Goal: Information Seeking & Learning: Compare options

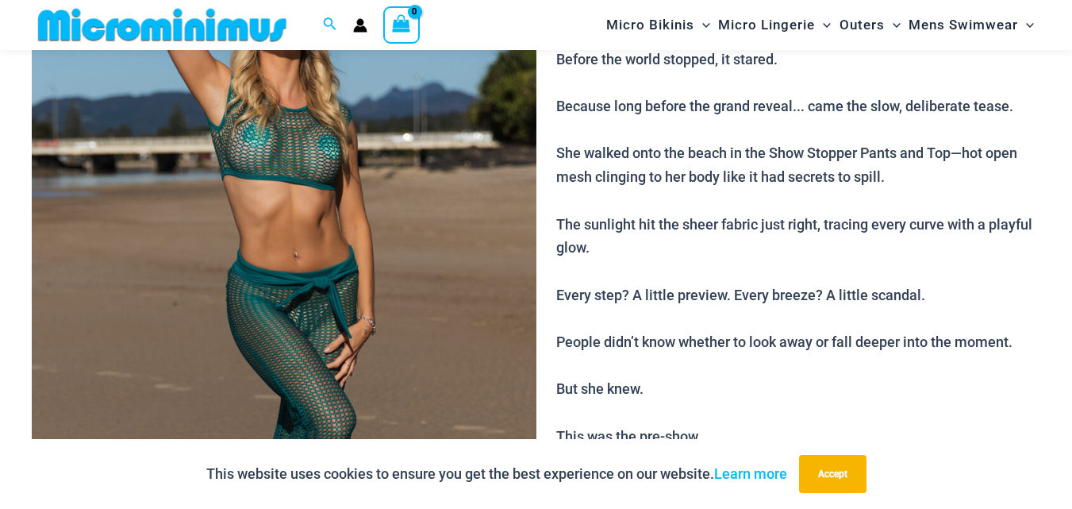
scroll to position [859, 0]
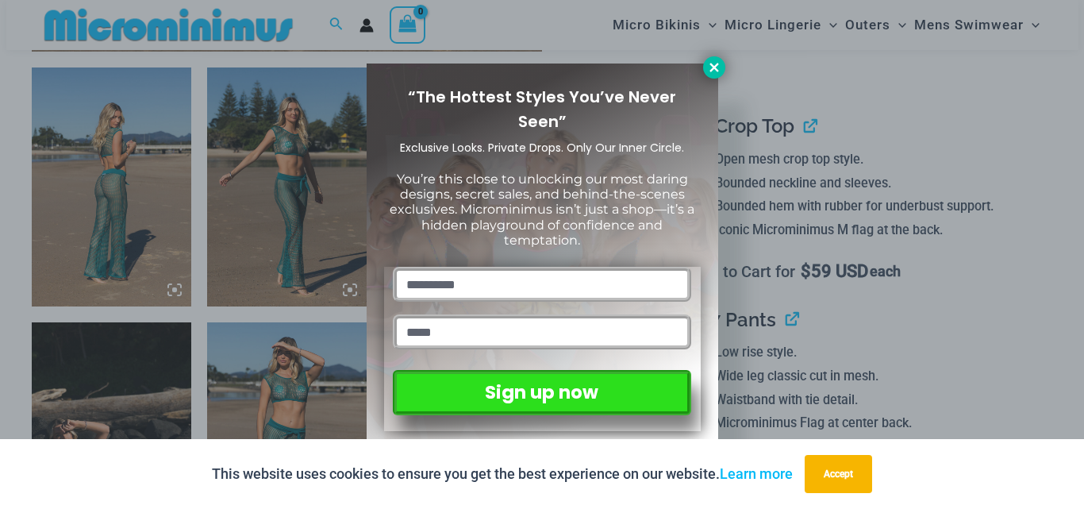
click at [713, 67] on icon at bounding box center [713, 67] width 9 height 9
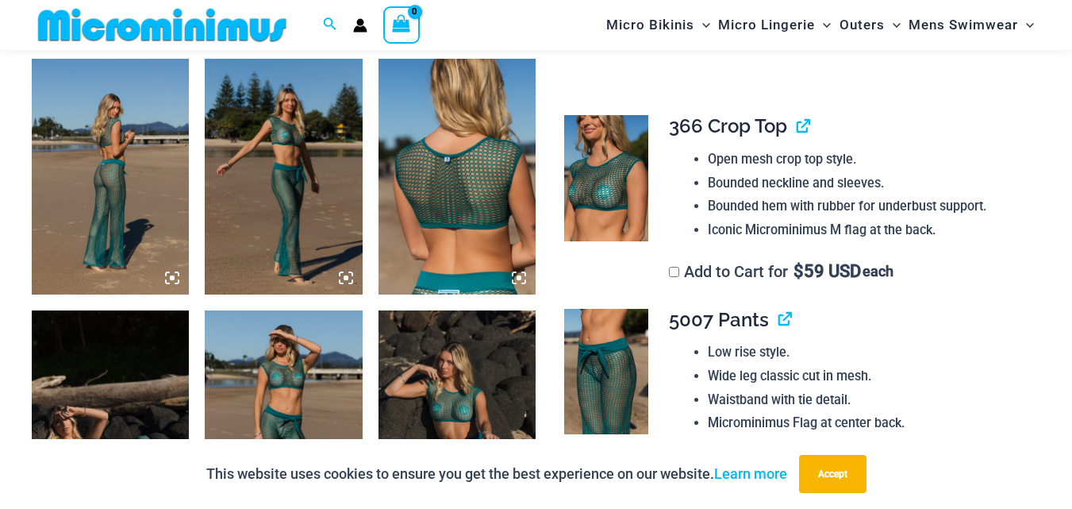
click at [349, 279] on icon at bounding box center [346, 278] width 14 height 14
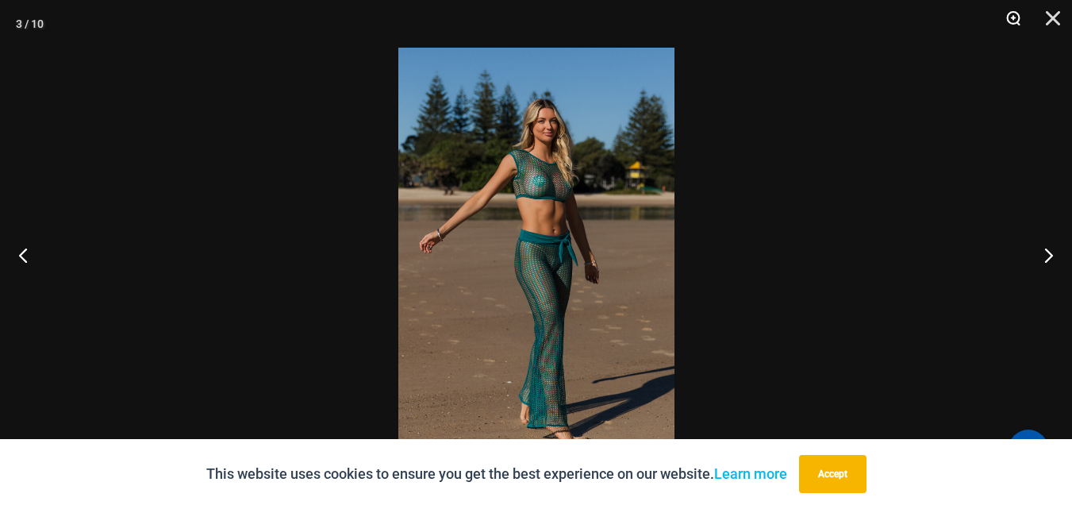
click at [1016, 16] on button "Zoom" at bounding box center [1008, 24] width 40 height 48
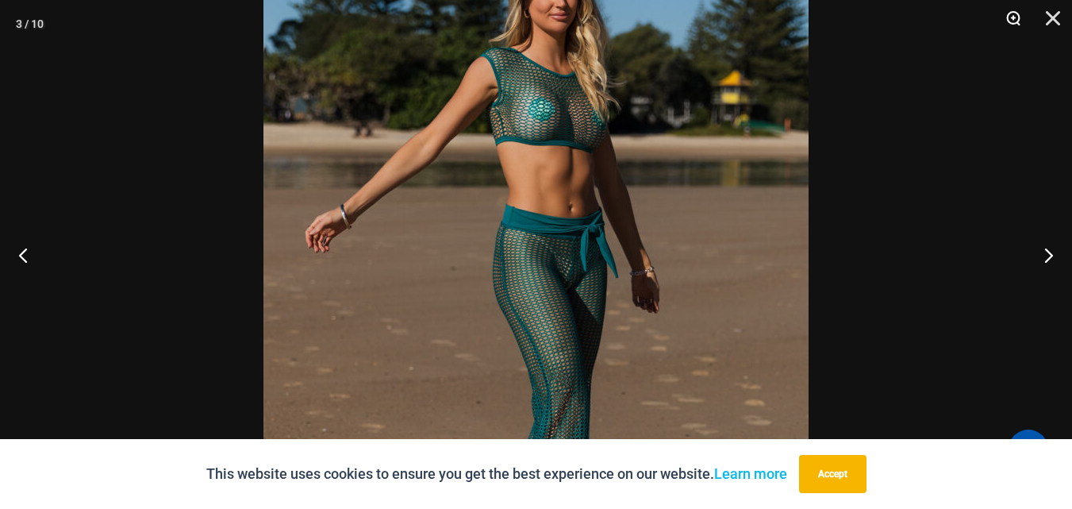
click at [1016, 15] on button "Zoom" at bounding box center [1008, 24] width 40 height 48
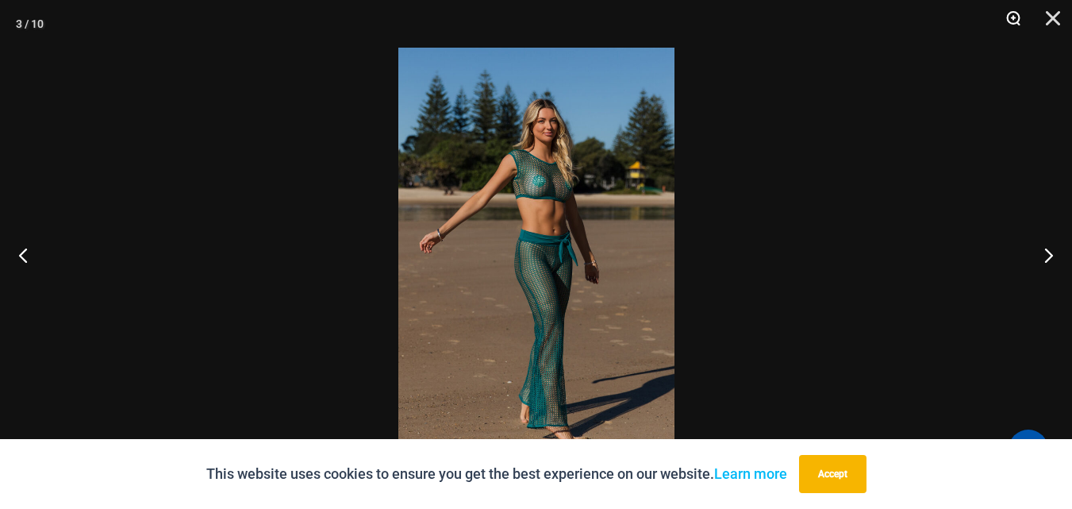
click at [1016, 15] on button "Zoom" at bounding box center [1008, 24] width 40 height 48
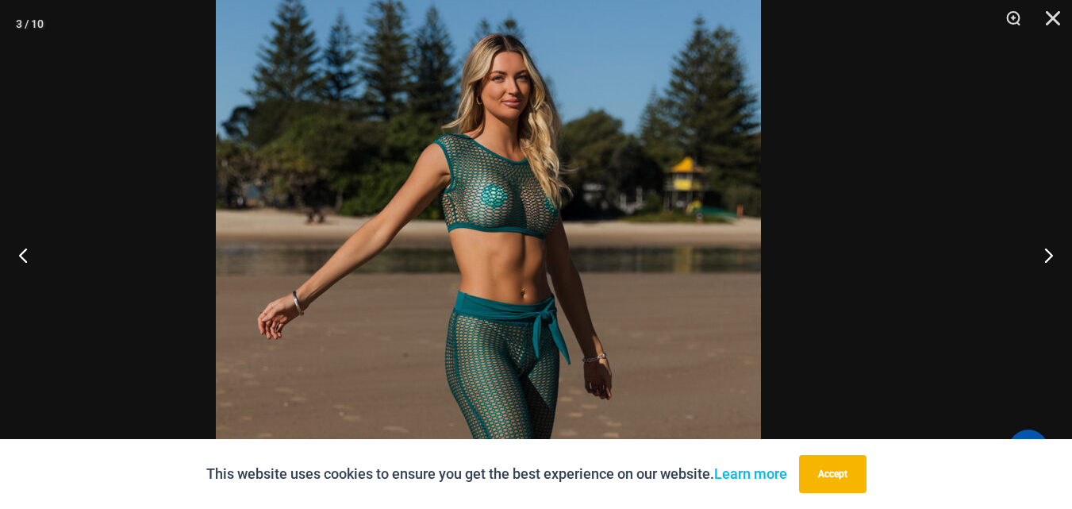
click at [581, 225] on img at bounding box center [488, 341] width 545 height 817
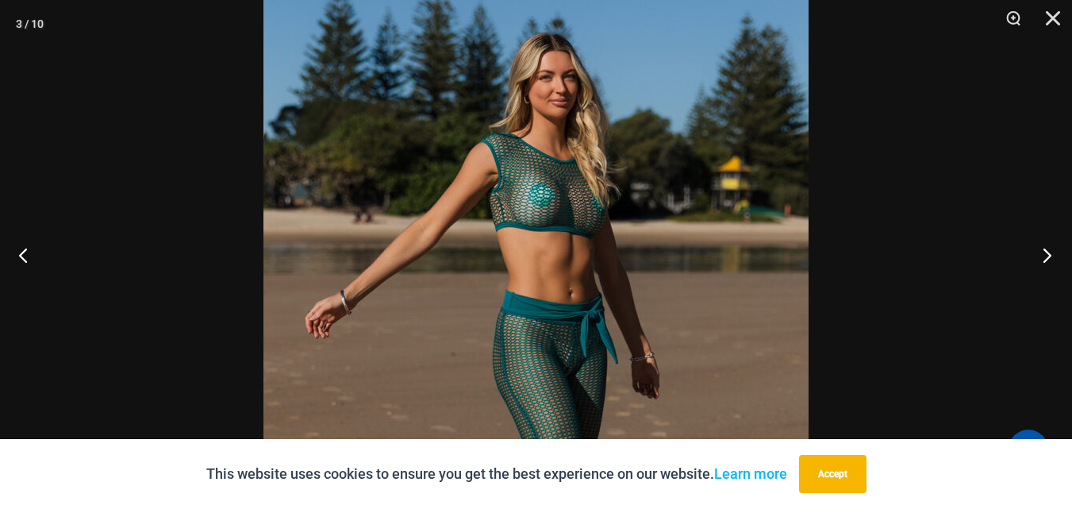
click at [1046, 256] on button "Next" at bounding box center [1043, 254] width 60 height 79
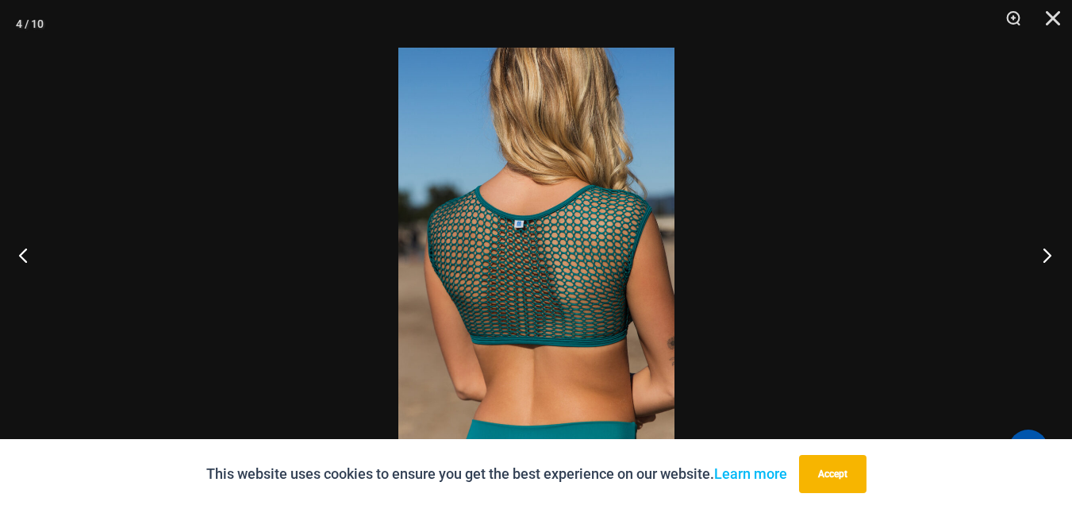
click at [1046, 256] on button "Next" at bounding box center [1043, 254] width 60 height 79
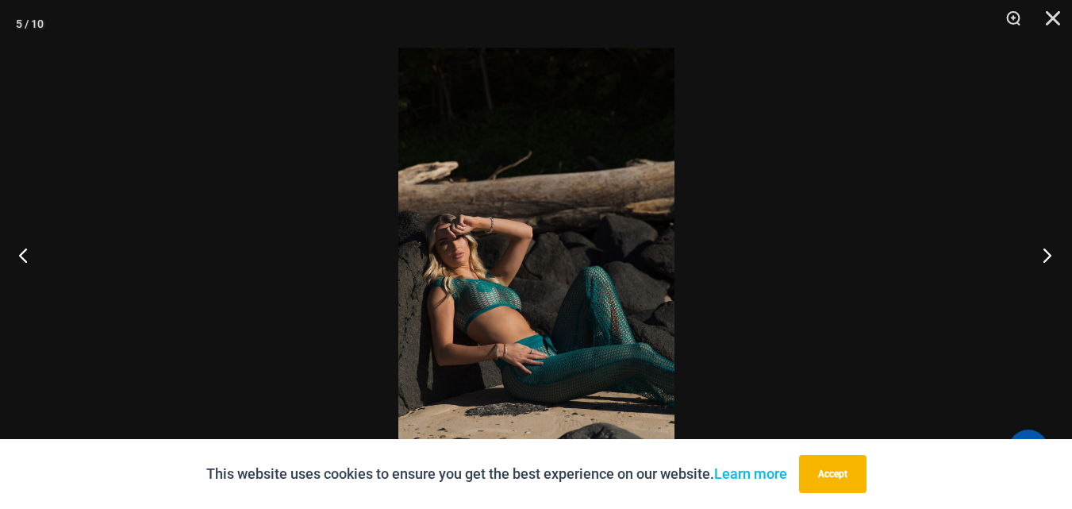
click at [1046, 256] on button "Next" at bounding box center [1043, 254] width 60 height 79
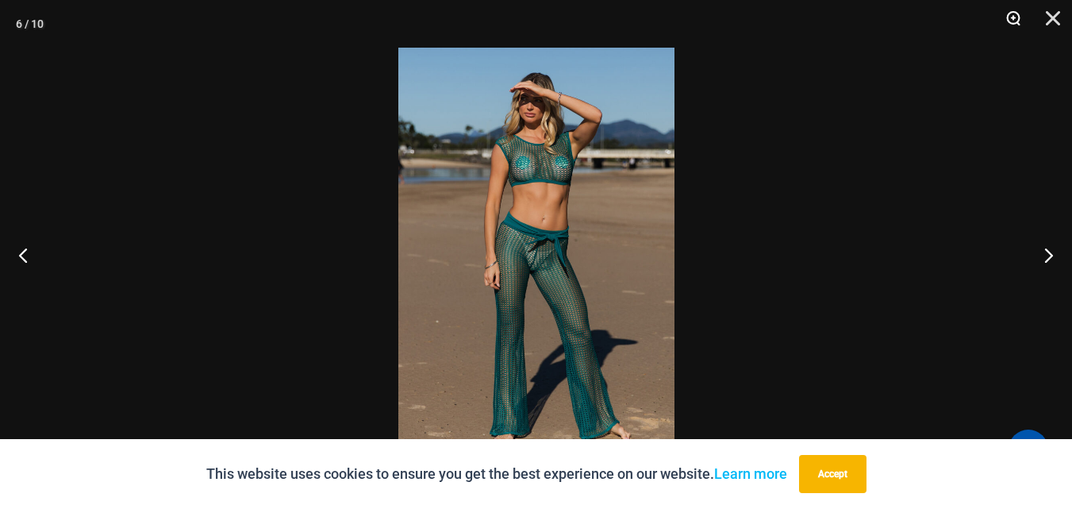
click at [1013, 15] on button "Zoom" at bounding box center [1008, 24] width 40 height 48
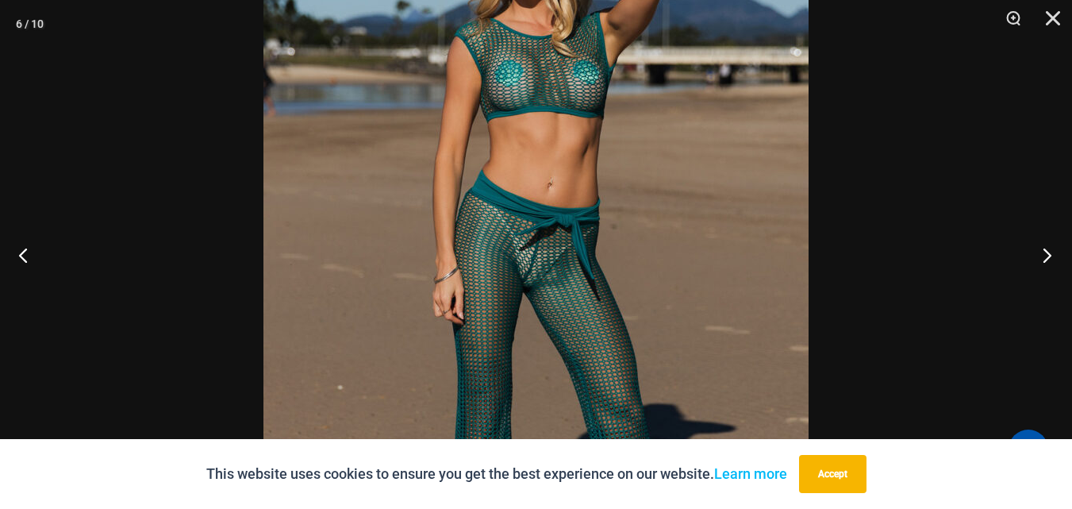
click at [1047, 253] on button "Next" at bounding box center [1043, 254] width 60 height 79
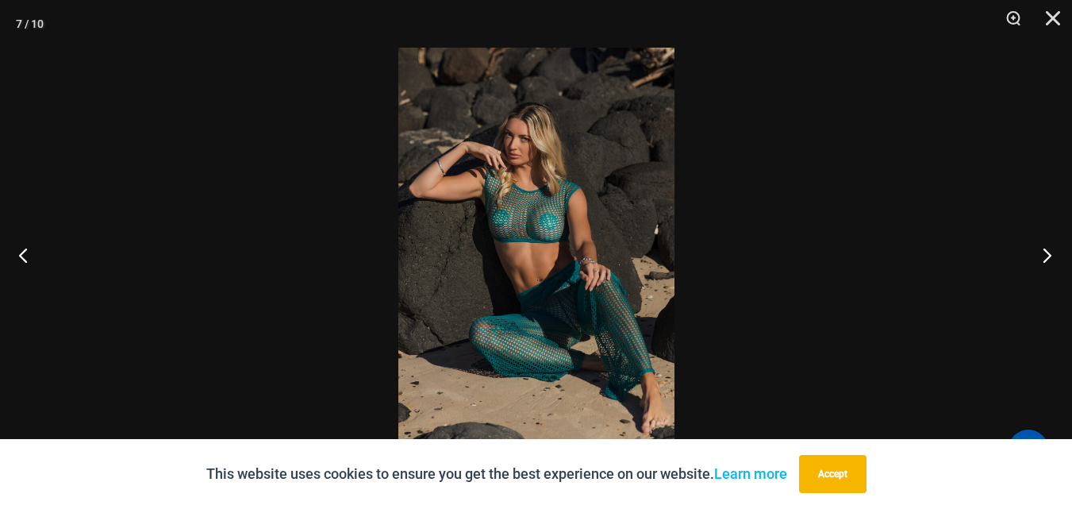
click at [1047, 253] on button "Next" at bounding box center [1043, 254] width 60 height 79
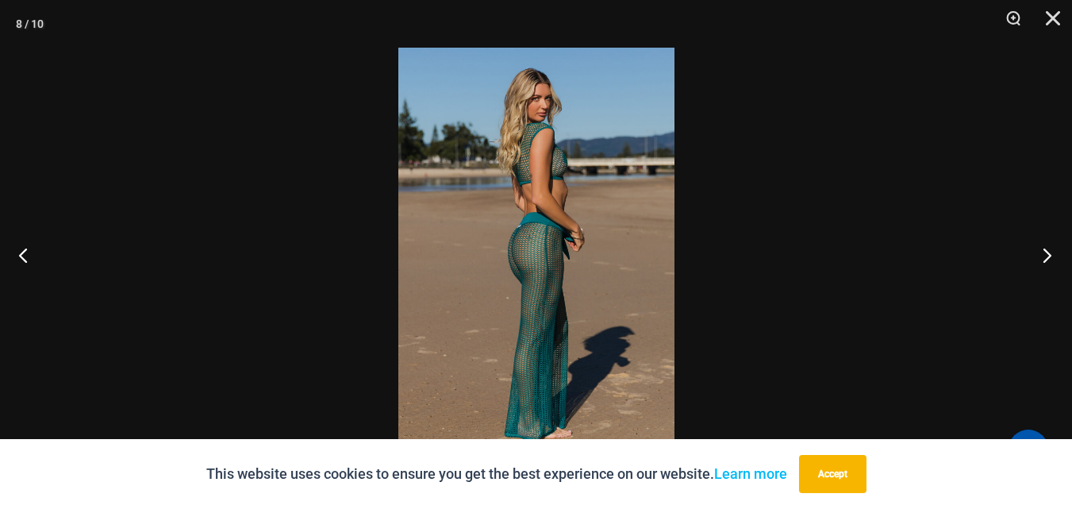
click at [1047, 253] on button "Next" at bounding box center [1043, 254] width 60 height 79
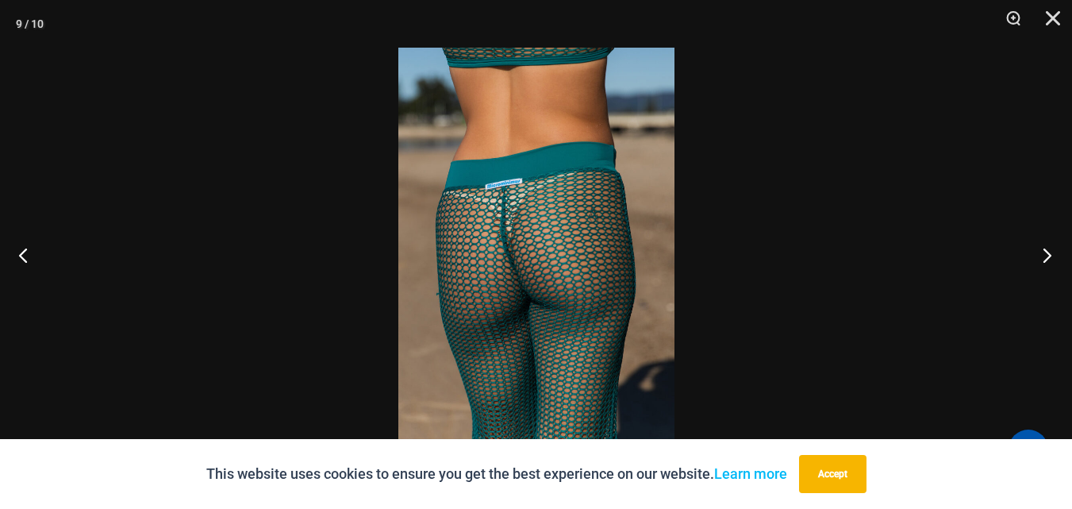
click at [1047, 253] on button "Next" at bounding box center [1043, 254] width 60 height 79
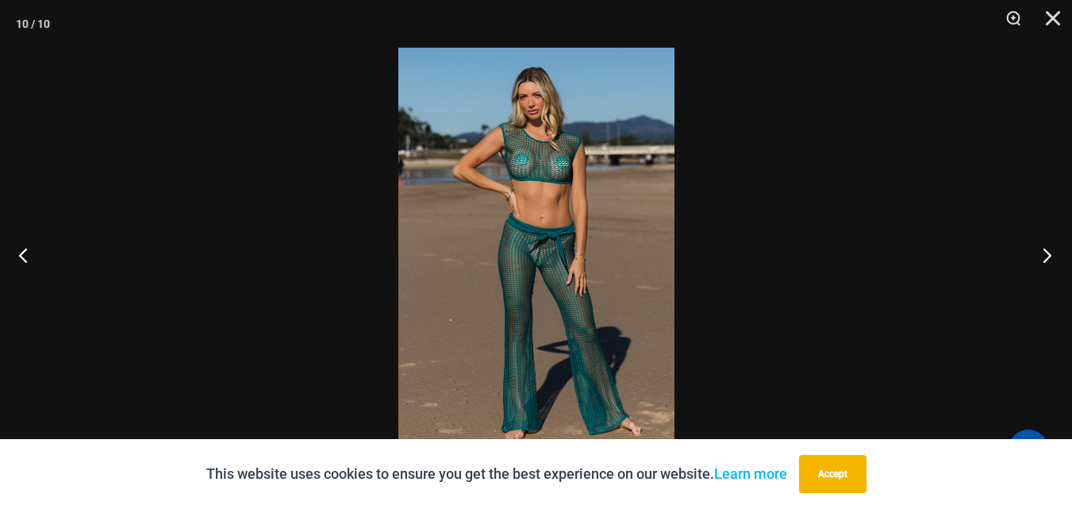
click at [1046, 253] on button "Next" at bounding box center [1043, 254] width 60 height 79
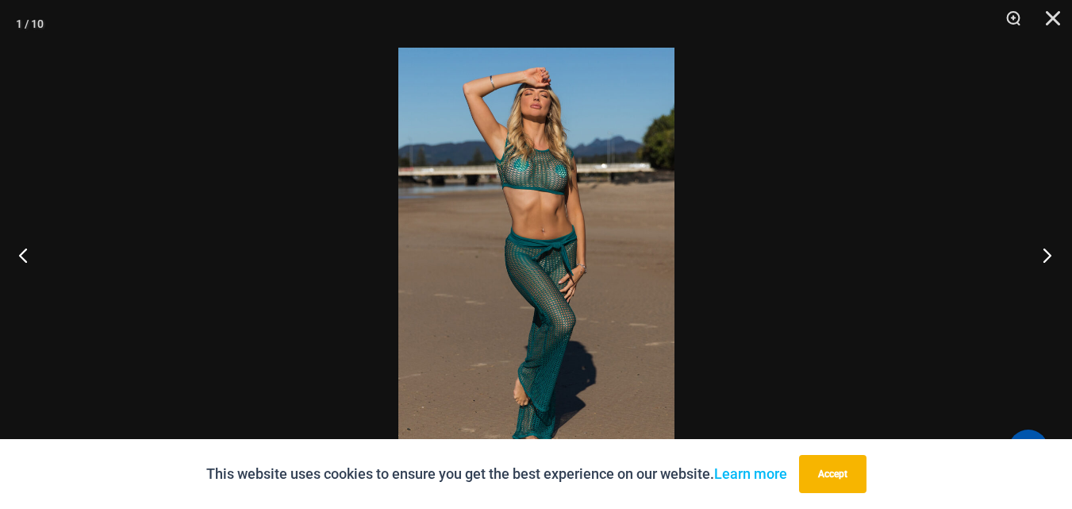
click at [1046, 253] on button "Next" at bounding box center [1043, 254] width 60 height 79
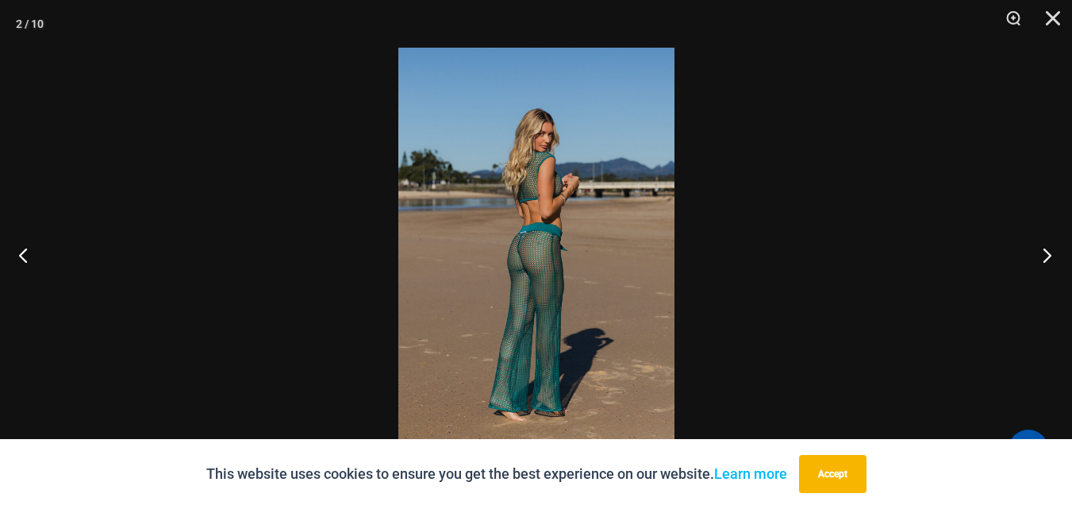
click at [1046, 253] on button "Next" at bounding box center [1043, 254] width 60 height 79
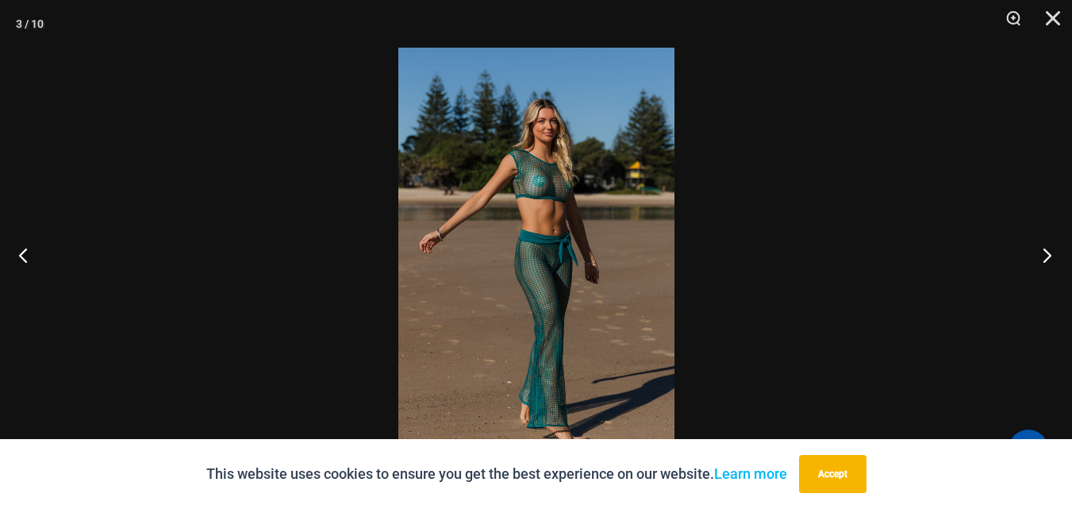
click at [1046, 253] on button "Next" at bounding box center [1043, 254] width 60 height 79
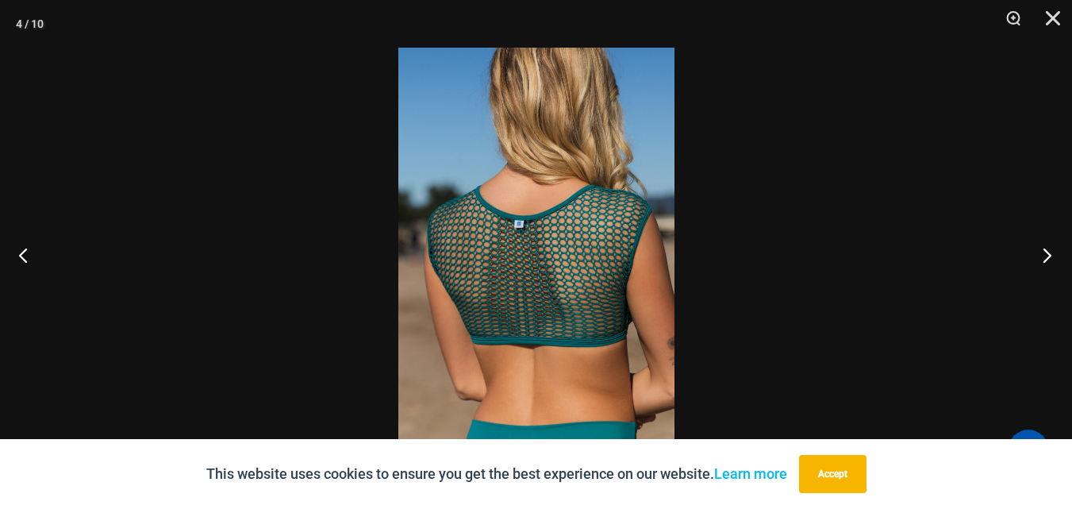
click at [1046, 253] on button "Next" at bounding box center [1043, 254] width 60 height 79
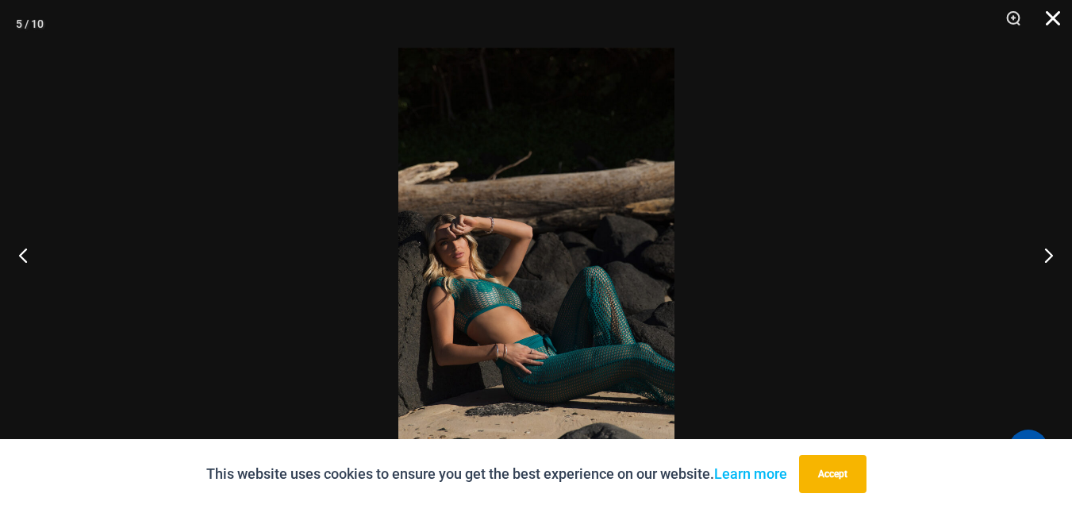
click at [1059, 15] on button "Close" at bounding box center [1048, 24] width 40 height 48
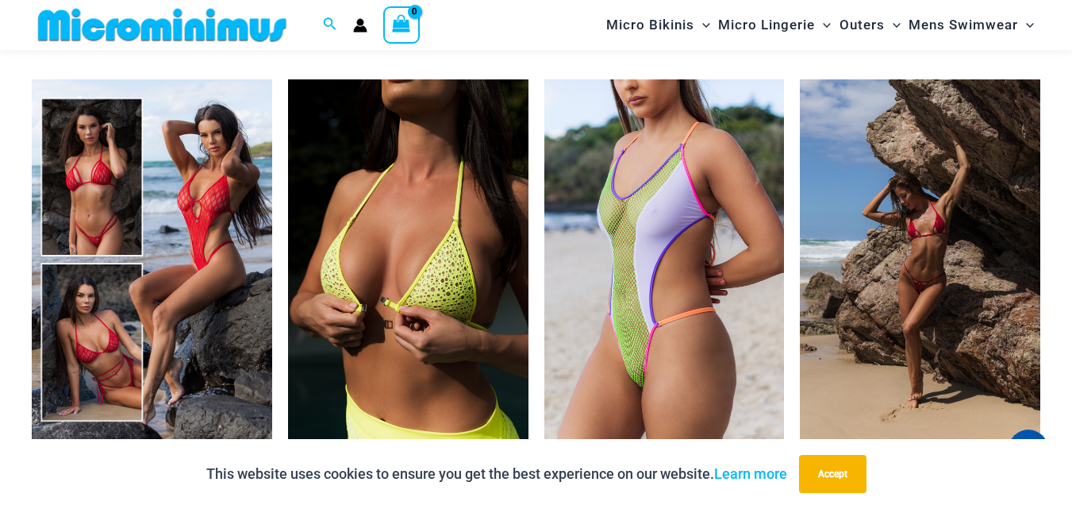
scroll to position [3239, 0]
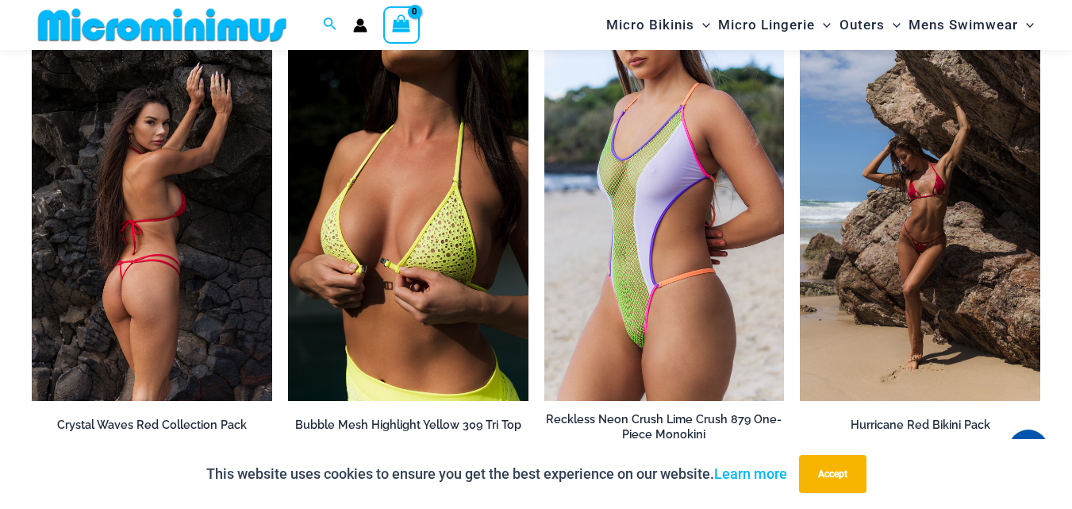
click at [230, 208] on img at bounding box center [152, 220] width 240 height 360
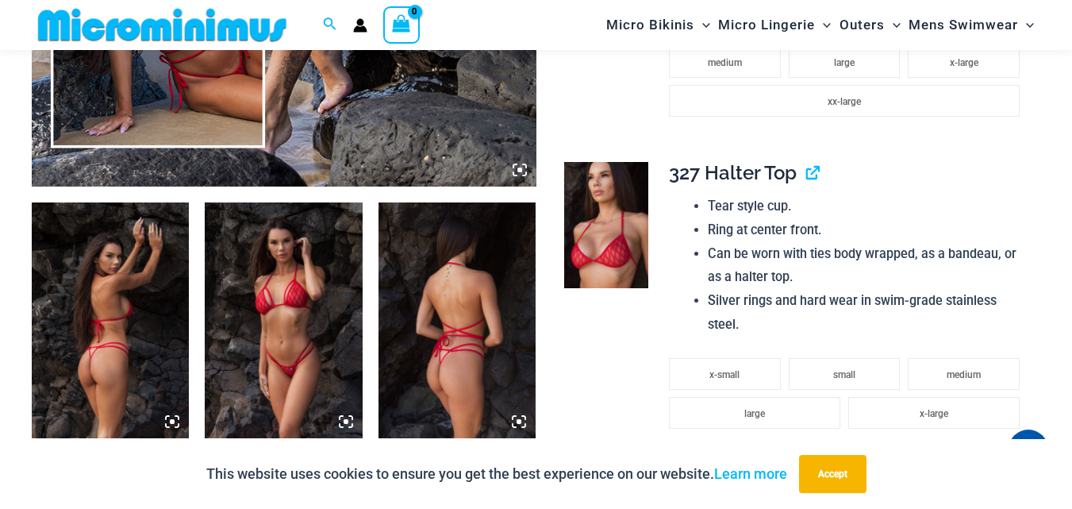
scroll to position [714, 0]
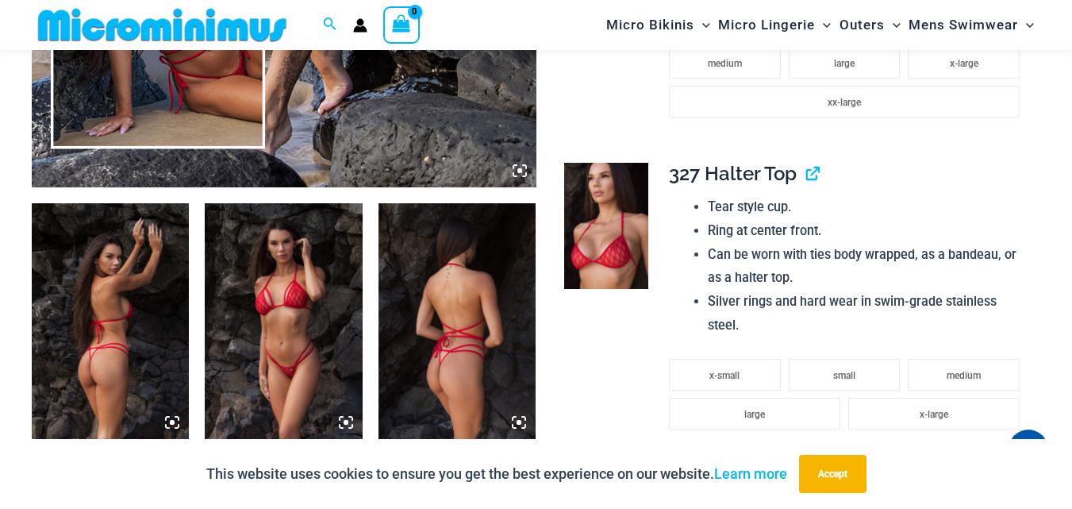
click at [516, 171] on icon at bounding box center [520, 170] width 14 height 14
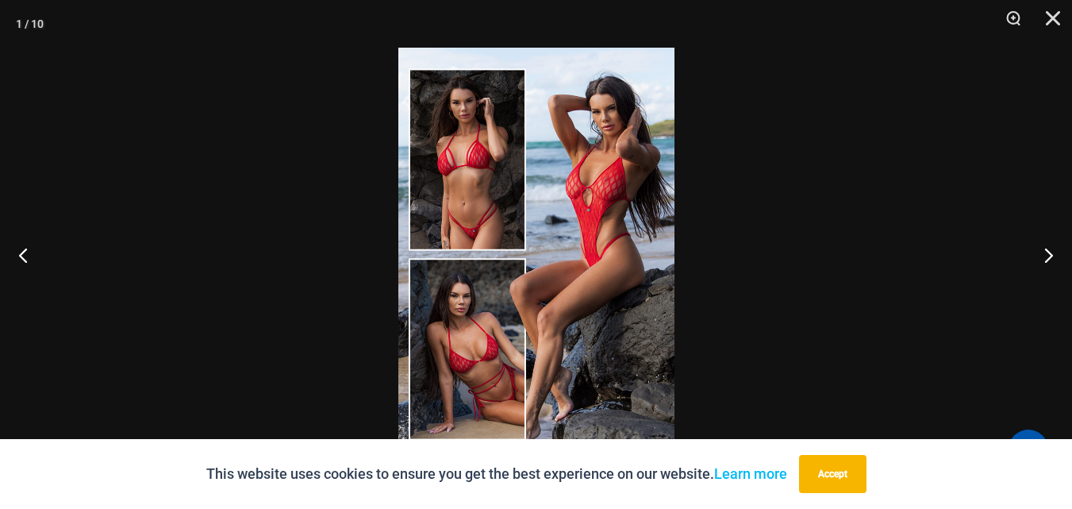
click at [517, 179] on img at bounding box center [536, 254] width 276 height 413
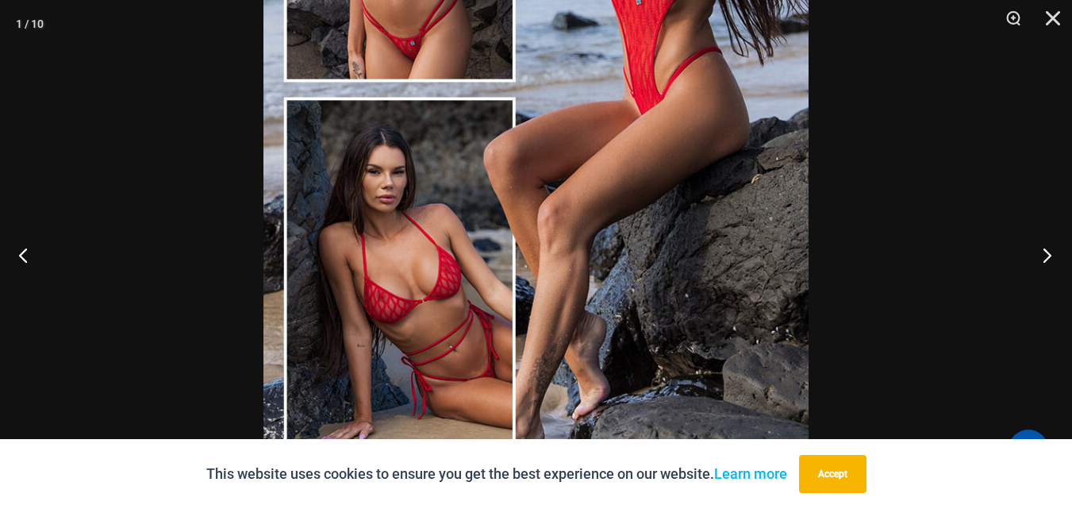
click at [1046, 259] on button "Next" at bounding box center [1043, 254] width 60 height 79
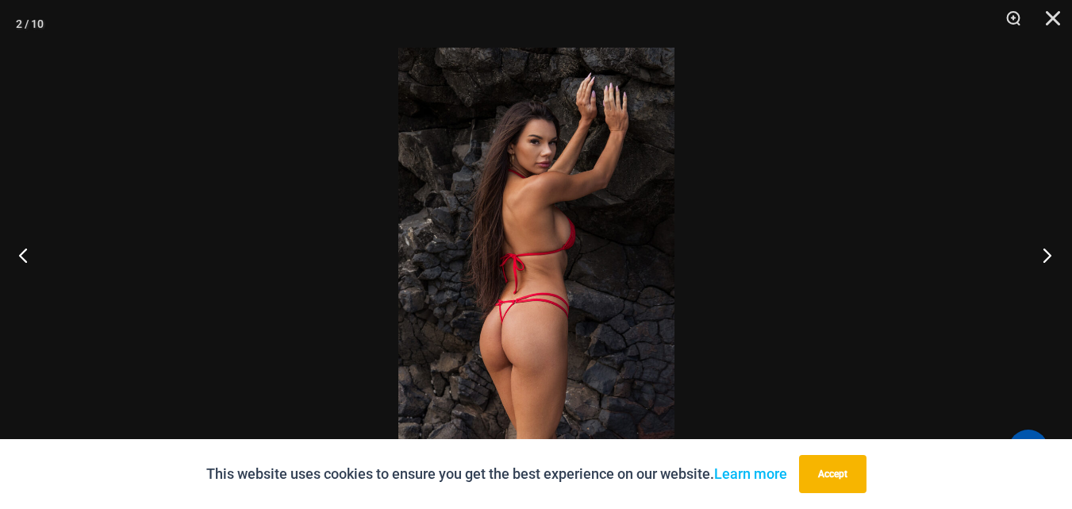
click at [1046, 259] on button "Next" at bounding box center [1043, 254] width 60 height 79
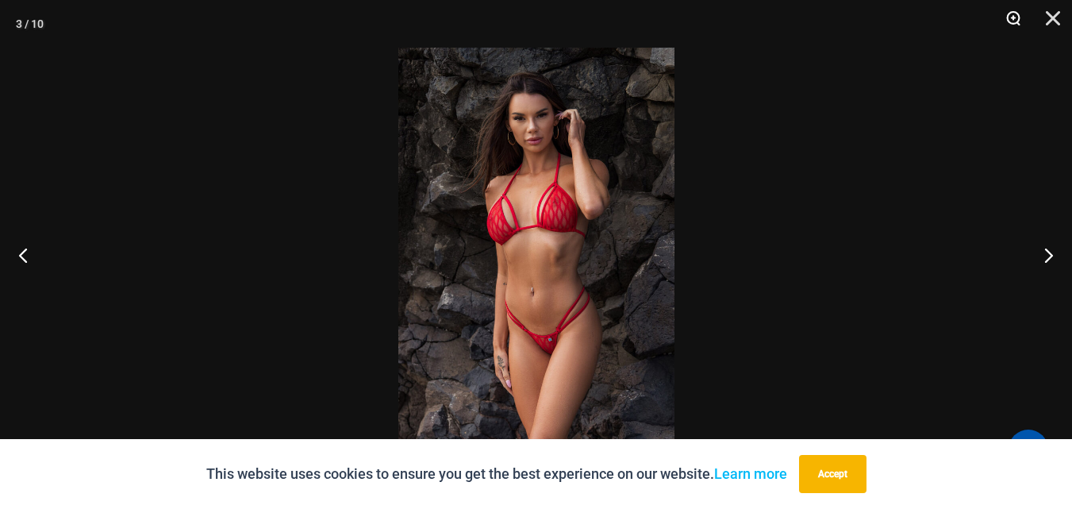
click at [1013, 14] on button "Zoom" at bounding box center [1008, 24] width 40 height 48
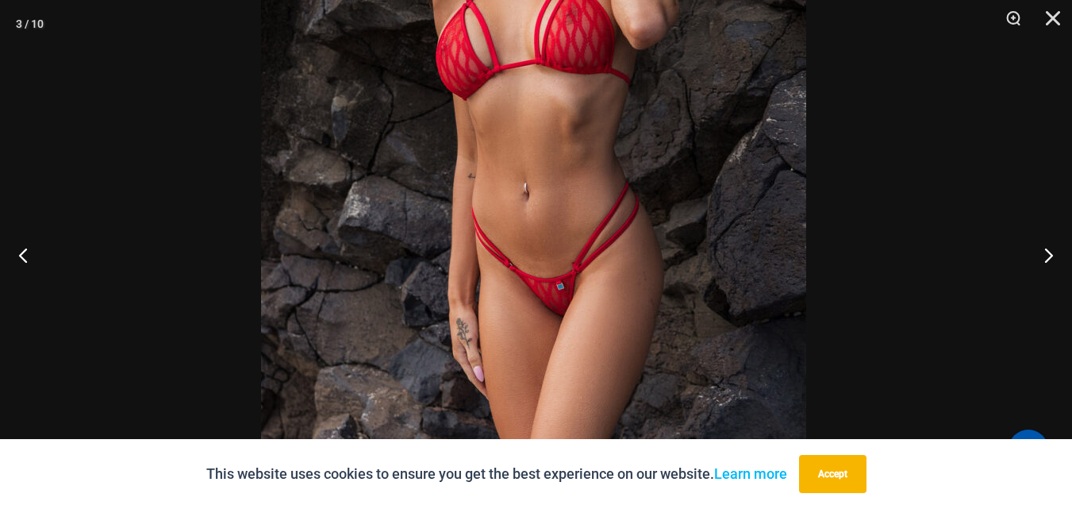
click at [599, 200] on img at bounding box center [533, 118] width 545 height 817
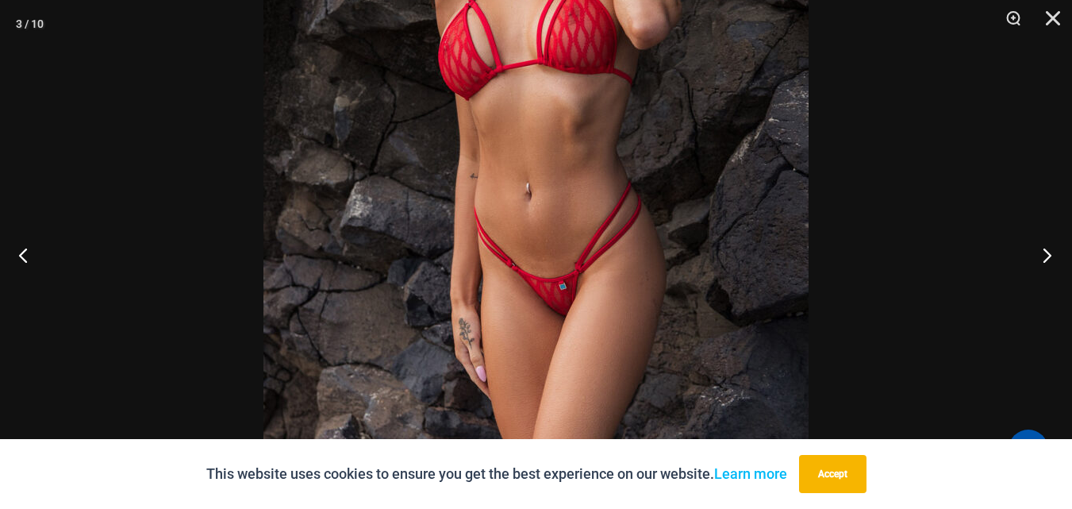
click at [1049, 256] on button "Next" at bounding box center [1043, 254] width 60 height 79
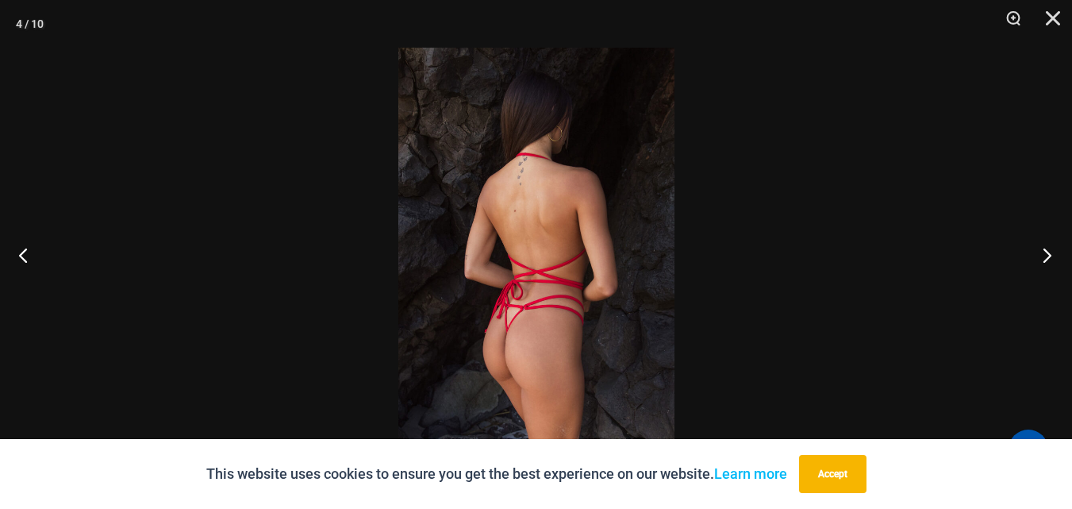
click at [1049, 256] on button "Next" at bounding box center [1043, 254] width 60 height 79
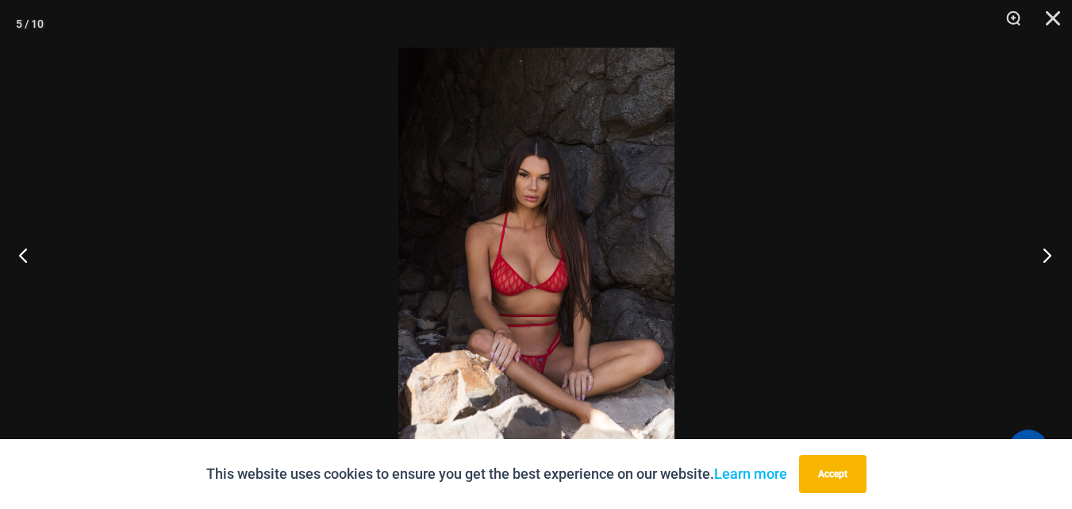
click at [1049, 256] on button "Next" at bounding box center [1043, 254] width 60 height 79
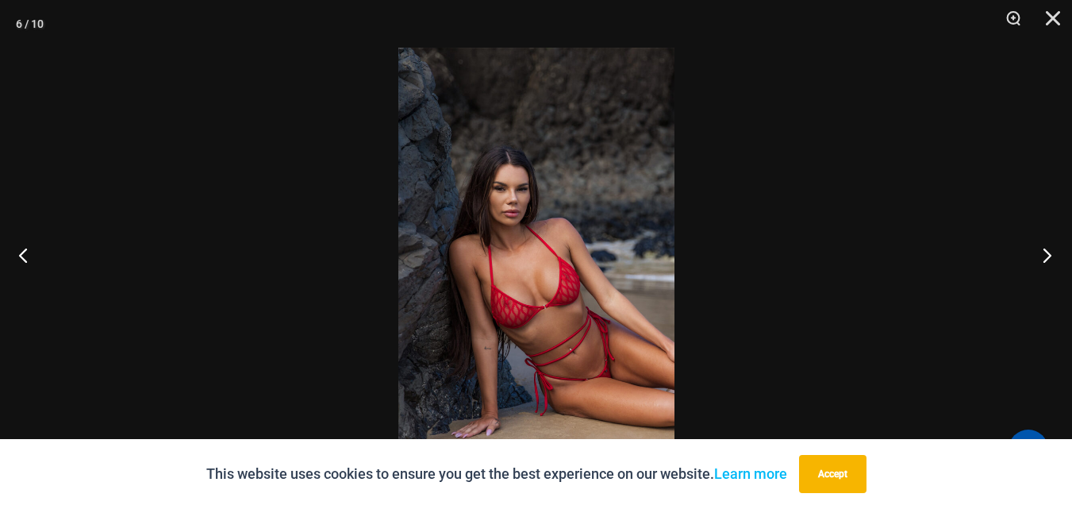
click at [1049, 256] on button "Next" at bounding box center [1043, 254] width 60 height 79
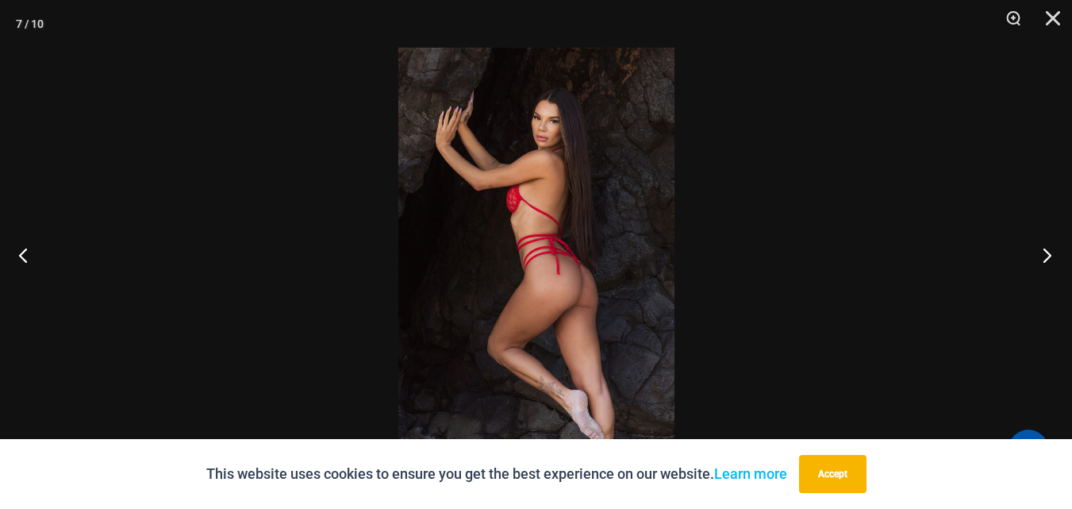
click at [1049, 256] on button "Next" at bounding box center [1043, 254] width 60 height 79
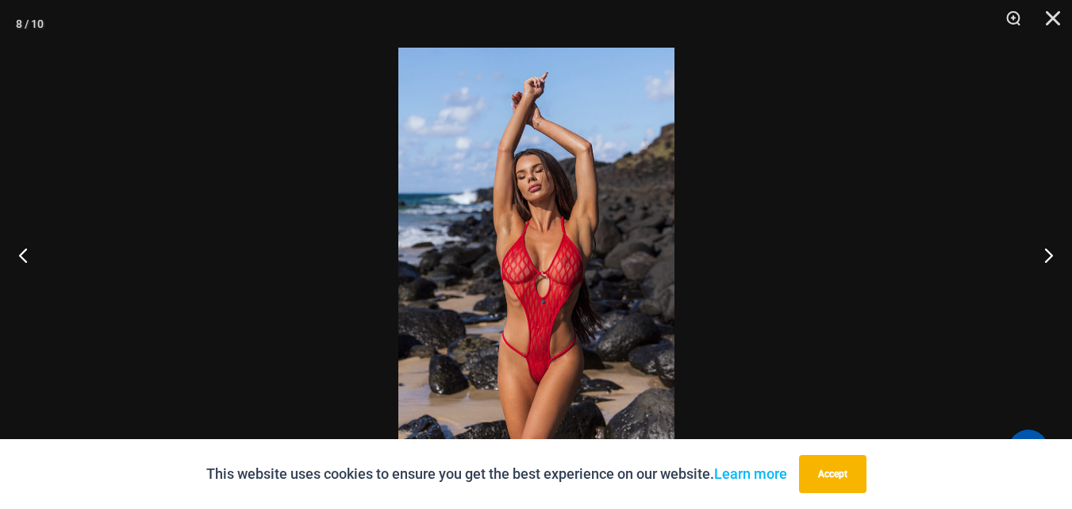
click at [626, 252] on img at bounding box center [536, 254] width 276 height 413
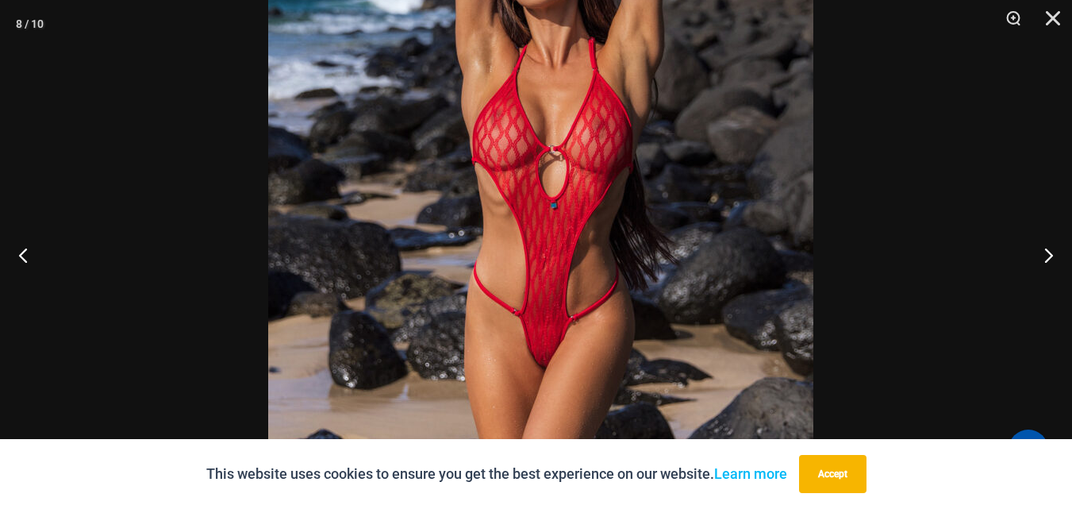
click at [697, 146] on img at bounding box center [540, 112] width 545 height 817
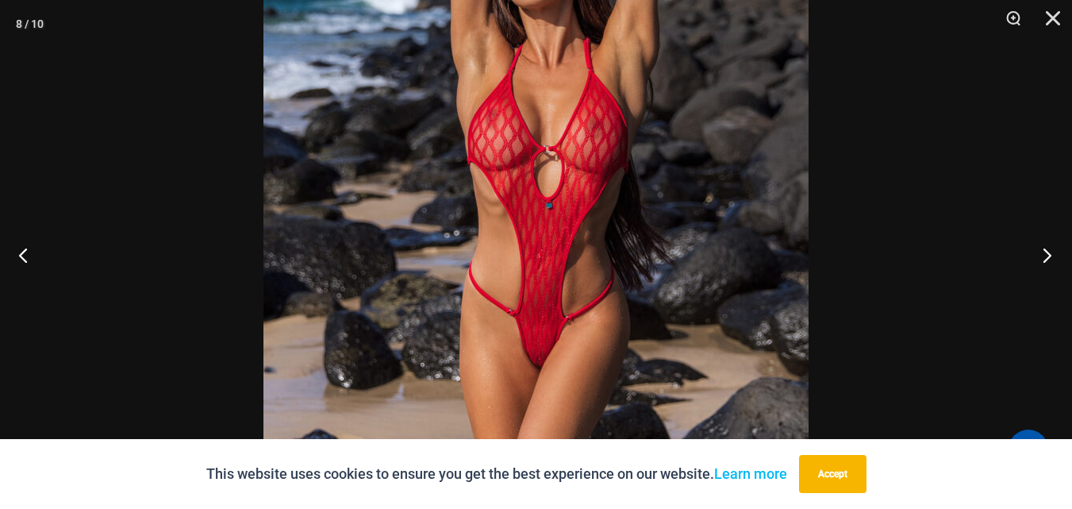
click at [1047, 258] on button "Next" at bounding box center [1043, 254] width 60 height 79
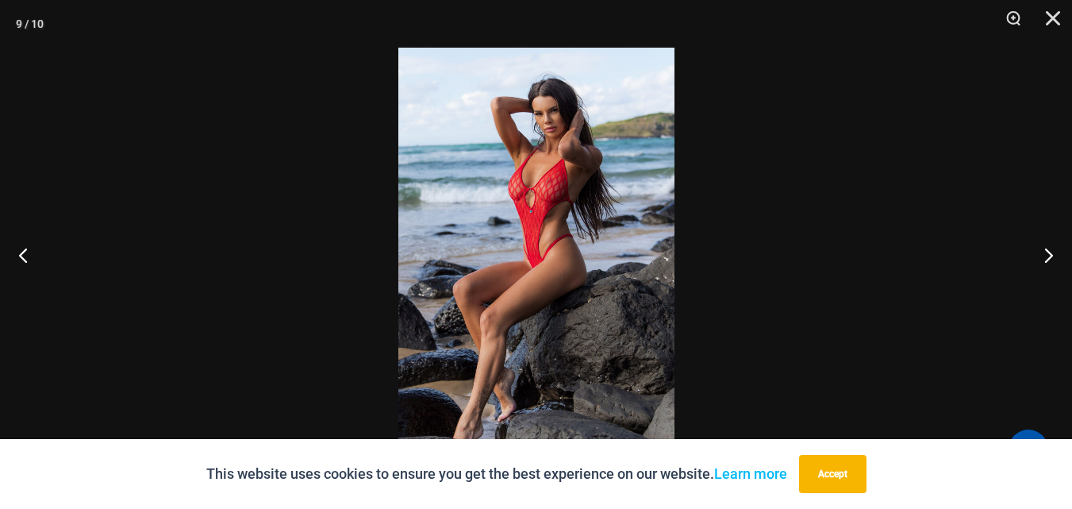
click at [600, 249] on img at bounding box center [536, 254] width 276 height 413
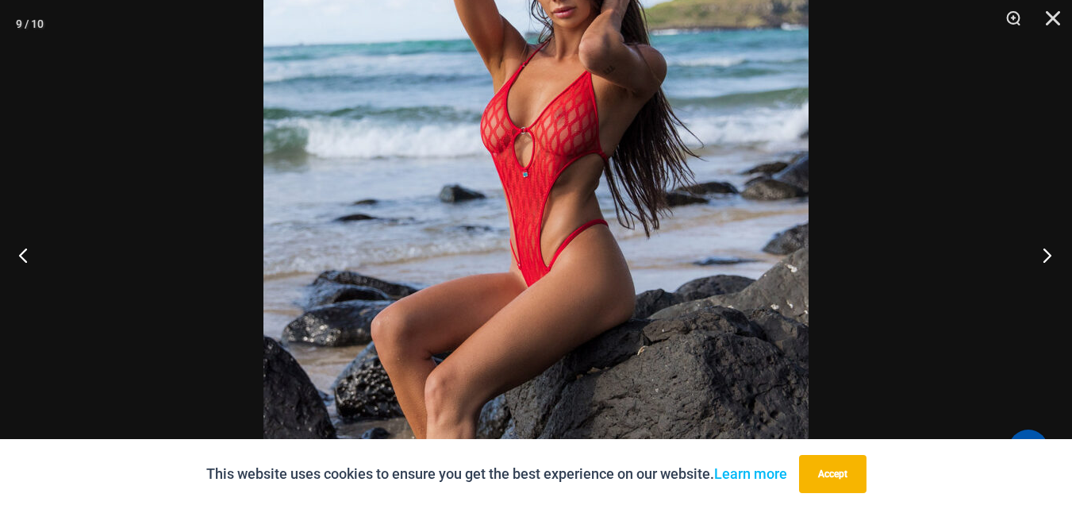
click at [1046, 259] on button "Next" at bounding box center [1043, 254] width 60 height 79
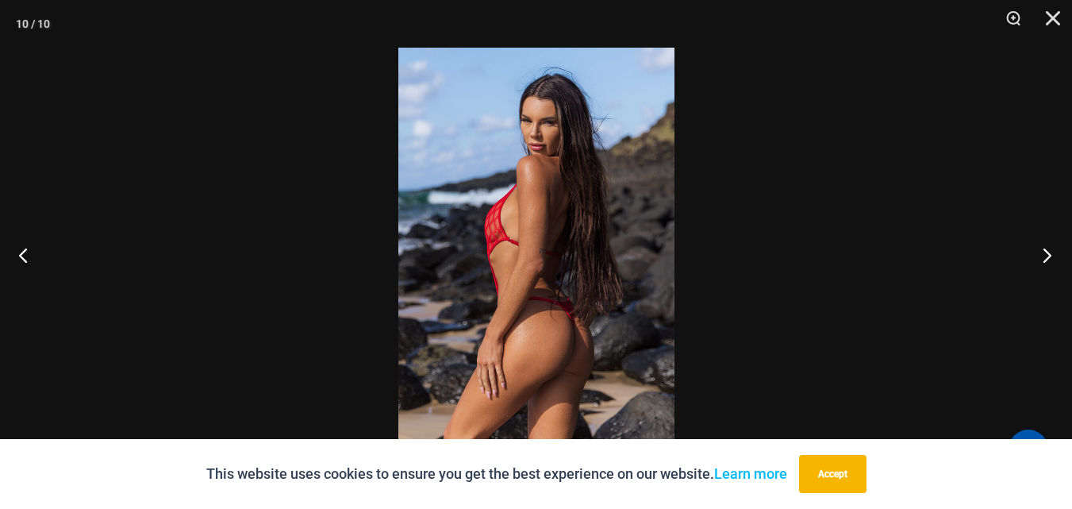
click at [1046, 259] on button "Next" at bounding box center [1043, 254] width 60 height 79
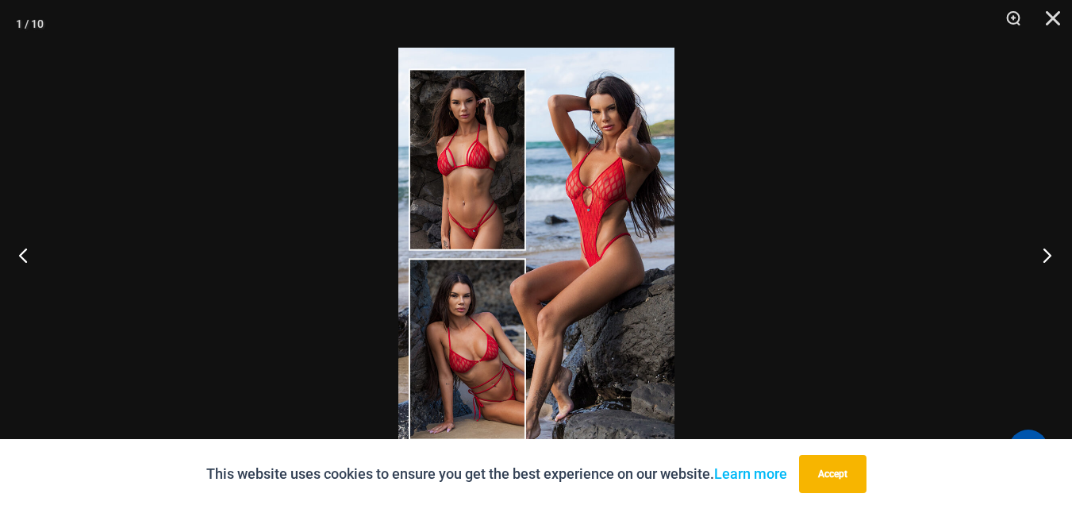
click at [1046, 259] on button "Next" at bounding box center [1043, 254] width 60 height 79
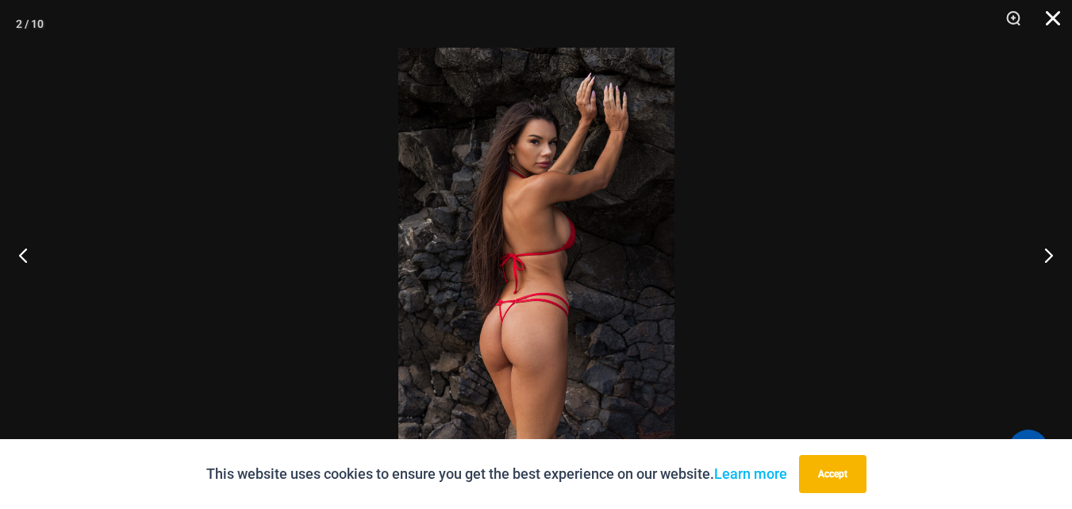
click at [1048, 20] on button "Close" at bounding box center [1048, 24] width 40 height 48
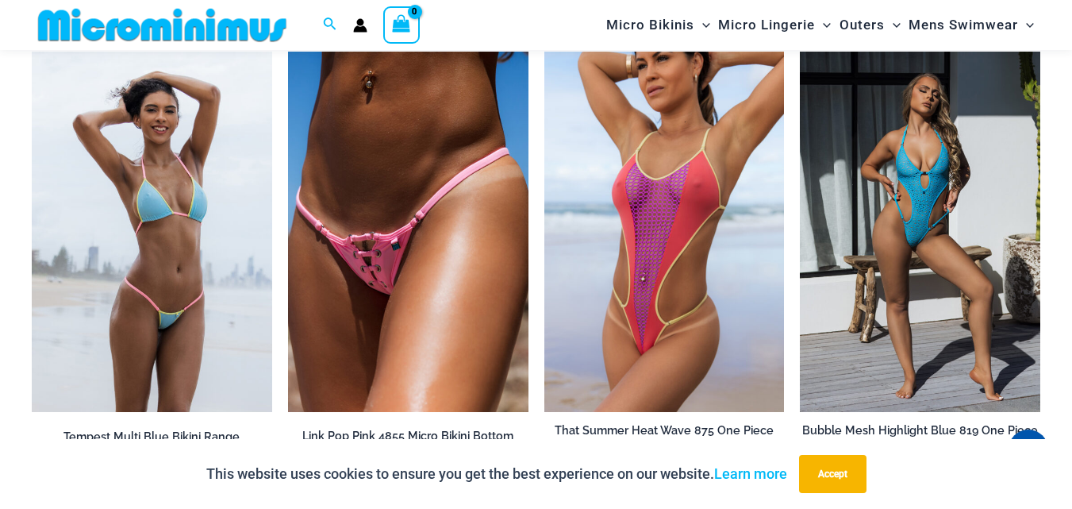
scroll to position [3571, 0]
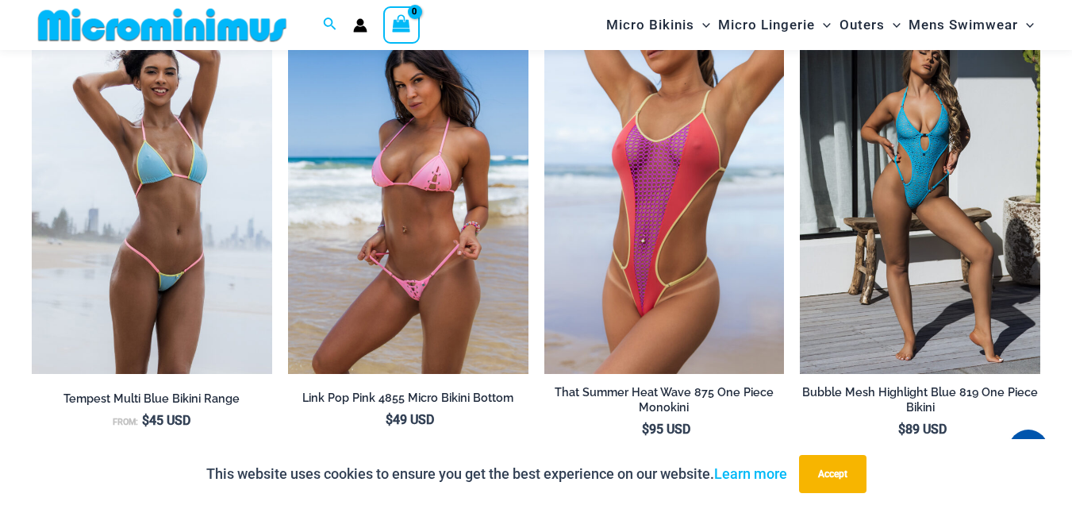
click at [430, 296] on img at bounding box center [408, 193] width 240 height 360
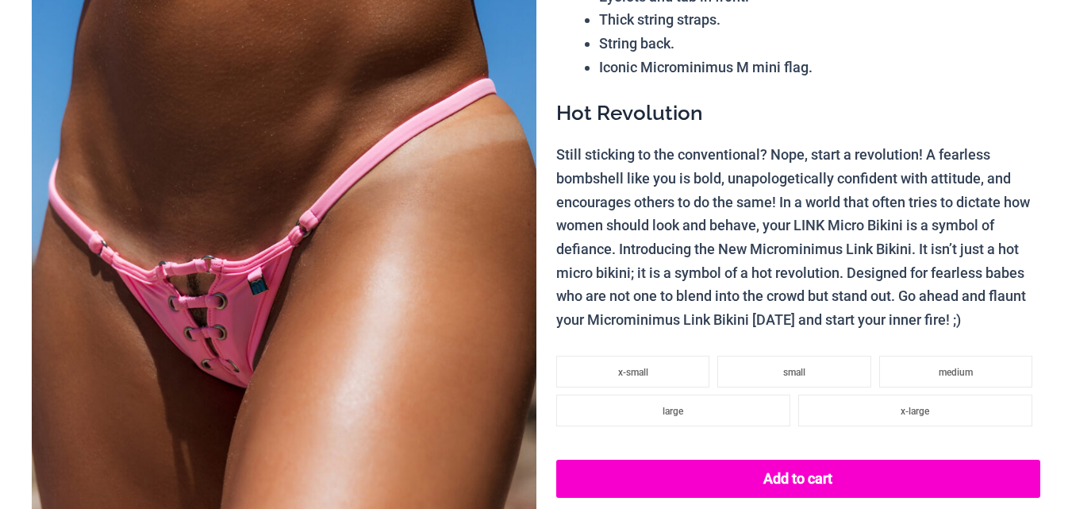
scroll to position [317, 0]
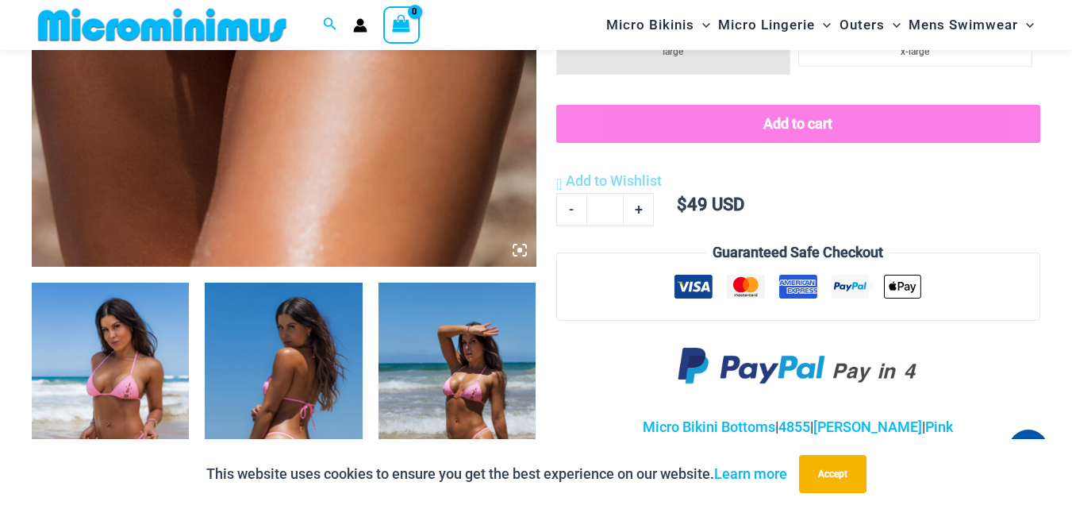
click at [521, 250] on icon at bounding box center [519, 250] width 5 height 5
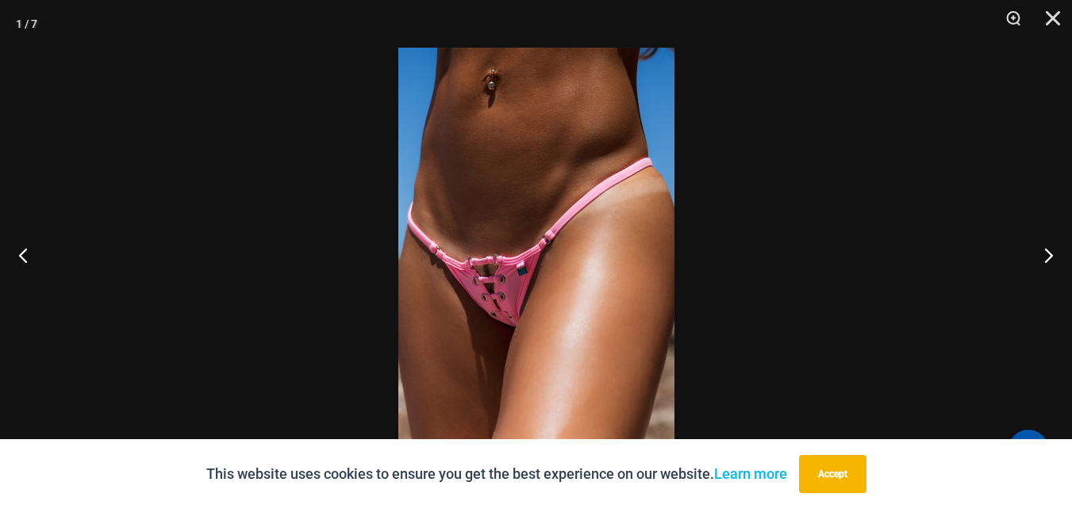
click at [521, 250] on img at bounding box center [536, 254] width 276 height 413
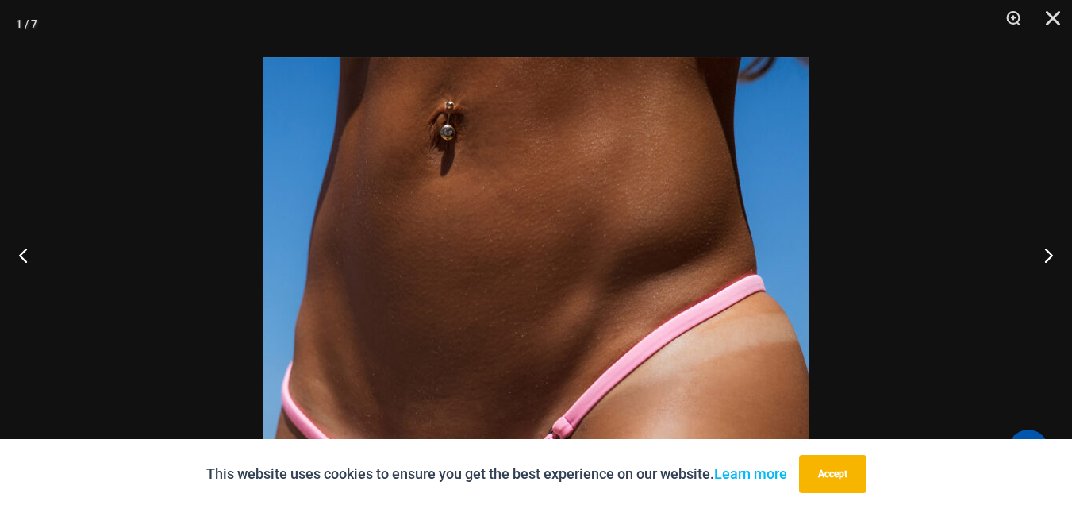
click at [597, 359] on img at bounding box center [535, 465] width 545 height 817
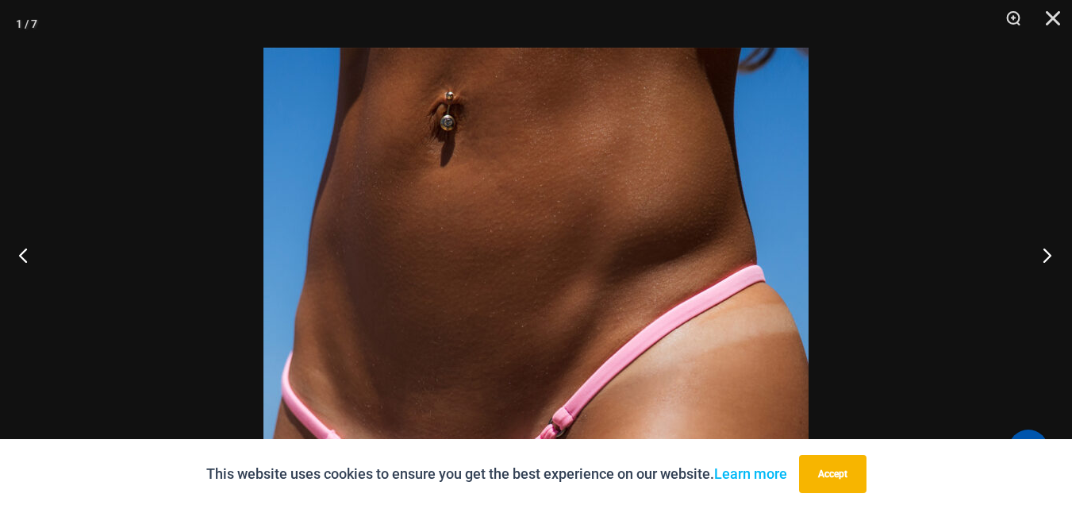
click at [1043, 256] on button "Next" at bounding box center [1043, 254] width 60 height 79
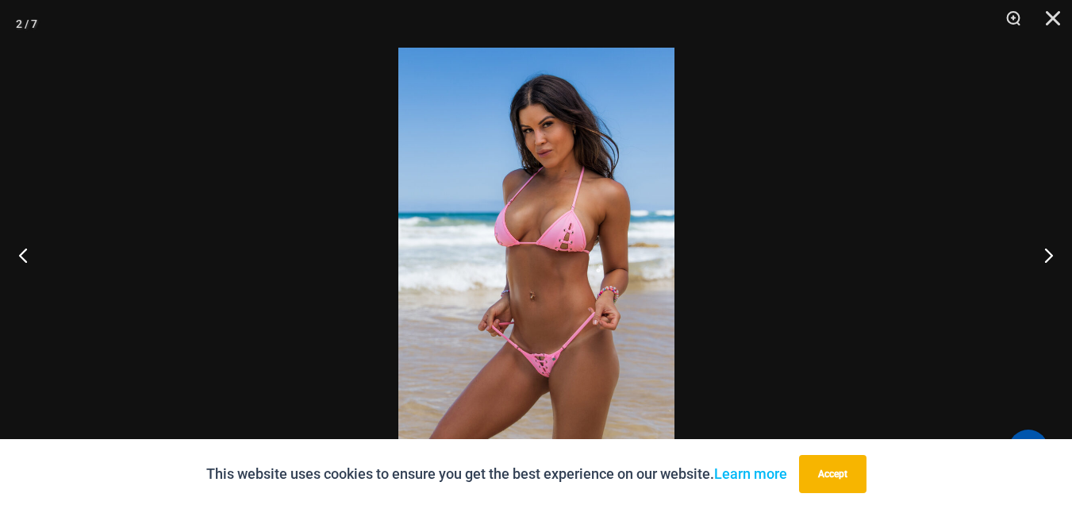
click at [650, 259] on img at bounding box center [536, 254] width 276 height 413
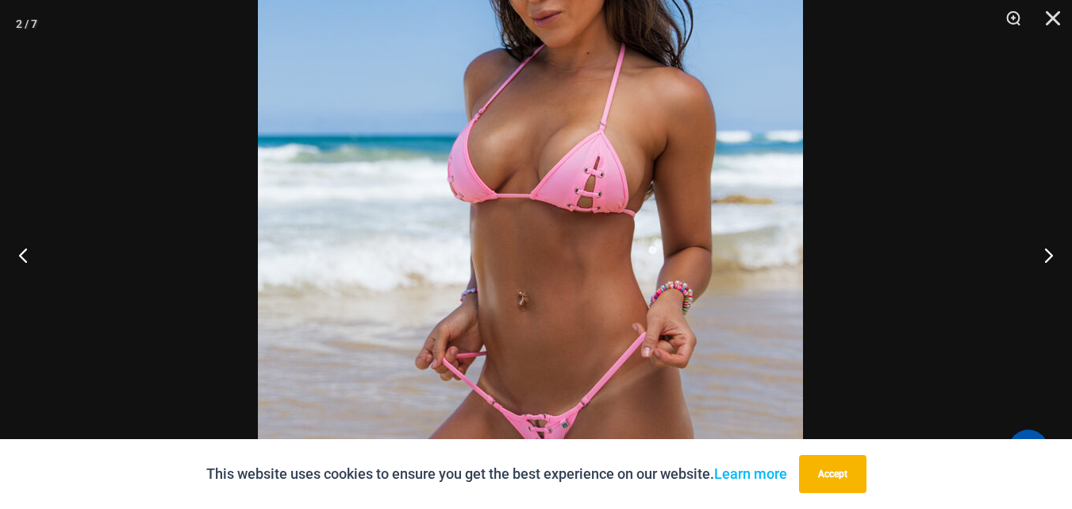
click at [600, 42] on img at bounding box center [530, 218] width 545 height 817
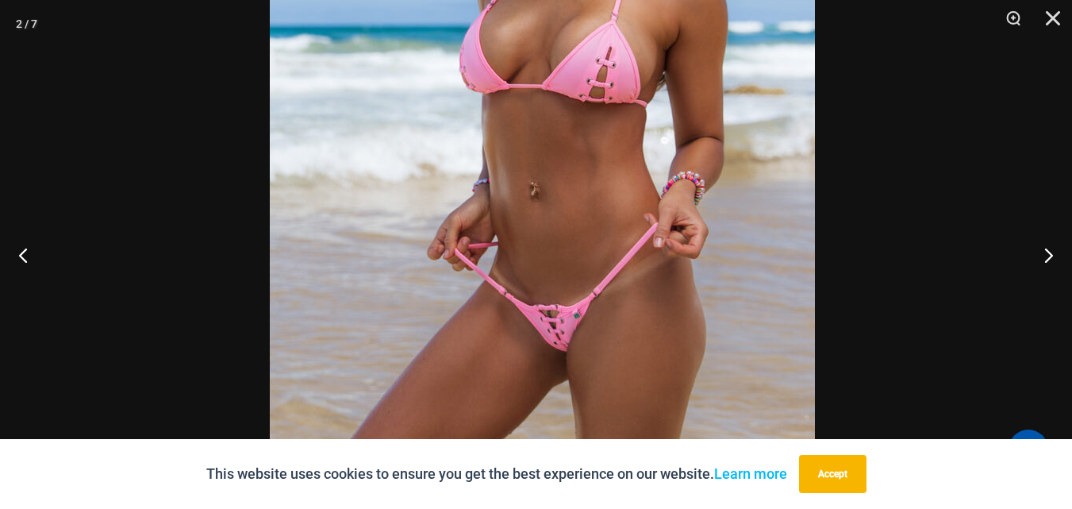
click at [617, 209] on img at bounding box center [542, 108] width 545 height 817
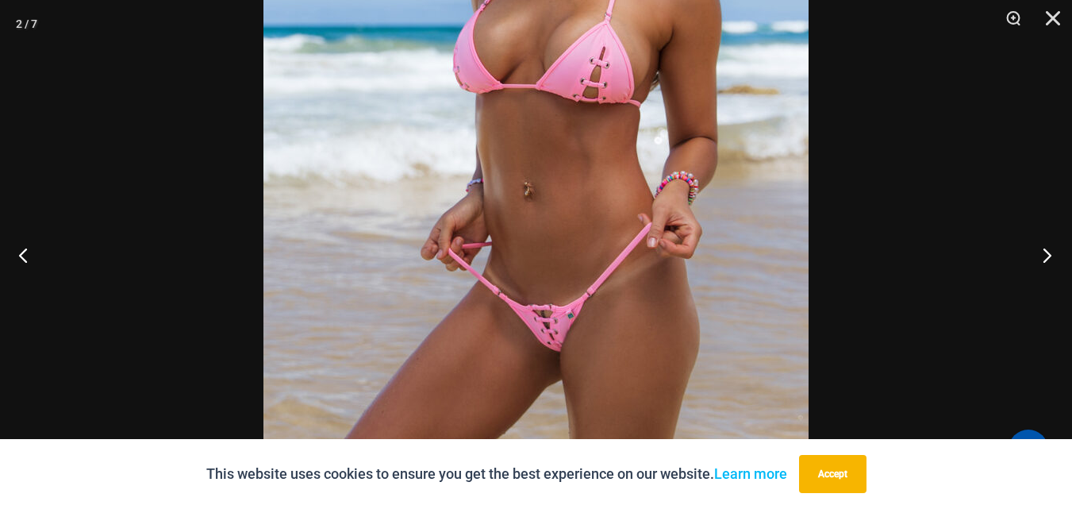
click at [1047, 254] on button "Next" at bounding box center [1043, 254] width 60 height 79
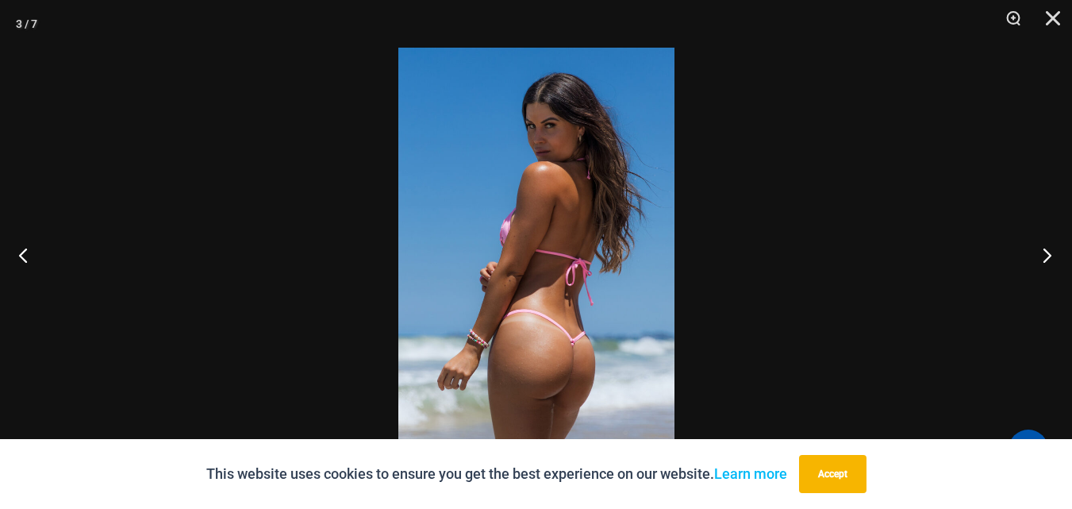
click at [1047, 254] on button "Next" at bounding box center [1043, 254] width 60 height 79
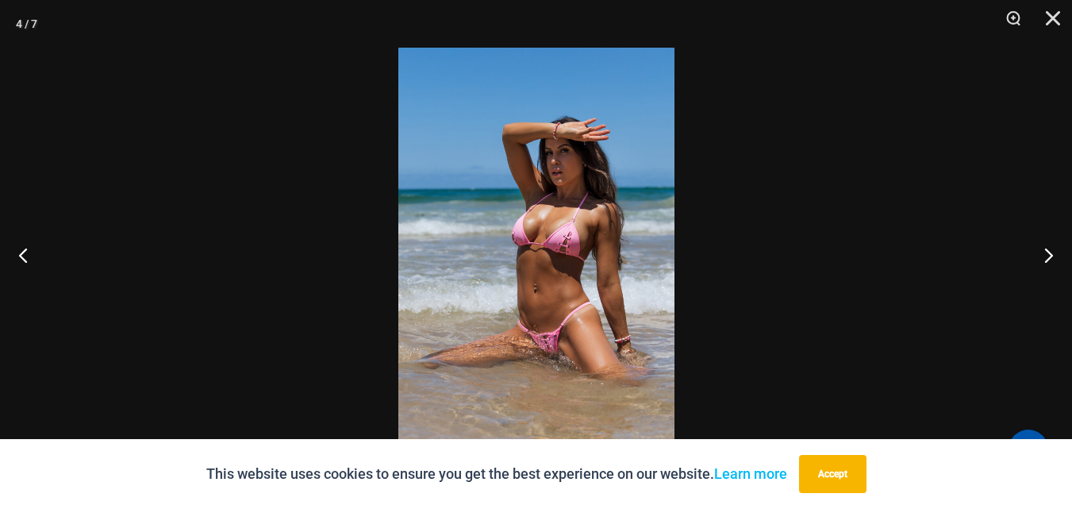
click at [593, 240] on img at bounding box center [536, 254] width 276 height 413
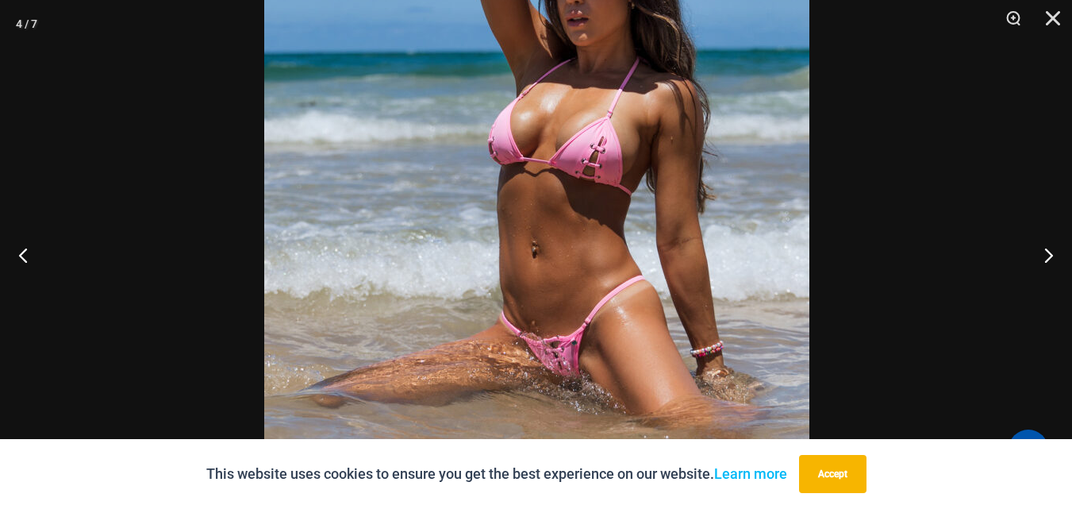
click at [590, 213] on img at bounding box center [536, 181] width 545 height 817
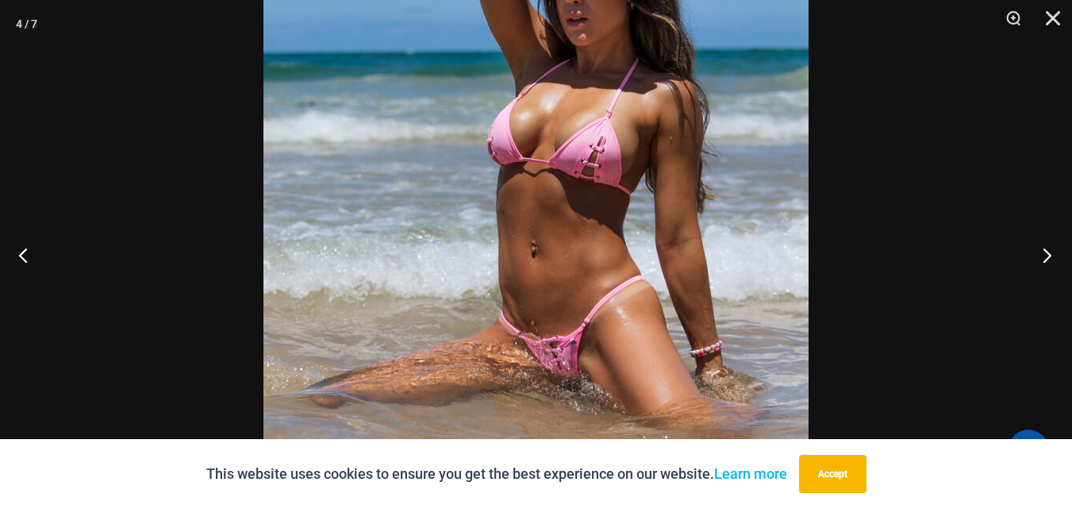
click at [1042, 256] on button "Next" at bounding box center [1043, 254] width 60 height 79
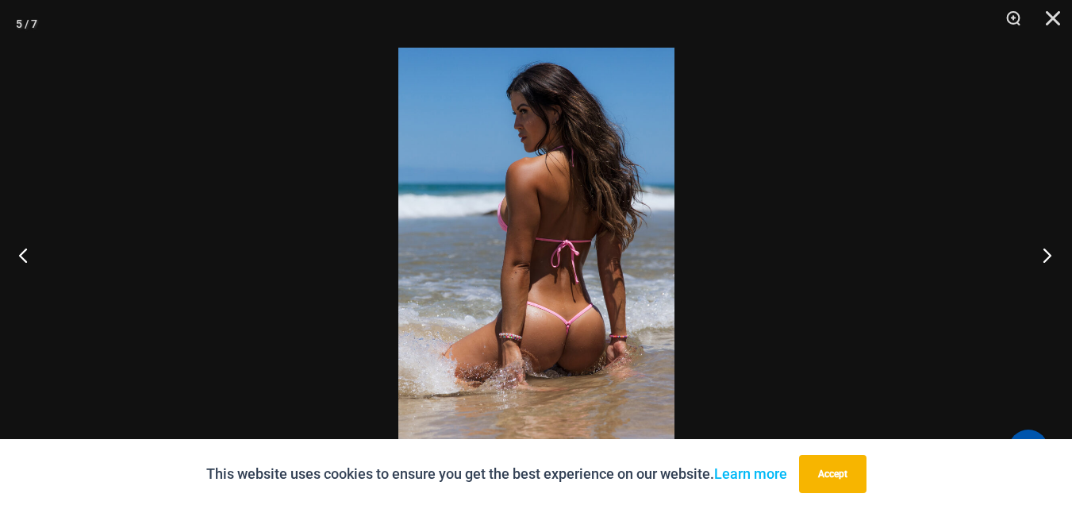
click at [1042, 256] on button "Next" at bounding box center [1043, 254] width 60 height 79
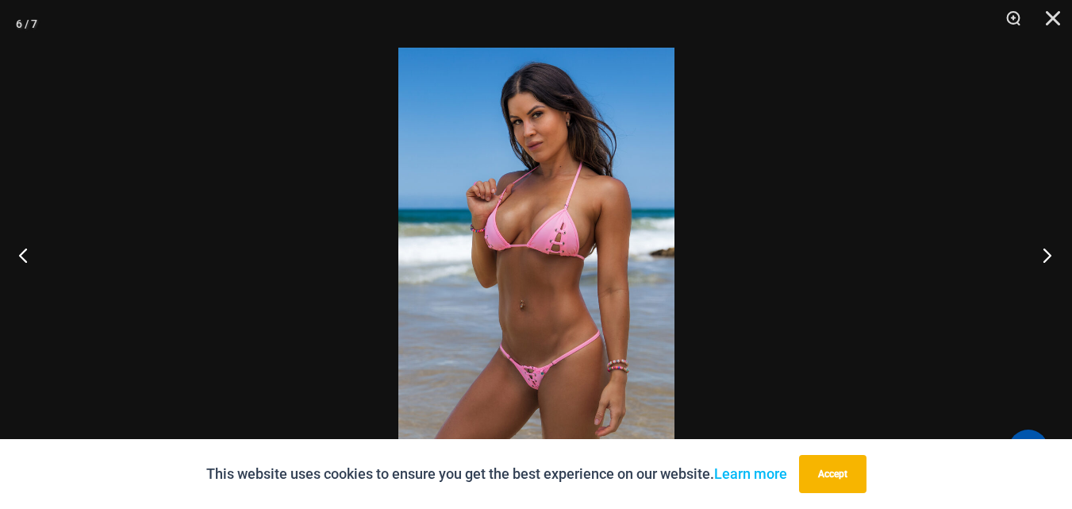
click at [1042, 256] on button "Next" at bounding box center [1043, 254] width 60 height 79
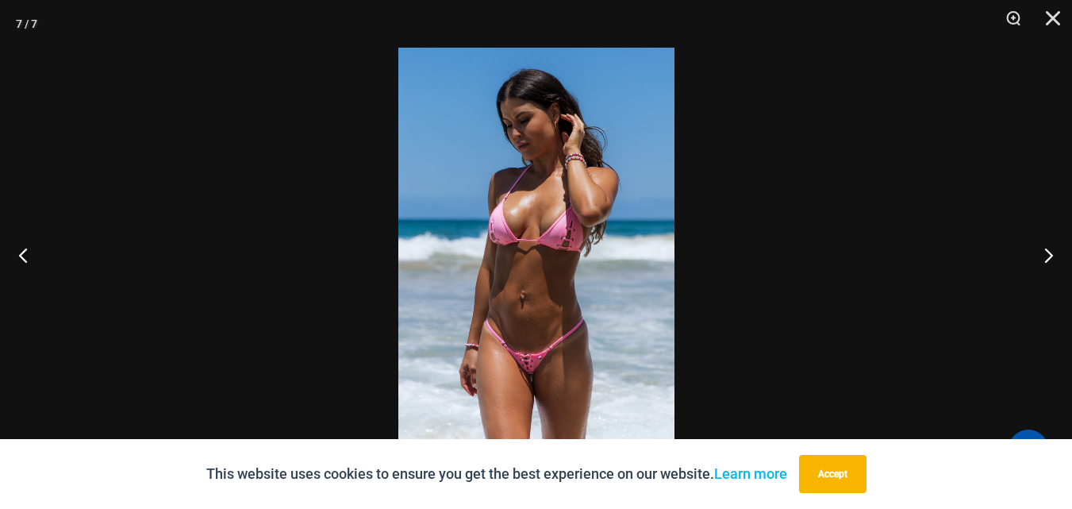
click at [466, 260] on img at bounding box center [536, 254] width 276 height 413
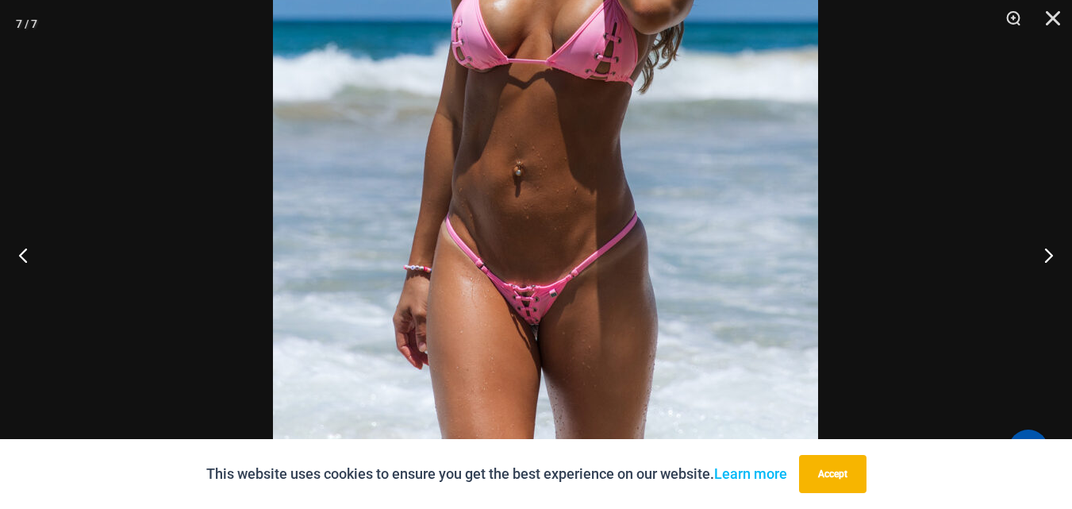
click at [548, 208] on img at bounding box center [545, 88] width 545 height 817
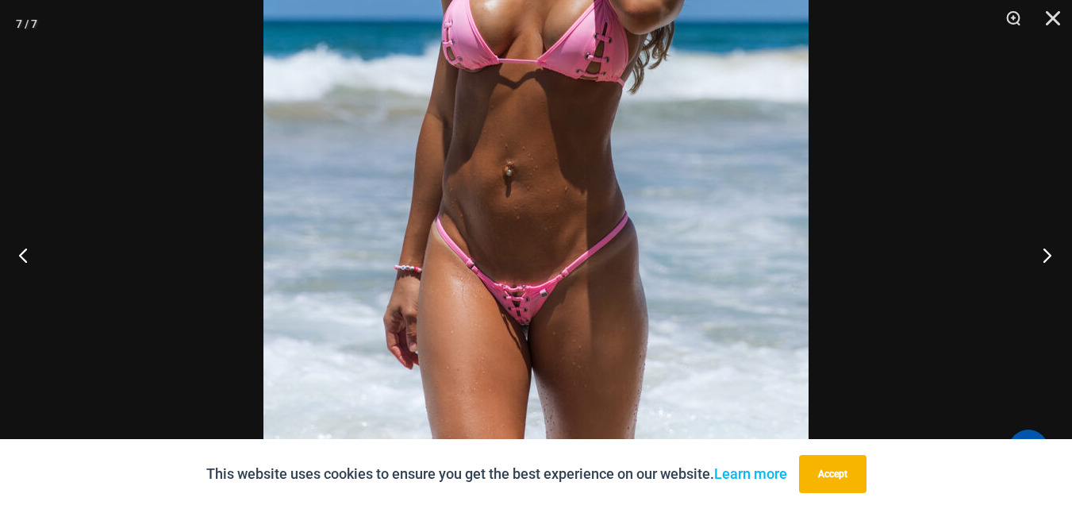
click at [1047, 256] on button "Next" at bounding box center [1043, 254] width 60 height 79
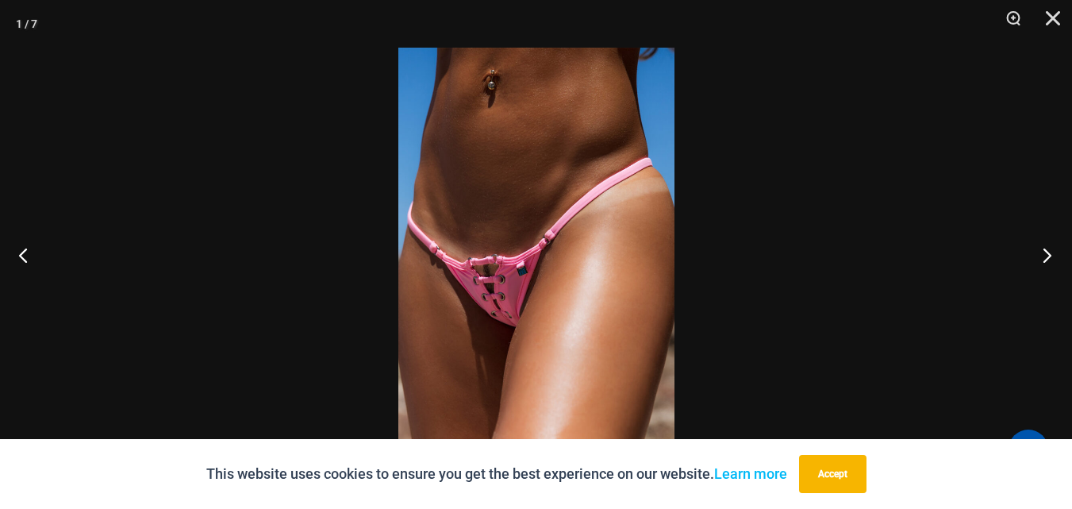
click at [1047, 256] on button "Next" at bounding box center [1043, 254] width 60 height 79
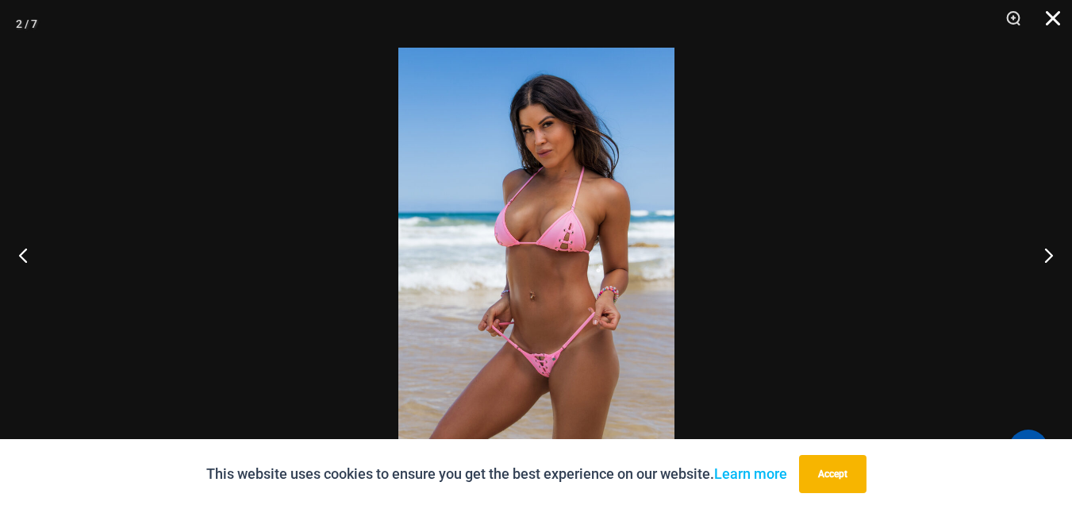
click at [1044, 18] on button "Close" at bounding box center [1048, 24] width 40 height 48
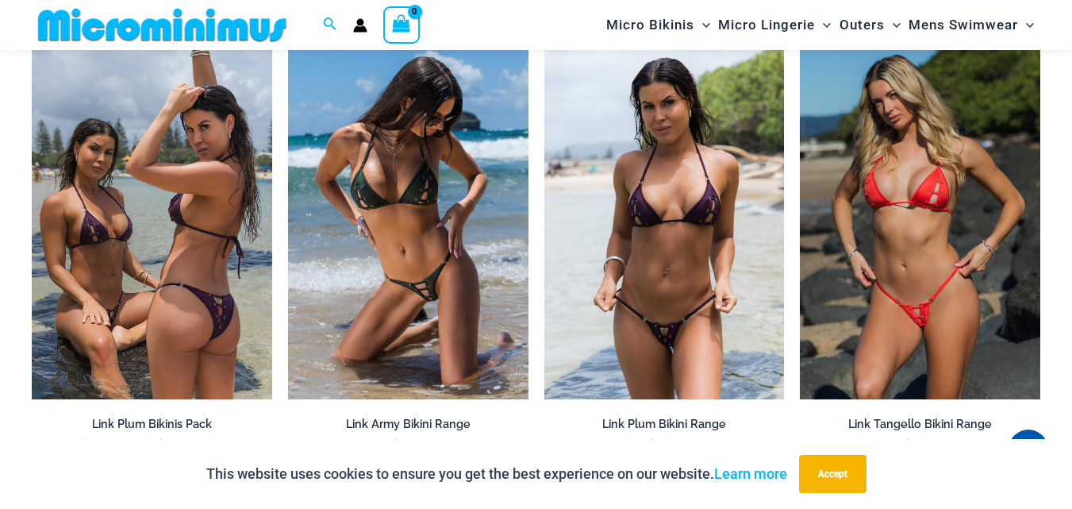
scroll to position [1428, 0]
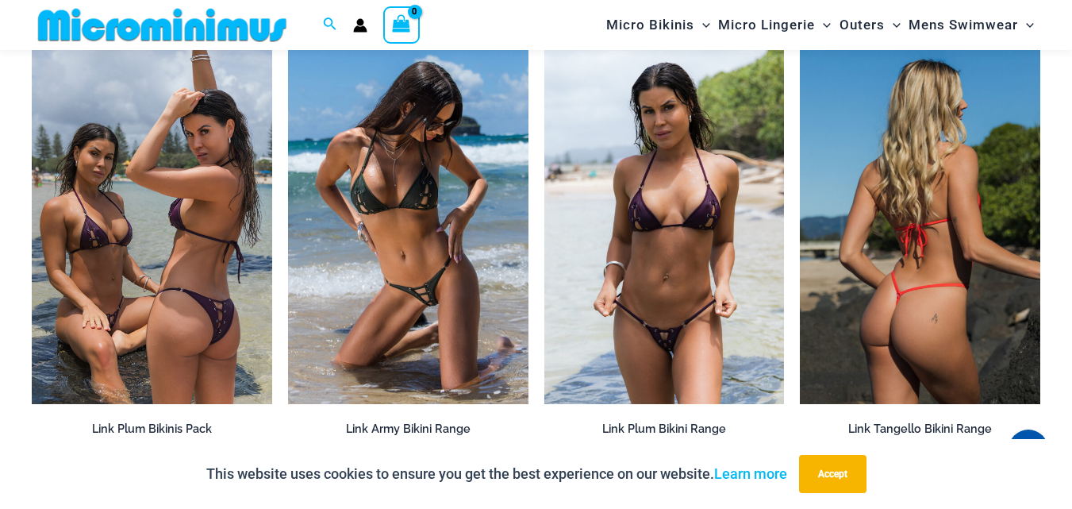
click at [956, 294] on img at bounding box center [920, 224] width 240 height 360
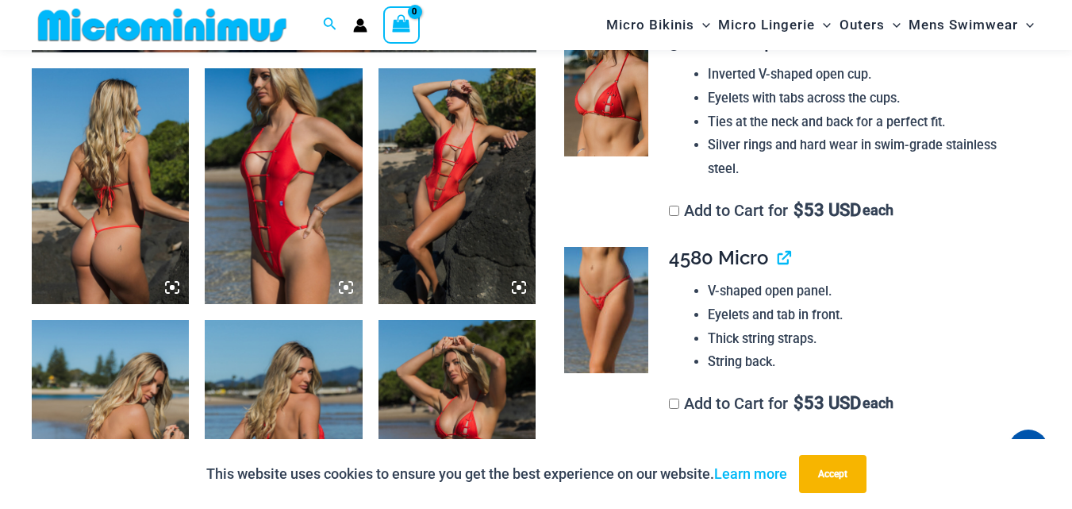
scroll to position [873, 0]
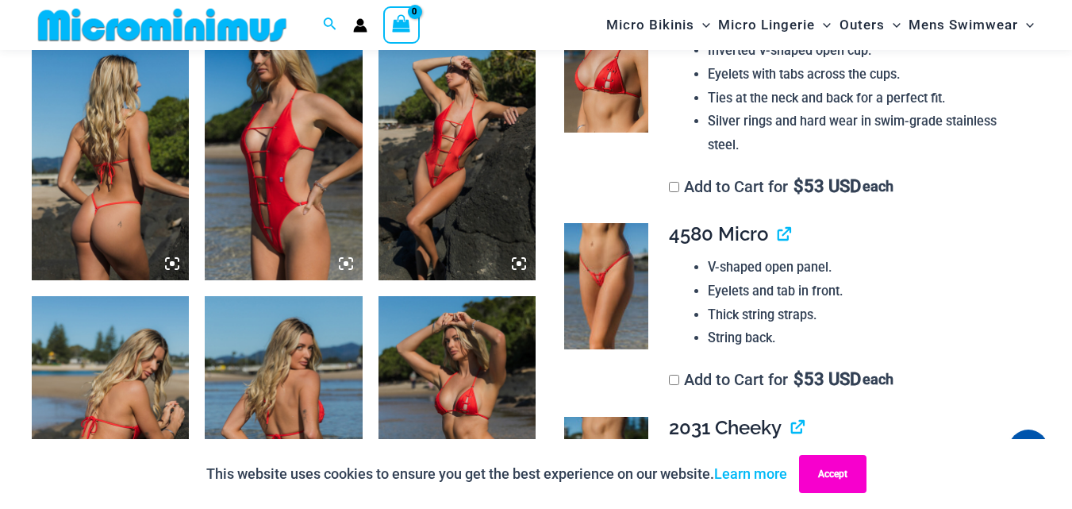
click at [824, 469] on button "Accept" at bounding box center [832, 474] width 67 height 38
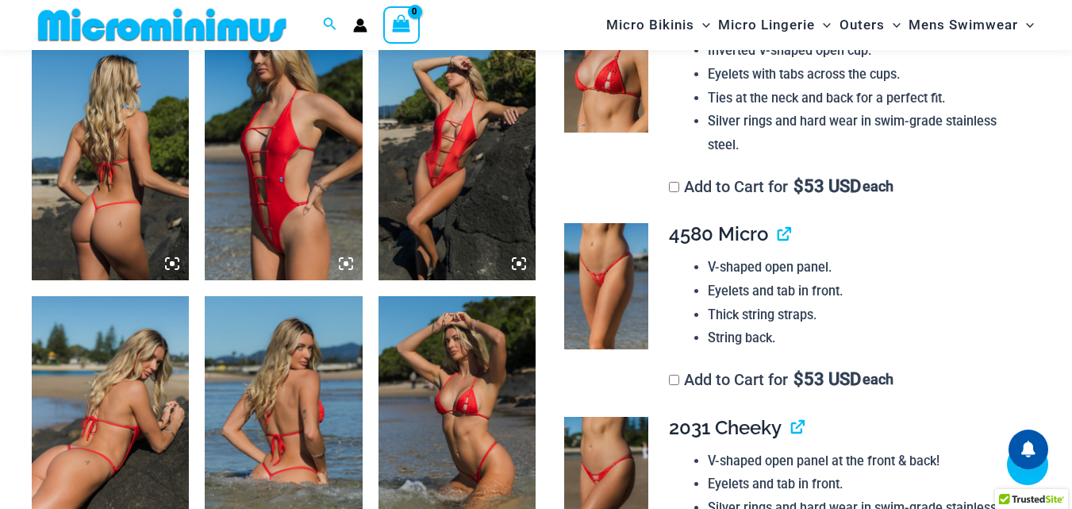
click at [346, 263] on icon at bounding box center [346, 263] width 5 height 5
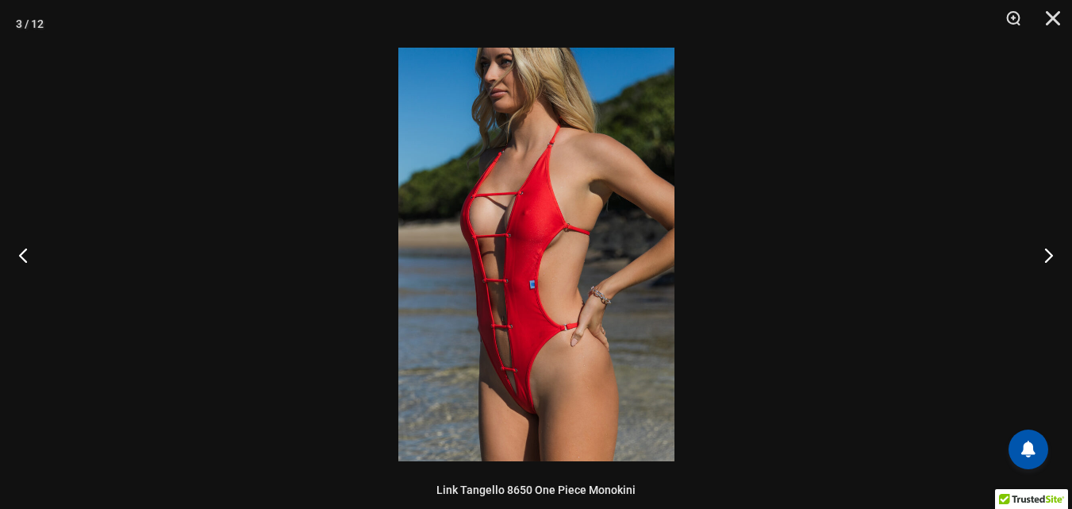
click at [555, 291] on img at bounding box center [536, 254] width 276 height 413
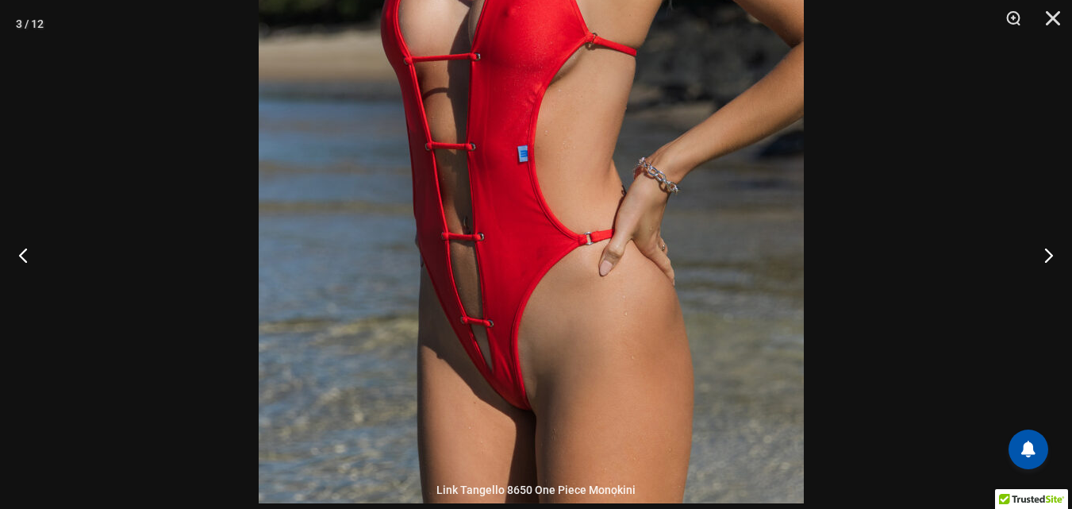
click at [597, 297] on img at bounding box center [531, 94] width 545 height 817
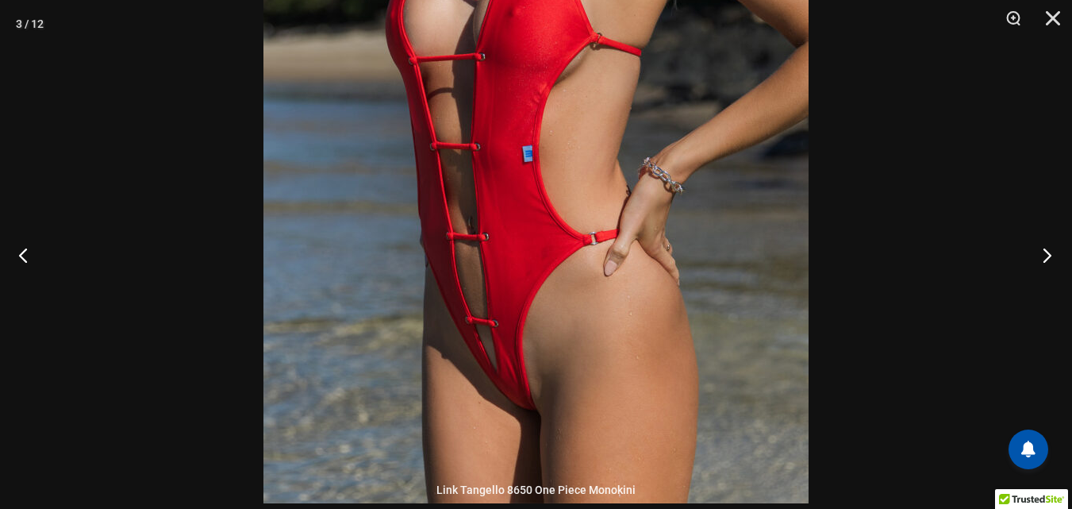
click at [1047, 254] on button "Next" at bounding box center [1043, 254] width 60 height 79
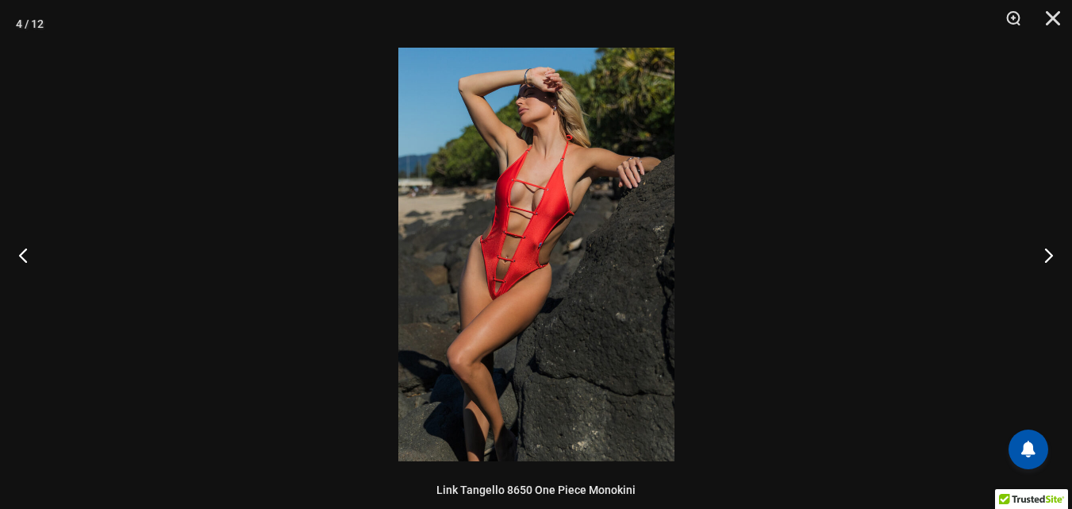
click at [453, 353] on img at bounding box center [536, 254] width 276 height 413
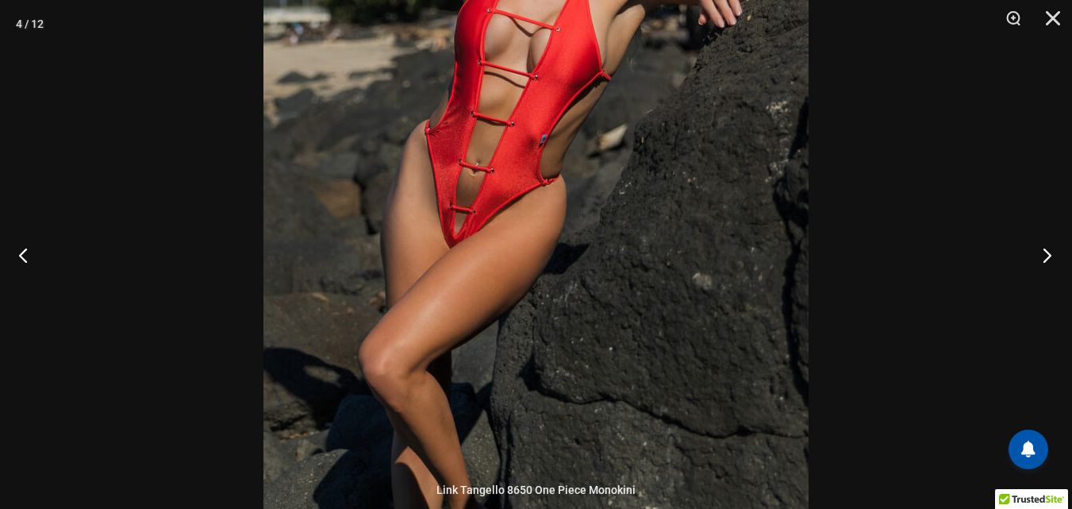
click at [1051, 252] on button "Next" at bounding box center [1043, 254] width 60 height 79
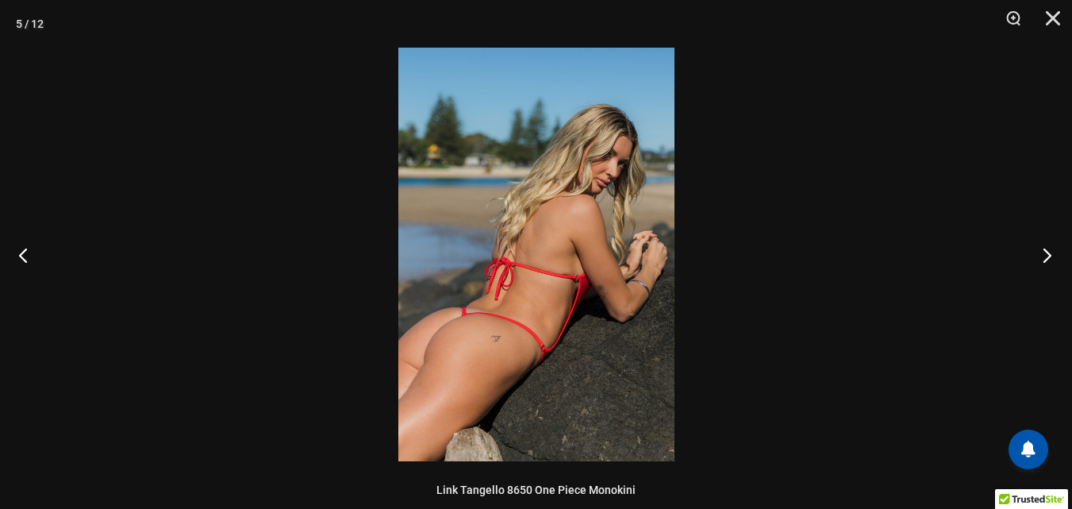
click at [1051, 252] on button "Next" at bounding box center [1043, 254] width 60 height 79
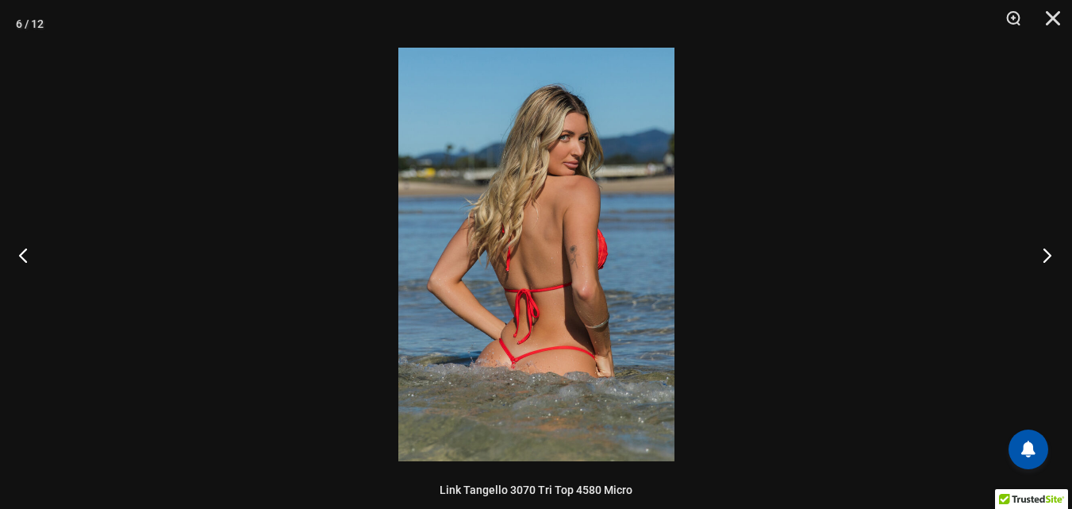
click at [1051, 252] on button "Next" at bounding box center [1043, 254] width 60 height 79
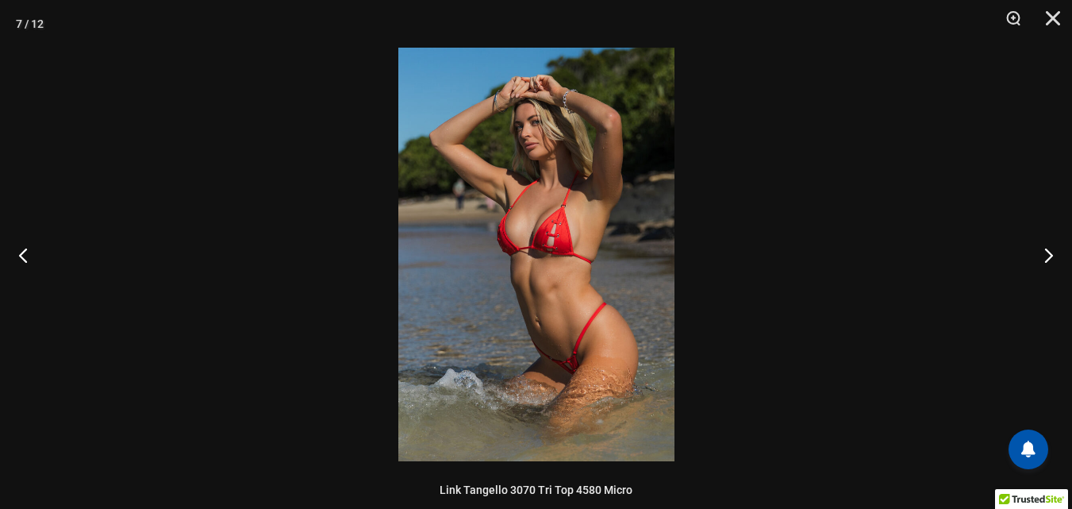
click at [516, 371] on img at bounding box center [536, 254] width 276 height 413
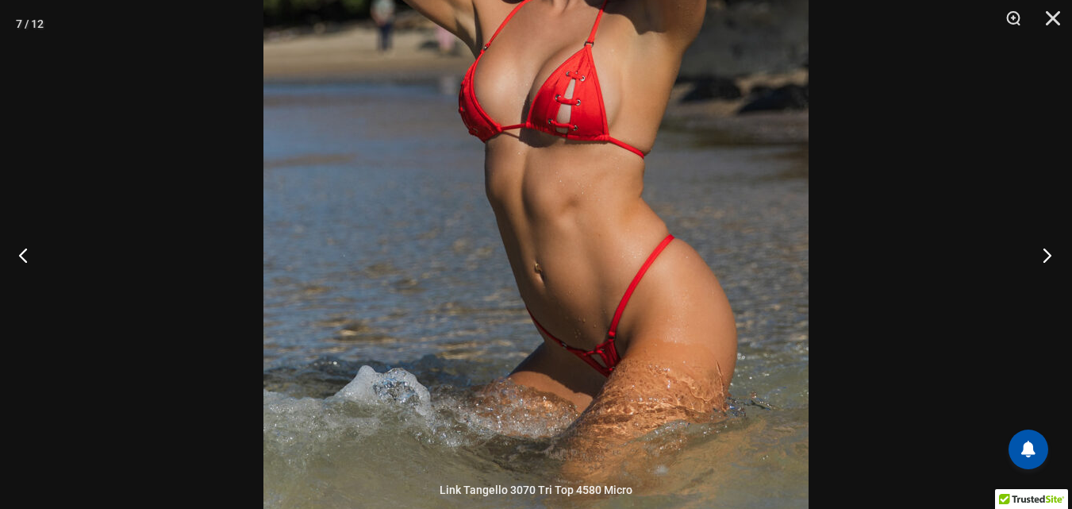
click at [1048, 256] on button "Next" at bounding box center [1043, 254] width 60 height 79
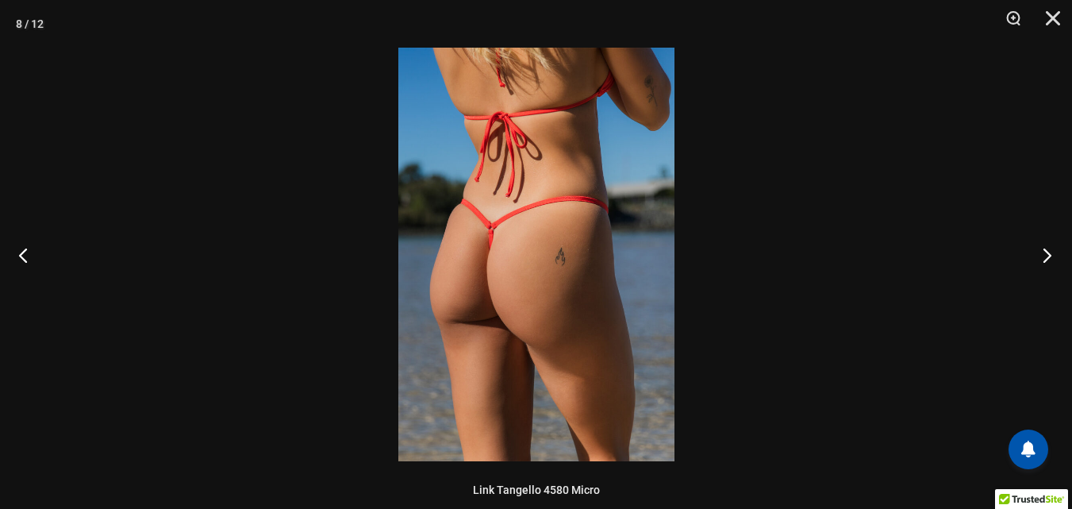
click at [1048, 256] on button "Next" at bounding box center [1043, 254] width 60 height 79
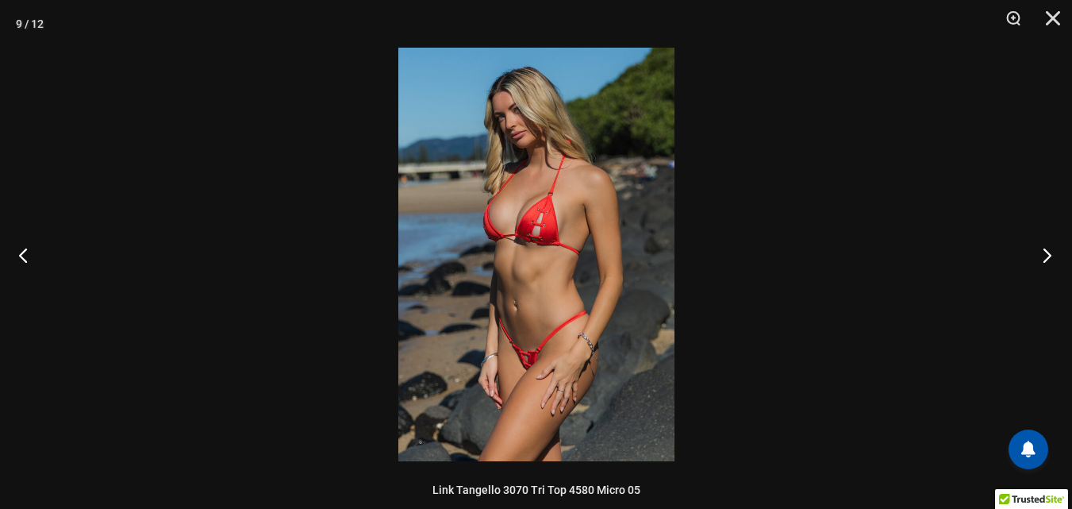
click at [1048, 256] on button "Next" at bounding box center [1043, 254] width 60 height 79
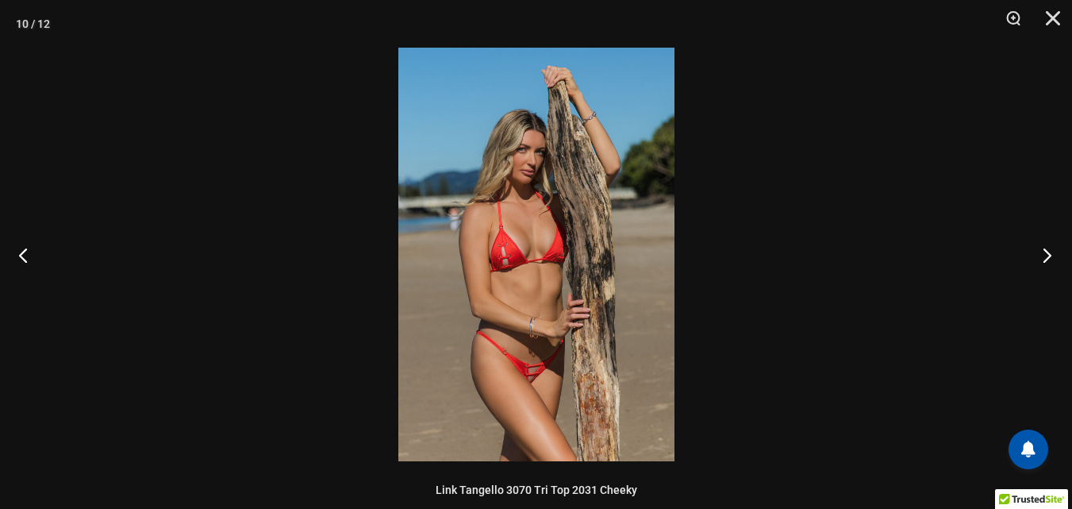
click at [1048, 256] on button "Next" at bounding box center [1043, 254] width 60 height 79
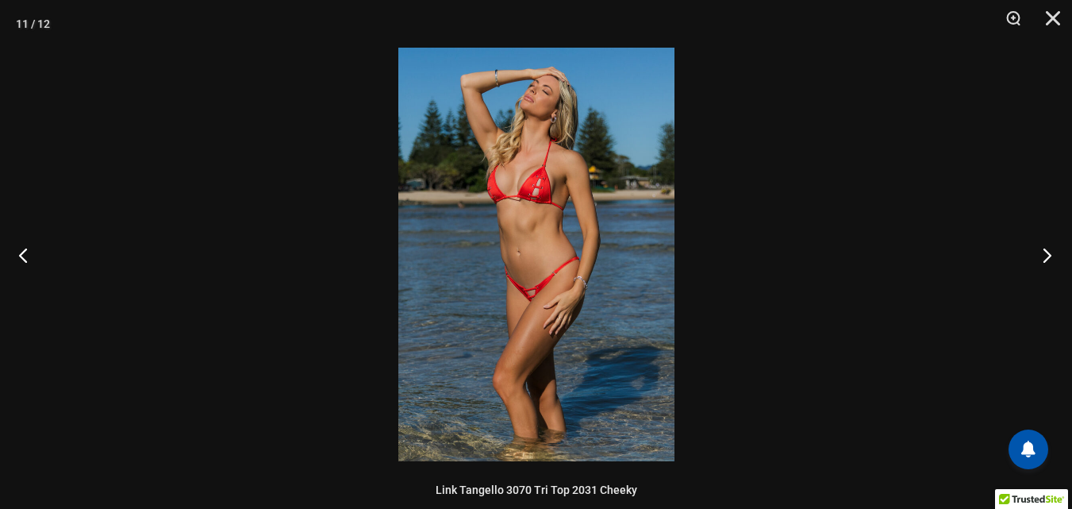
click at [1048, 256] on button "Next" at bounding box center [1043, 254] width 60 height 79
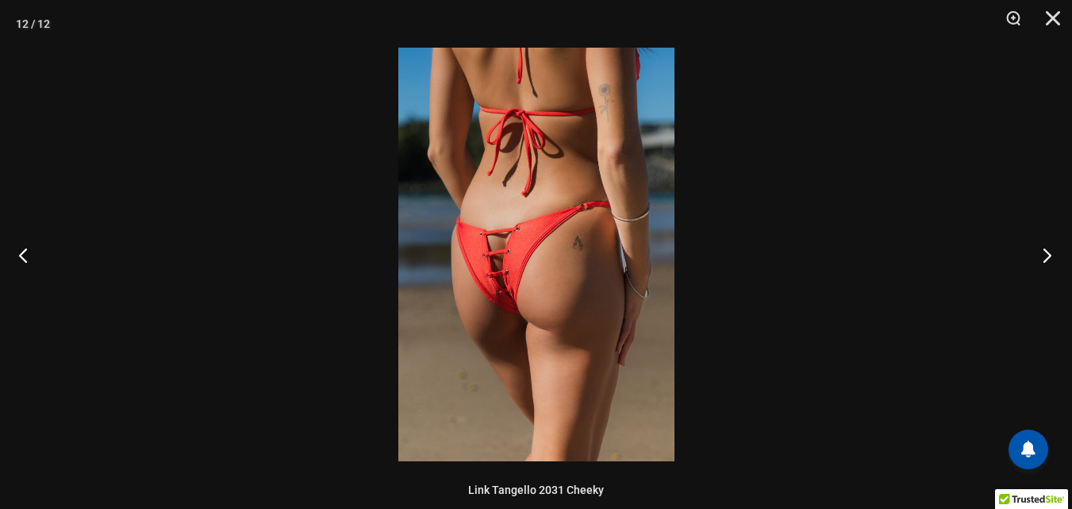
click at [1048, 256] on button "Next" at bounding box center [1043, 254] width 60 height 79
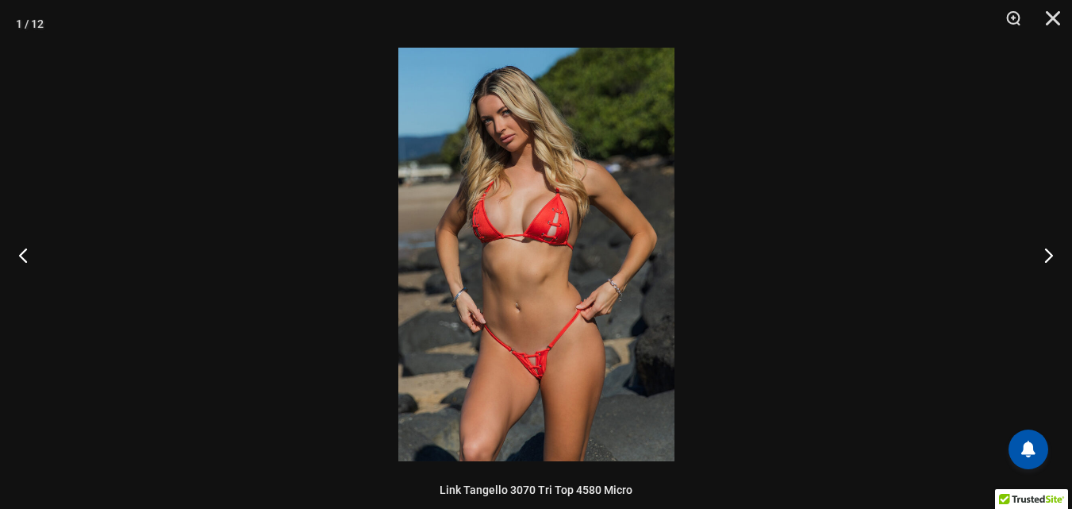
click at [496, 306] on img at bounding box center [536, 254] width 276 height 413
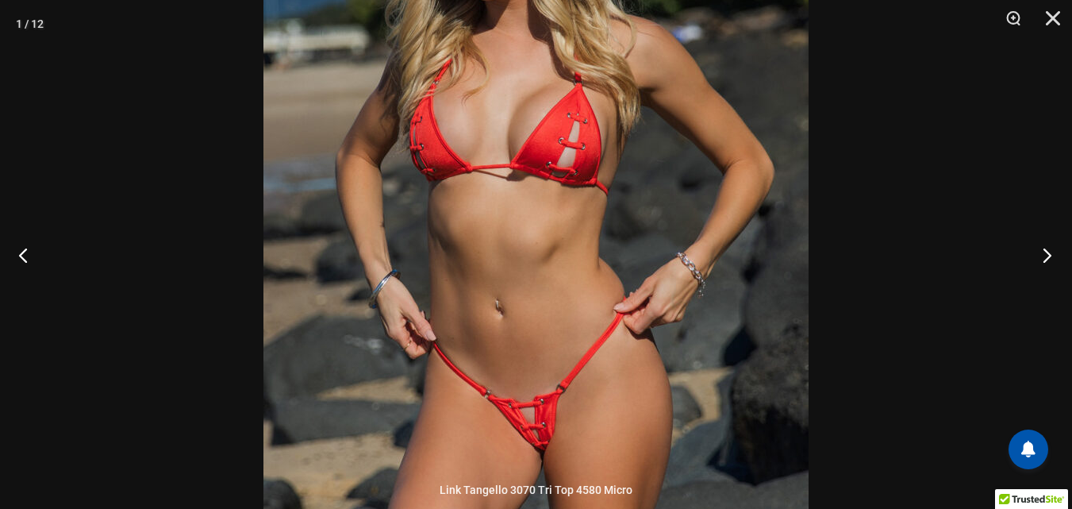
click at [1040, 259] on button "Next" at bounding box center [1043, 254] width 60 height 79
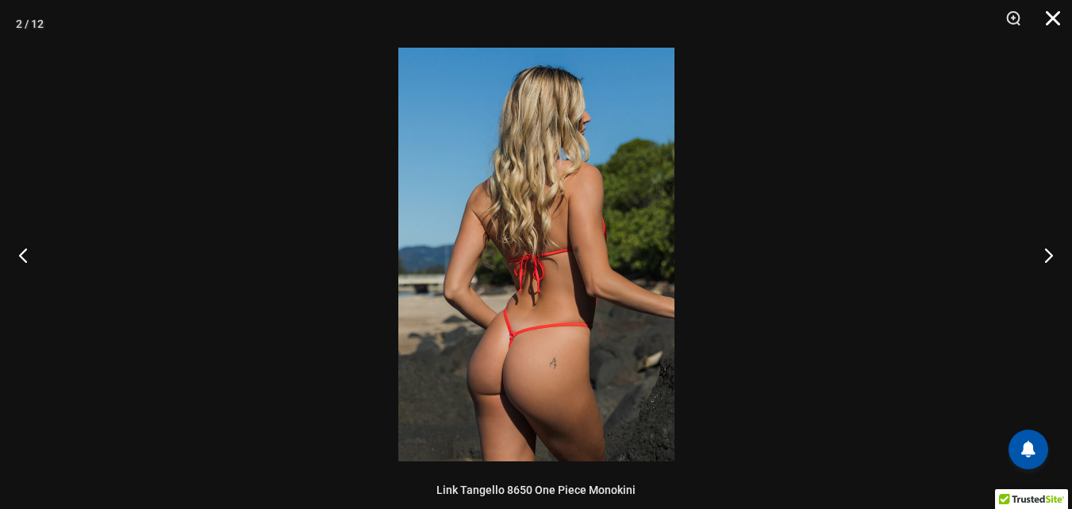
click at [1053, 14] on button "Close" at bounding box center [1048, 24] width 40 height 48
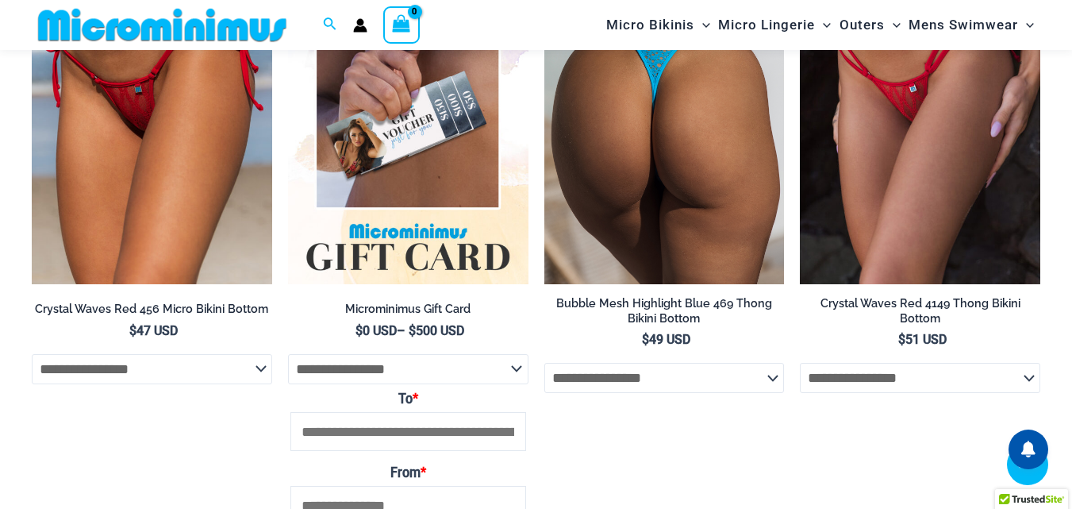
scroll to position [3174, 0]
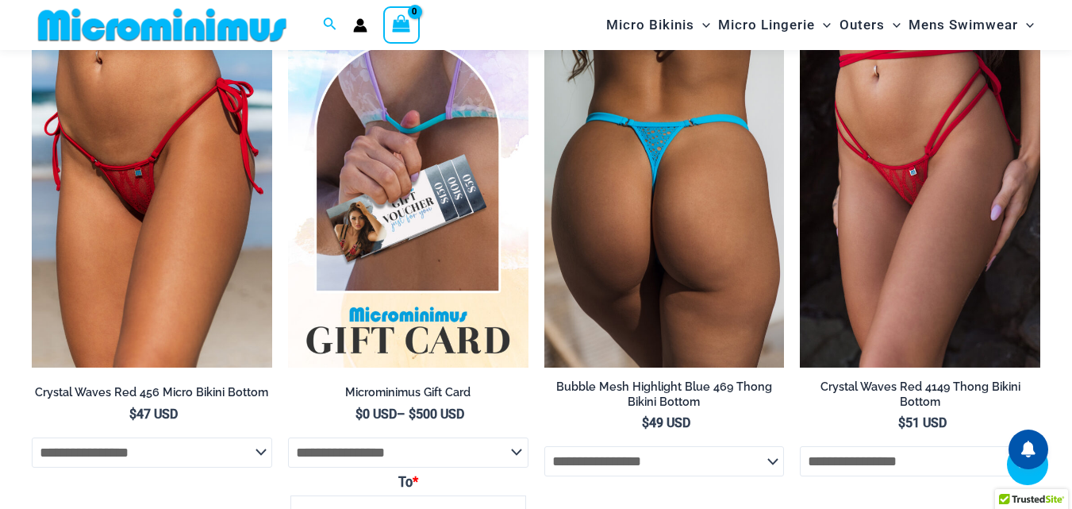
click at [648, 218] on img at bounding box center [664, 187] width 240 height 360
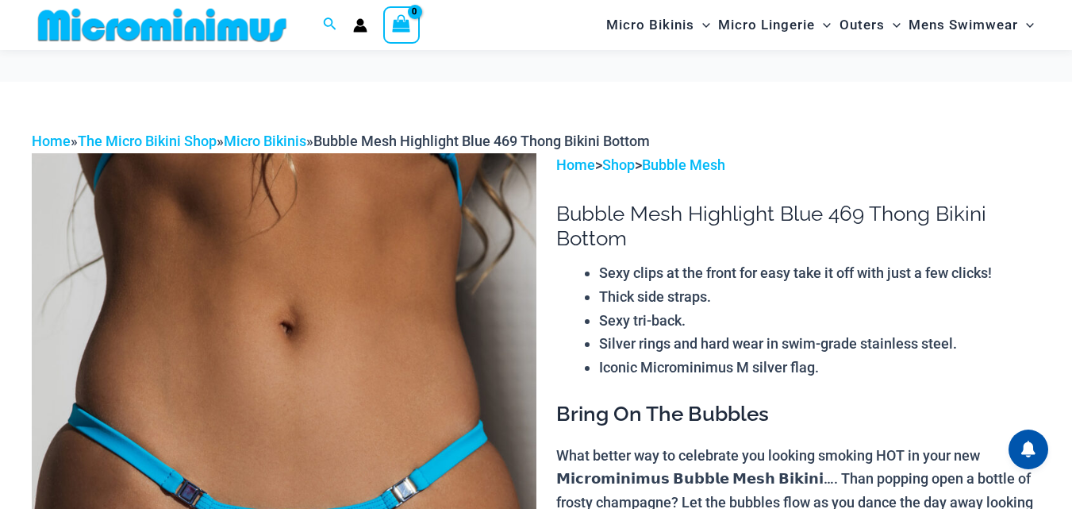
scroll to position [144, 0]
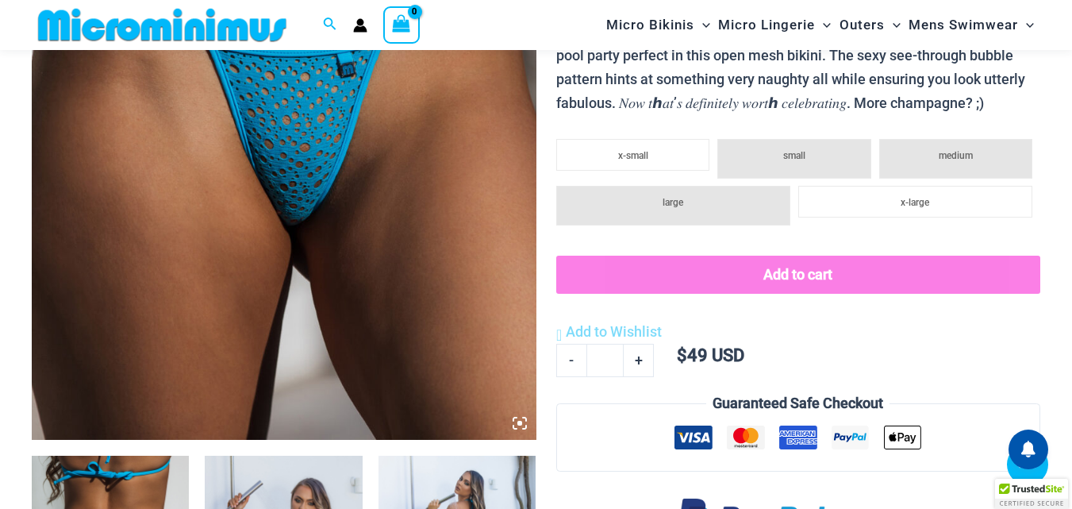
click at [520, 425] on icon at bounding box center [519, 423] width 5 height 5
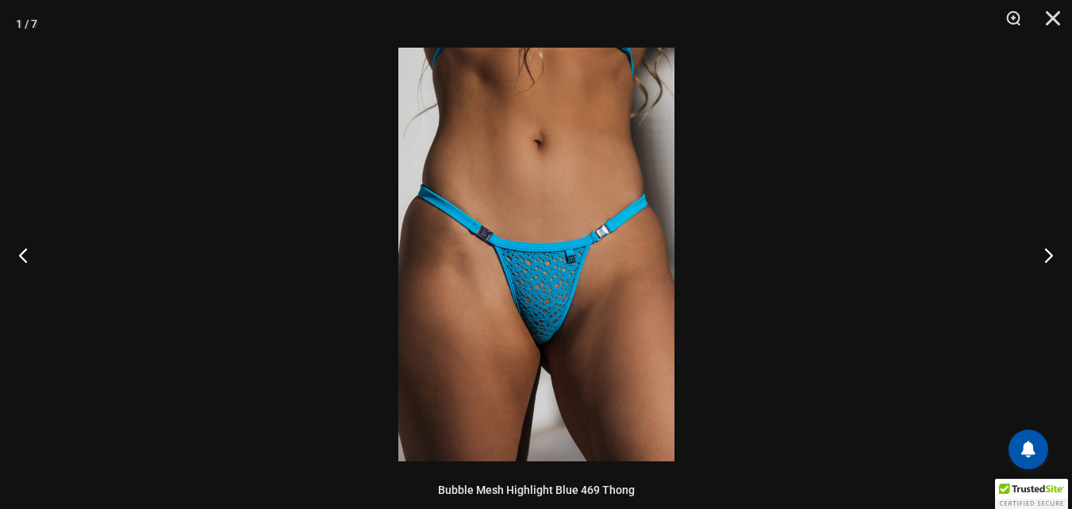
click at [520, 425] on img at bounding box center [536, 254] width 276 height 413
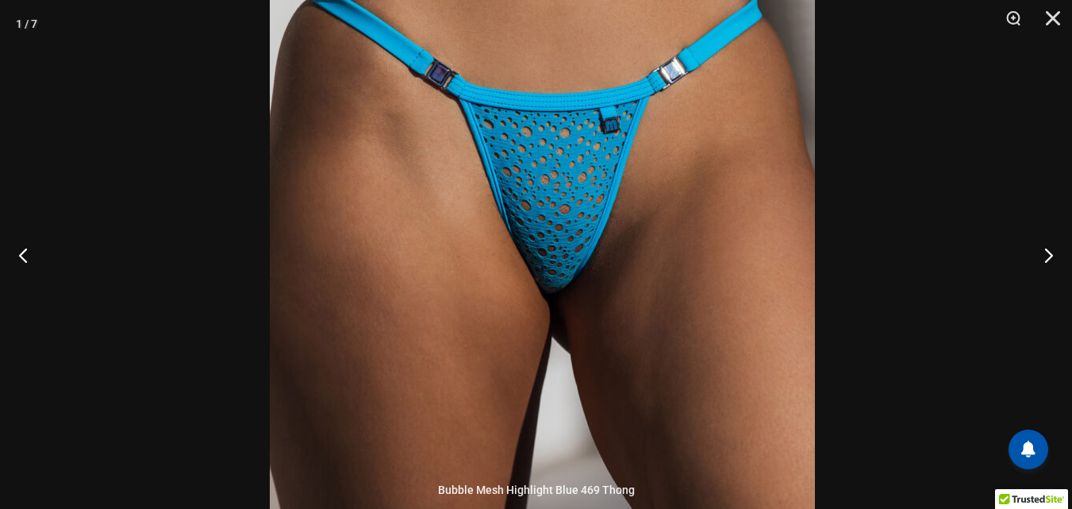
click at [650, 371] on img at bounding box center [542, 115] width 545 height 817
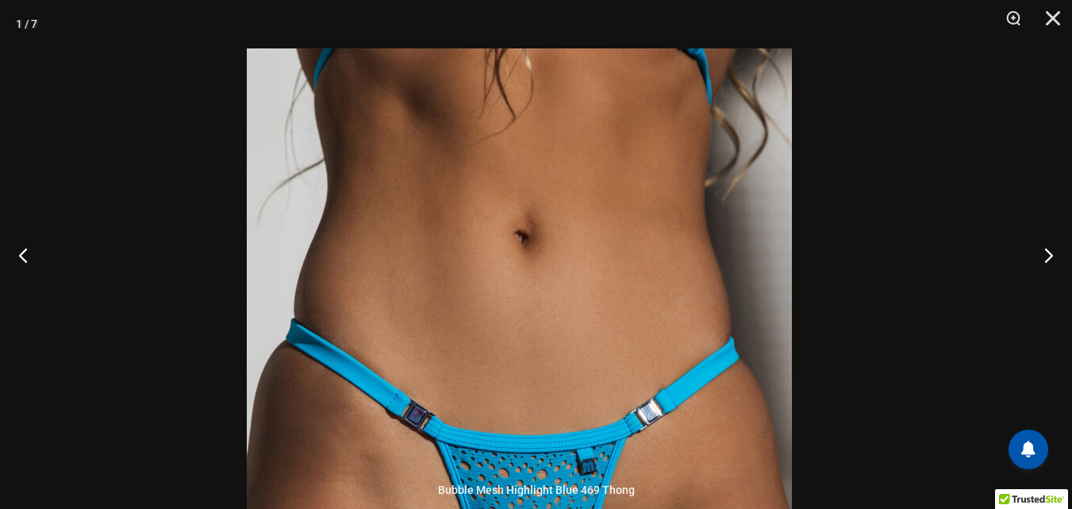
click at [632, 478] on div "1 / 7 Bubble Mesh Highlight Blue 469 Thong" at bounding box center [536, 254] width 1072 height 509
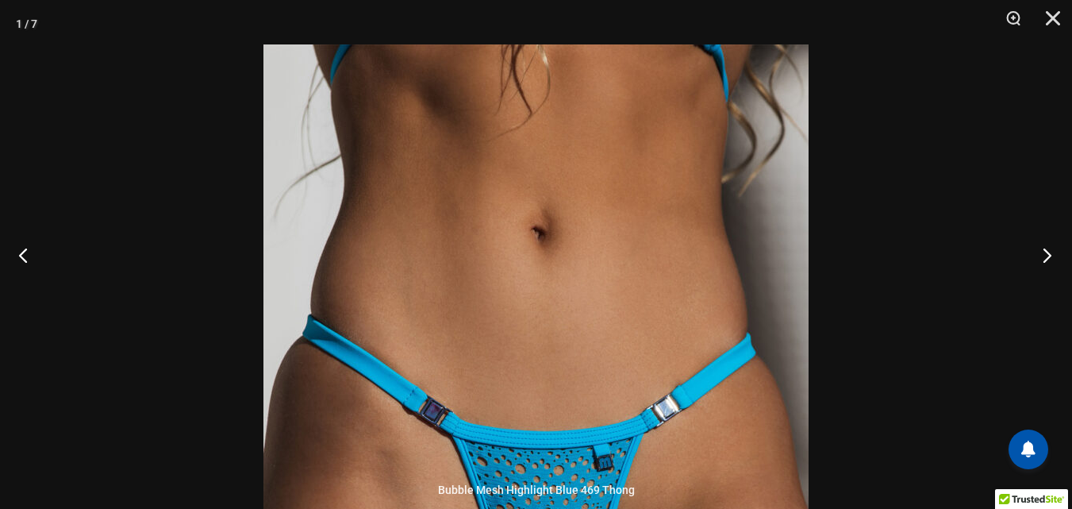
click at [1052, 253] on button "Next" at bounding box center [1043, 254] width 60 height 79
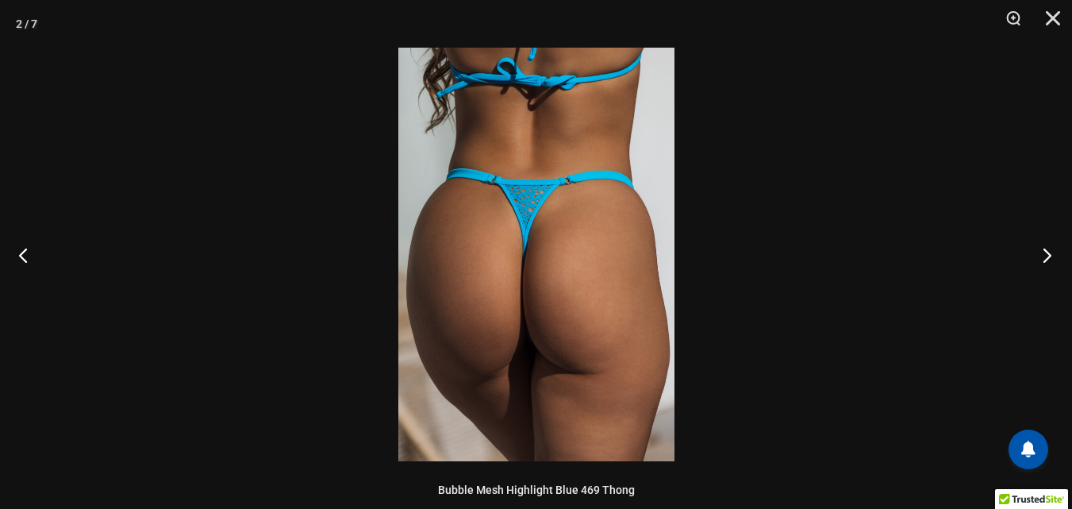
click at [1052, 253] on button "Next" at bounding box center [1043, 254] width 60 height 79
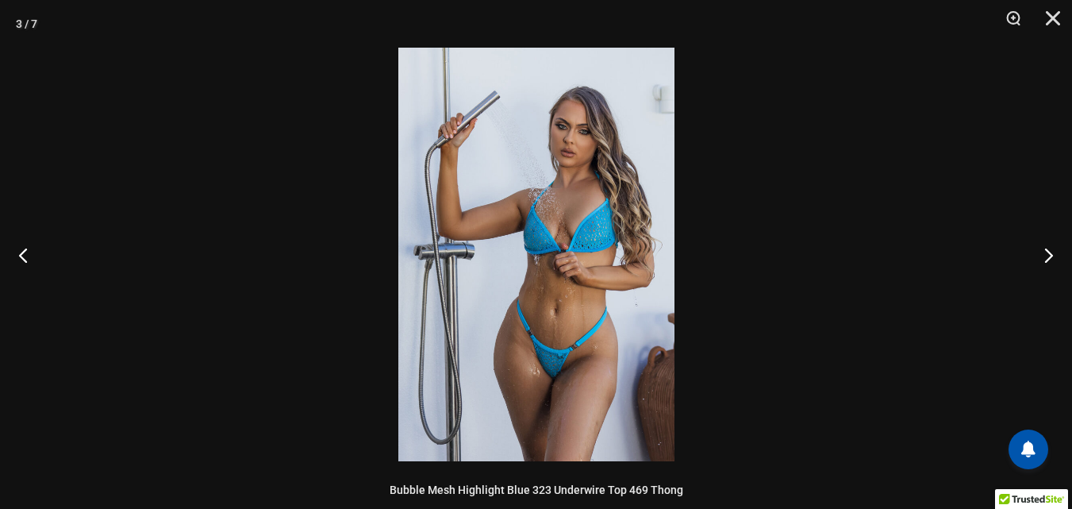
click at [605, 250] on img at bounding box center [536, 254] width 276 height 413
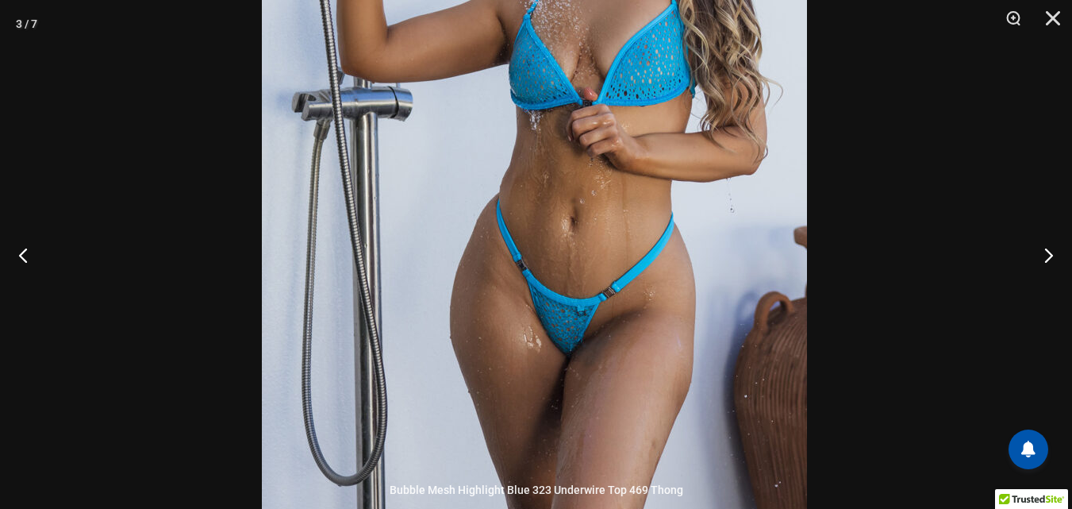
click at [648, 179] on img at bounding box center [534, 110] width 545 height 817
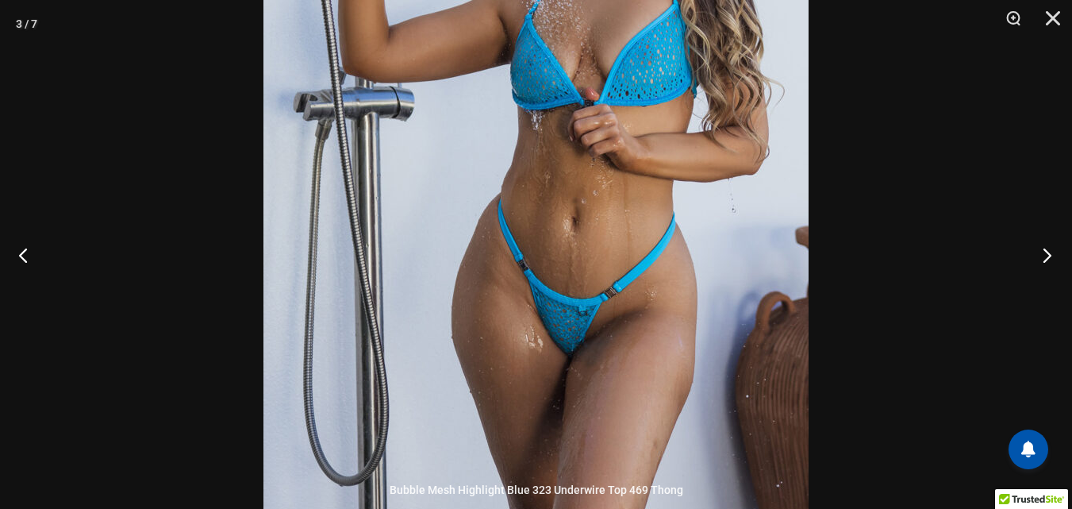
click at [1047, 254] on button "Next" at bounding box center [1043, 254] width 60 height 79
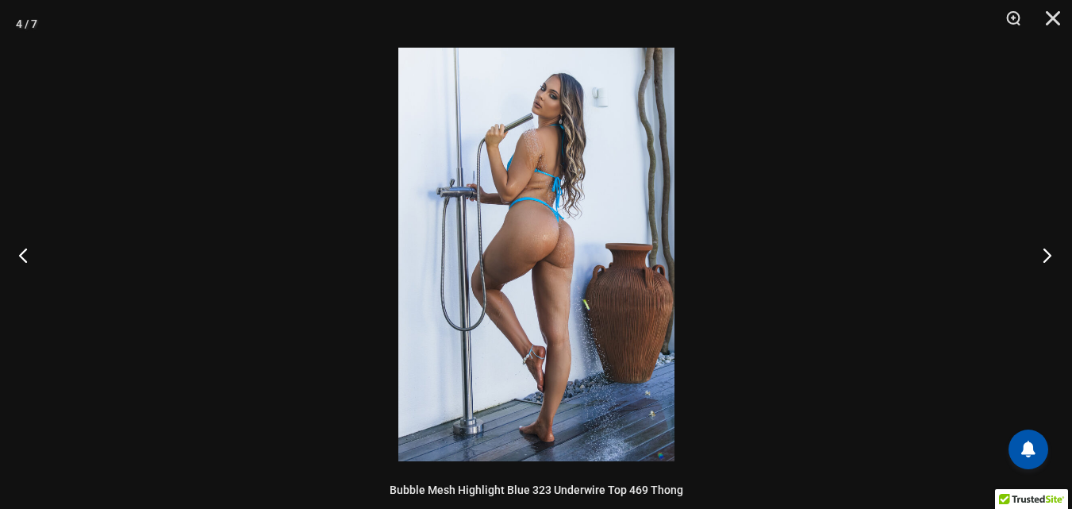
click at [1047, 254] on button "Next" at bounding box center [1043, 254] width 60 height 79
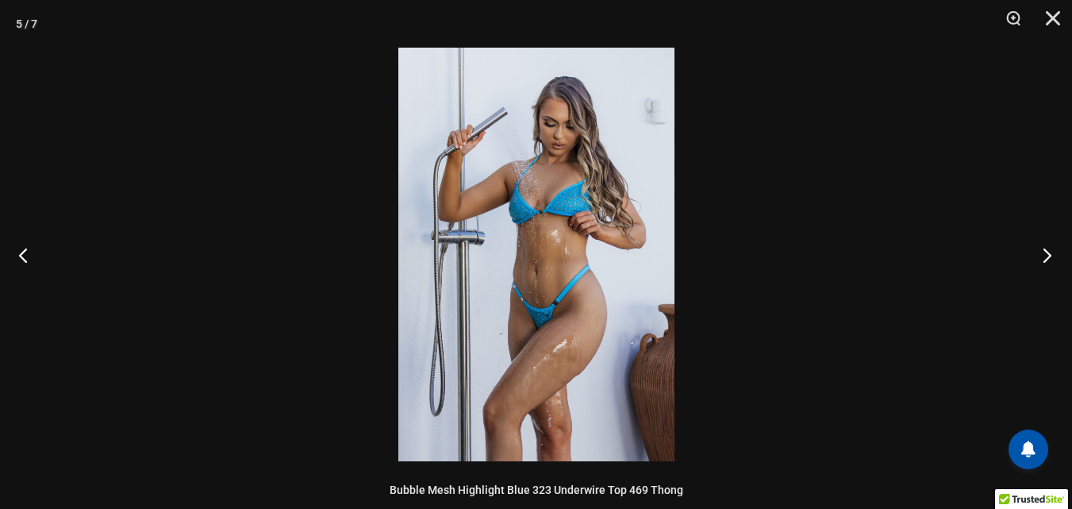
click at [1047, 254] on button "Next" at bounding box center [1043, 254] width 60 height 79
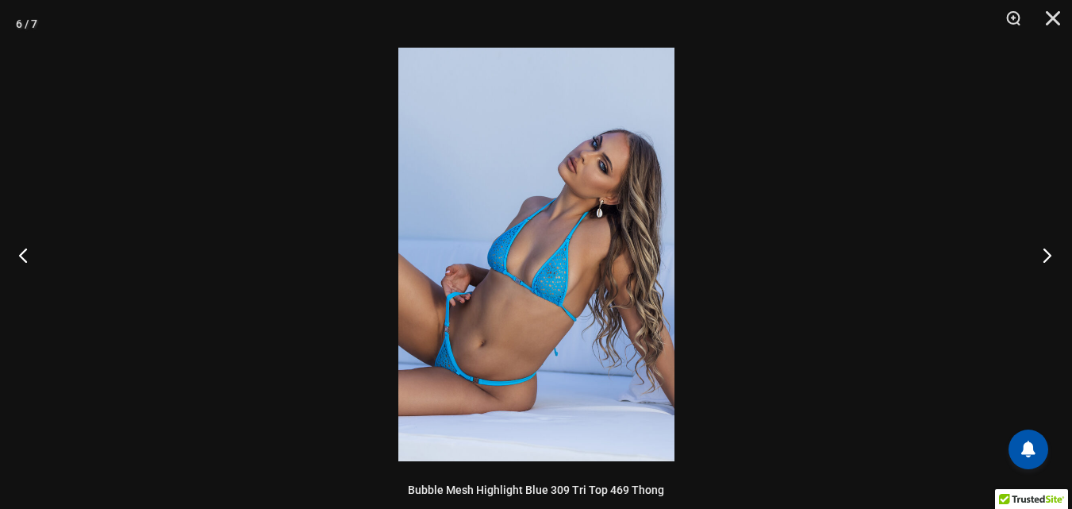
click at [1047, 252] on button "Next" at bounding box center [1043, 254] width 60 height 79
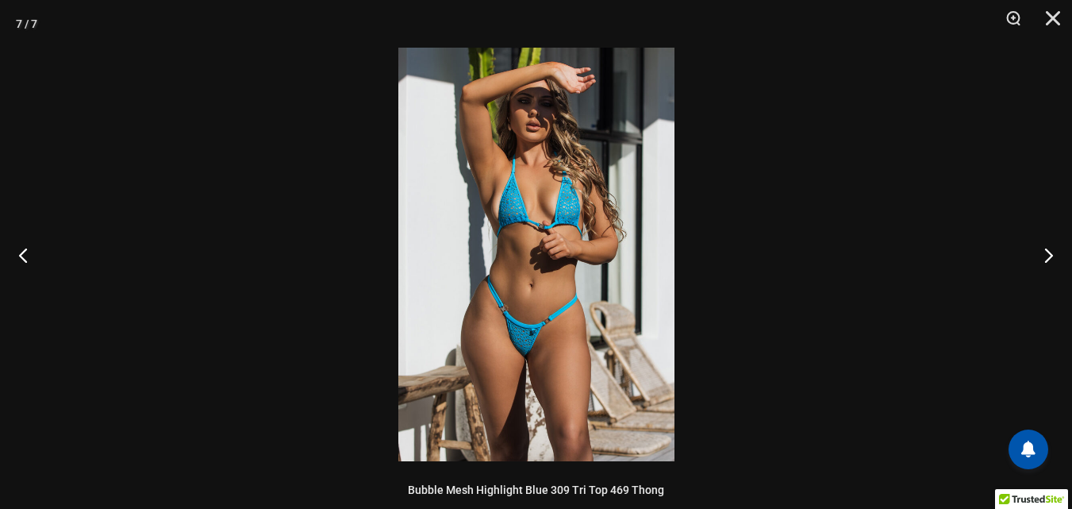
click at [554, 323] on img at bounding box center [536, 254] width 276 height 413
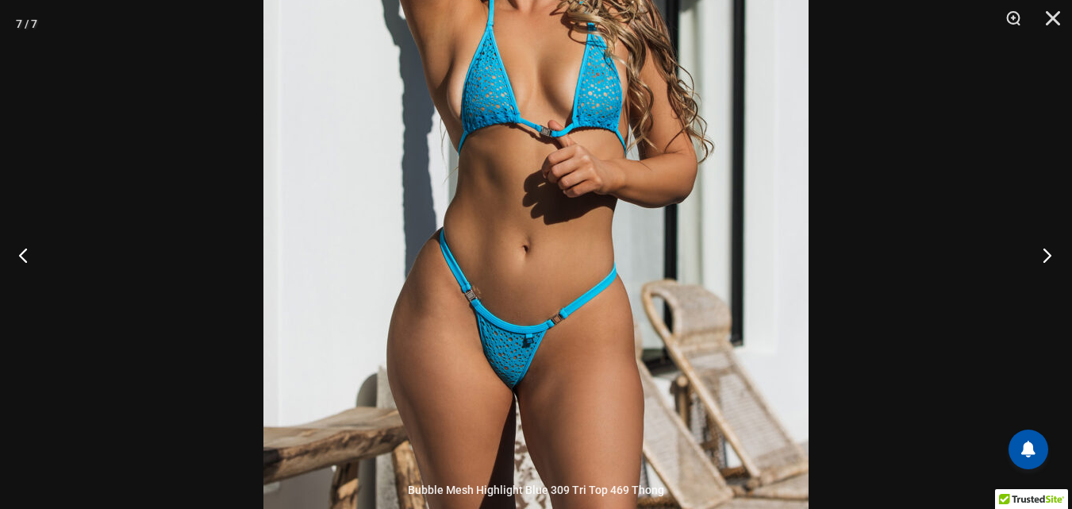
click at [1049, 250] on button "Next" at bounding box center [1043, 254] width 60 height 79
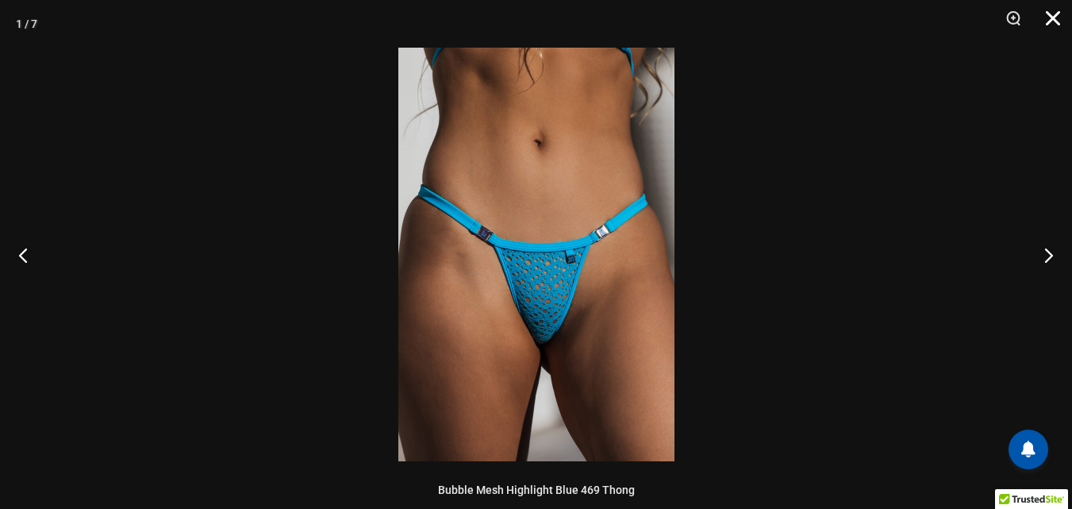
click at [1047, 27] on button "Close" at bounding box center [1048, 24] width 40 height 48
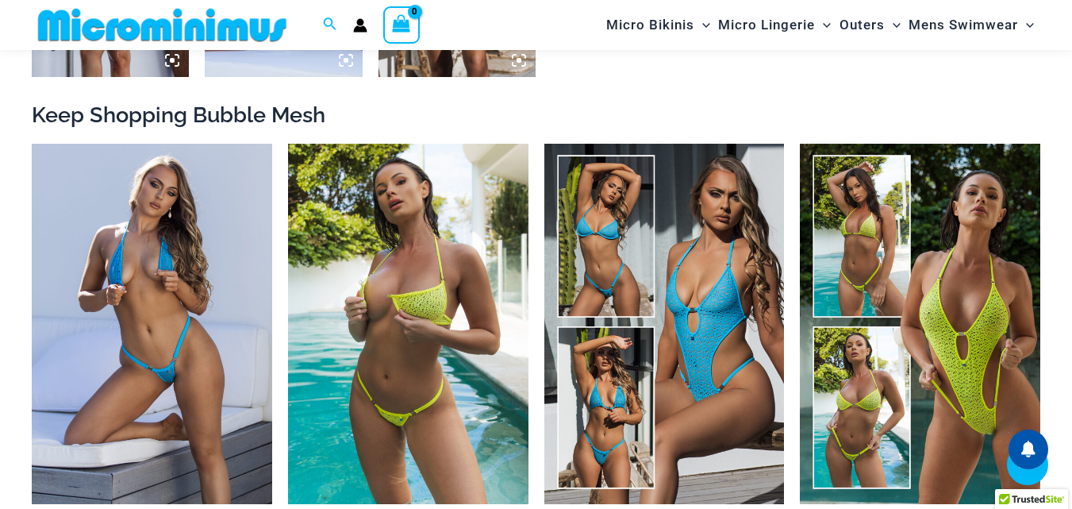
scroll to position [1335, 0]
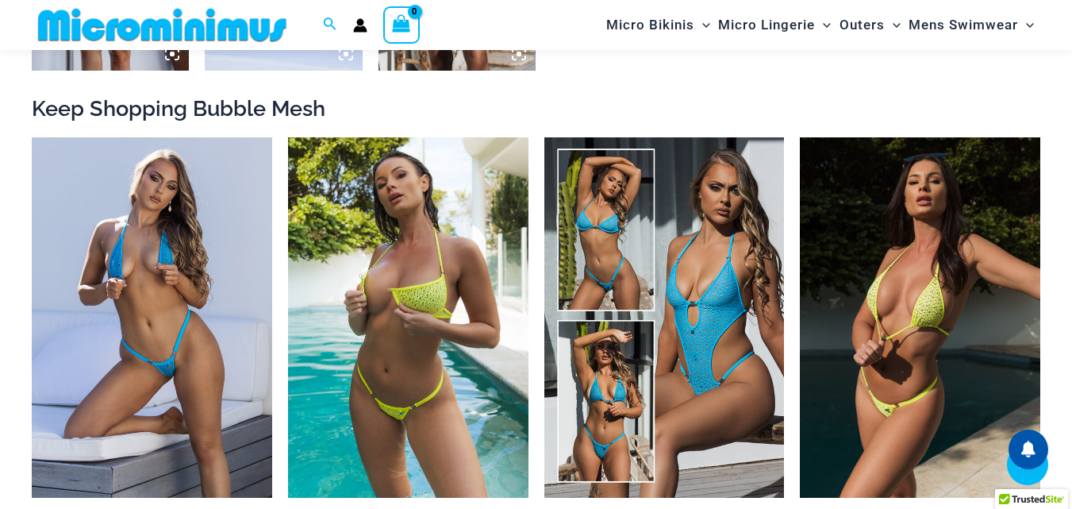
click at [922, 377] on img at bounding box center [920, 317] width 240 height 360
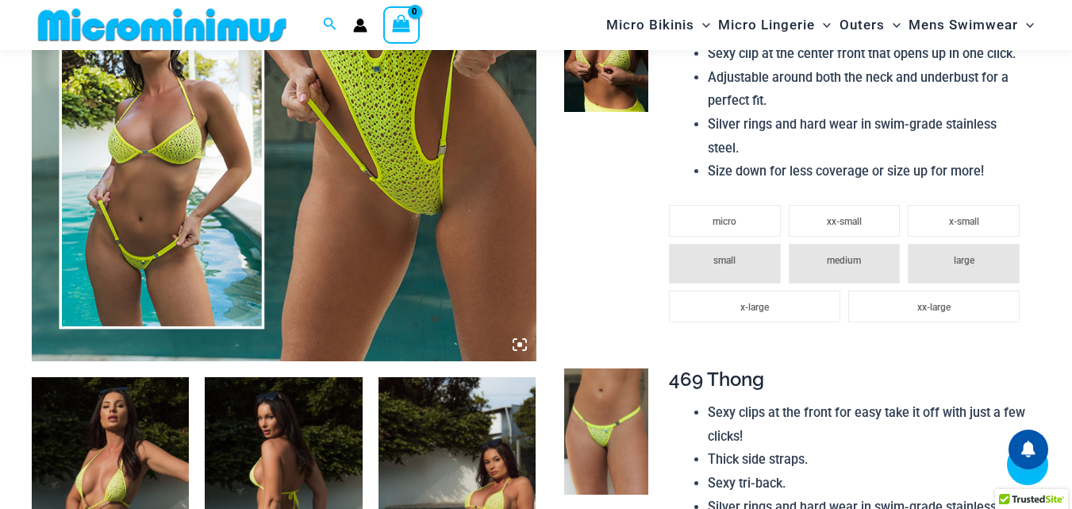
scroll to position [620, 0]
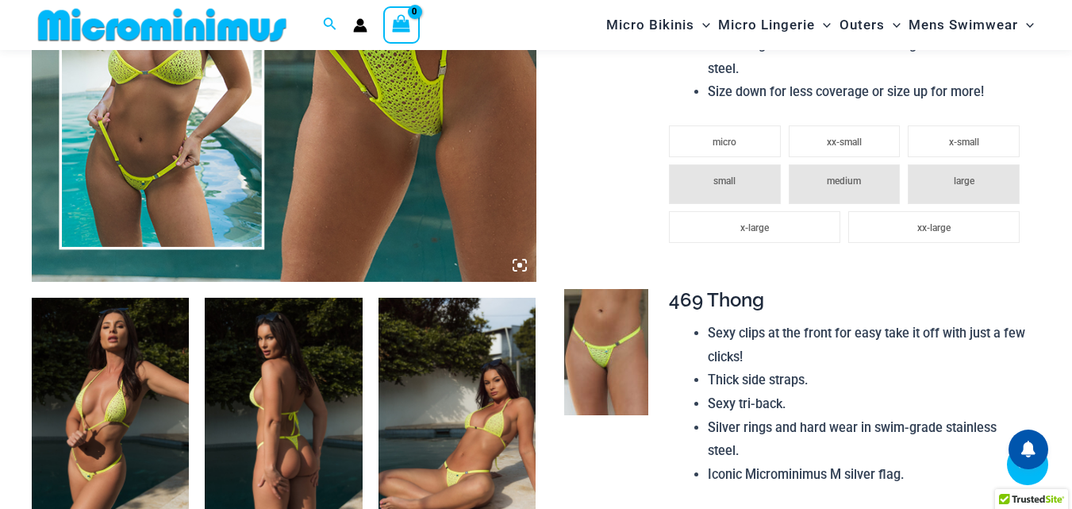
click at [520, 263] on icon at bounding box center [519, 265] width 5 height 5
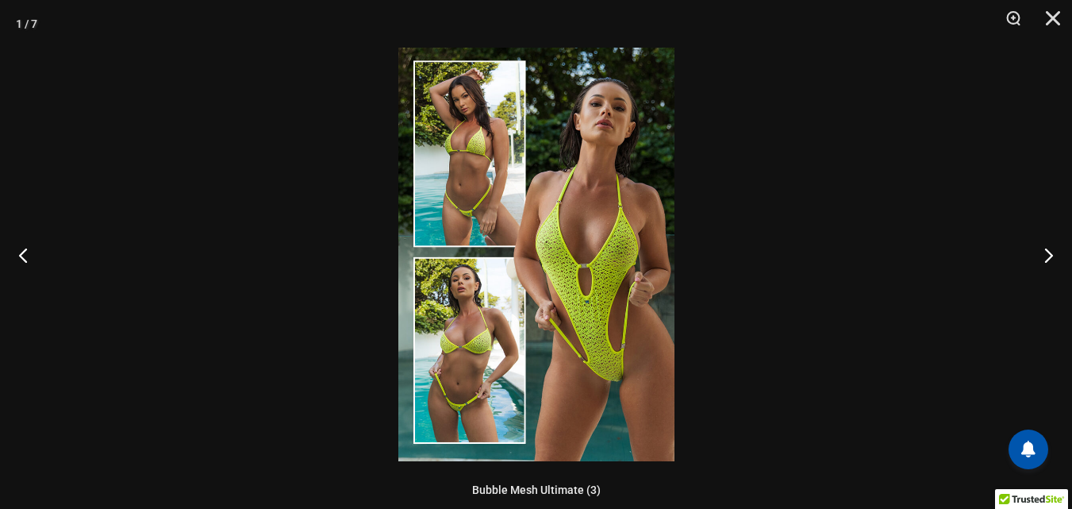
click at [520, 263] on img at bounding box center [536, 254] width 276 height 413
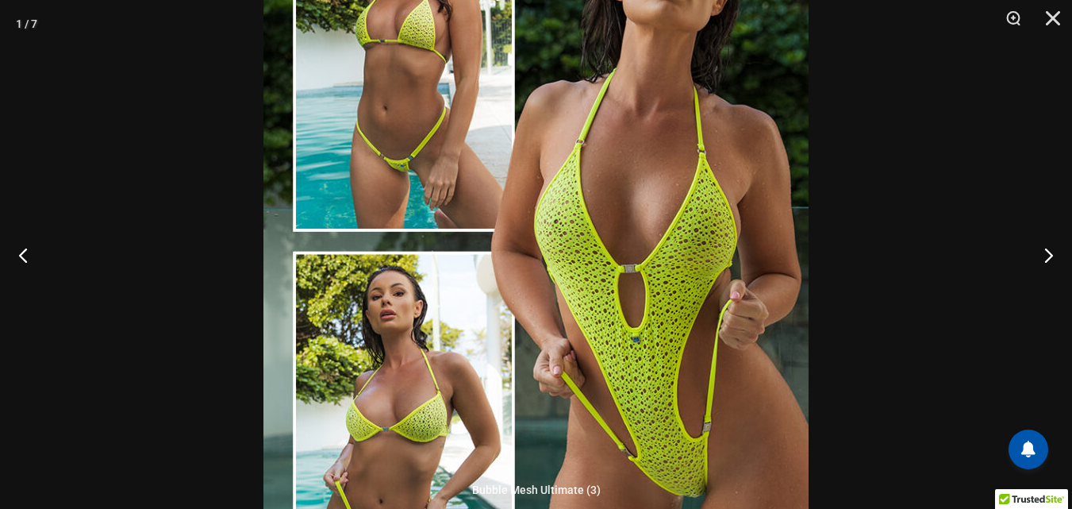
drag, startPoint x: 467, startPoint y: 502, endPoint x: 467, endPoint y: 490, distance: 11.1
click at [467, 490] on div "Bubble Mesh Ultimate (3)" at bounding box center [536, 490] width 1072 height 37
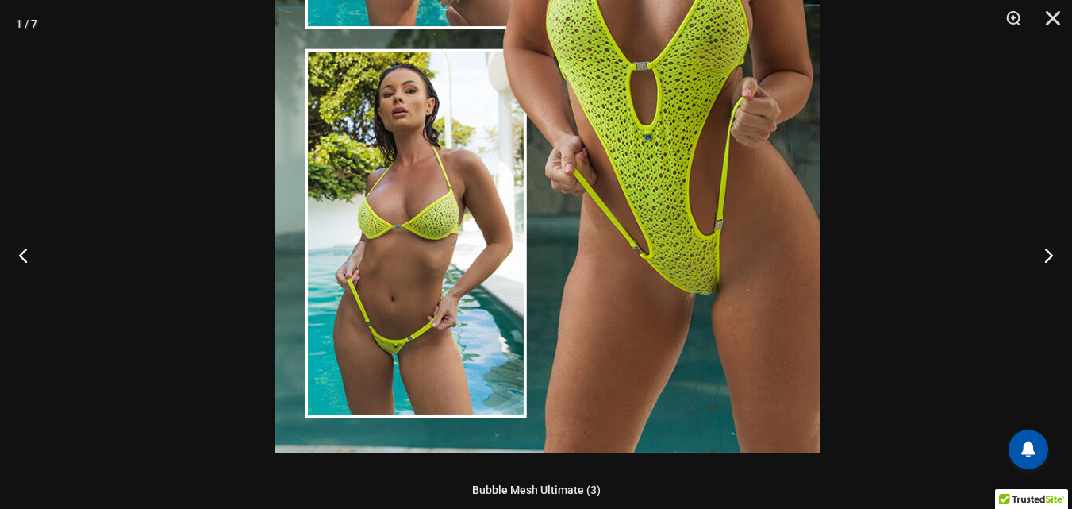
click at [496, 217] on img at bounding box center [547, 43] width 545 height 817
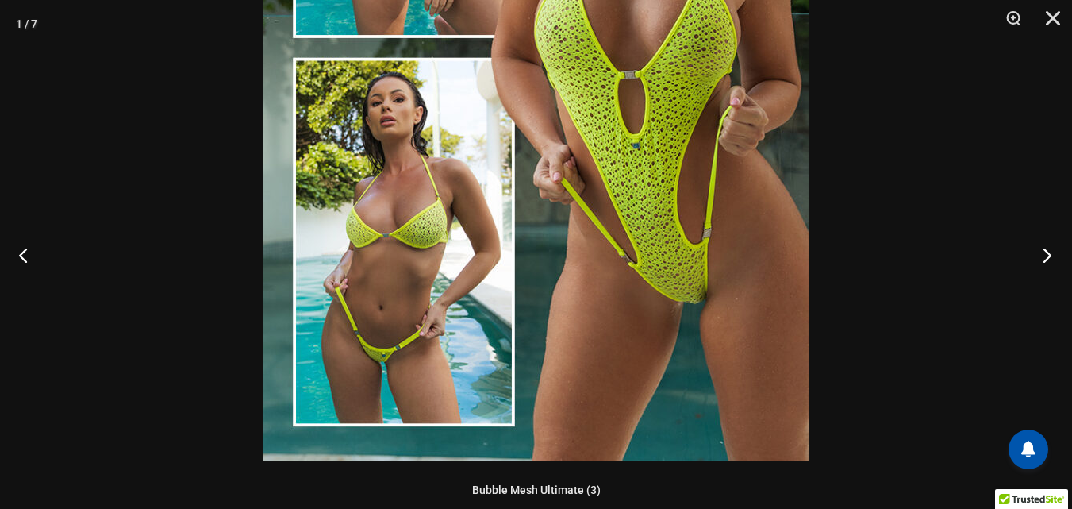
click at [1050, 252] on button "Next" at bounding box center [1043, 254] width 60 height 79
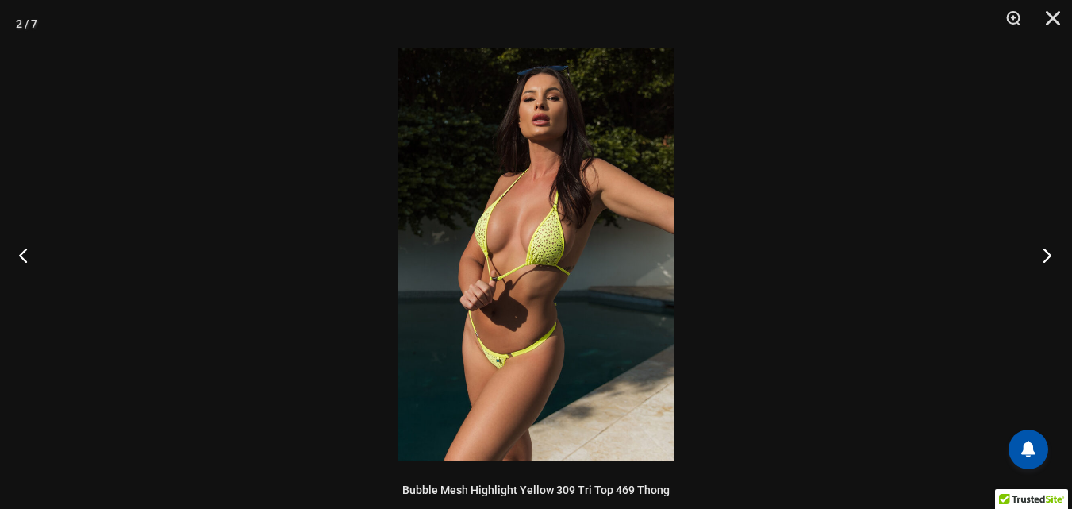
click at [1050, 252] on button "Next" at bounding box center [1043, 254] width 60 height 79
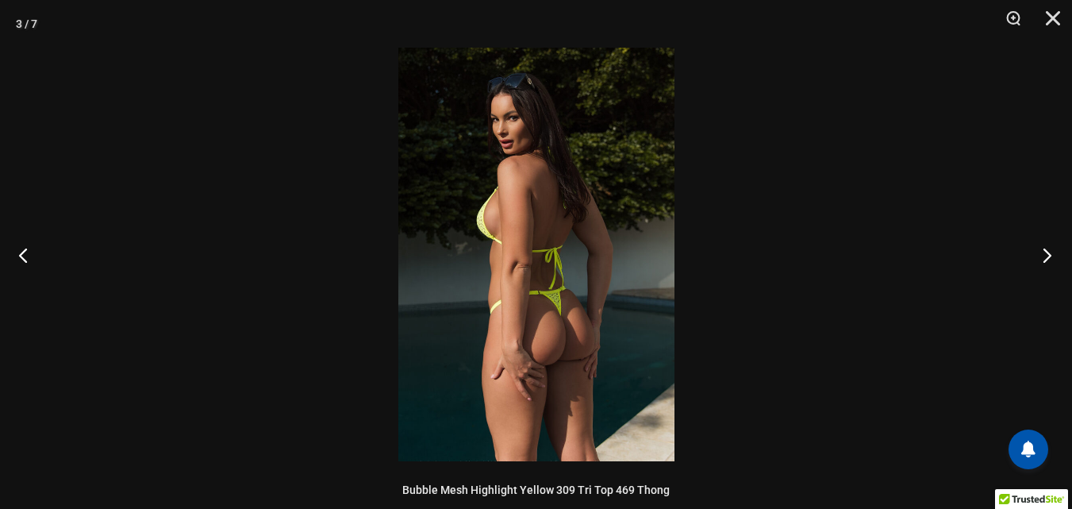
click at [1050, 252] on button "Next" at bounding box center [1043, 254] width 60 height 79
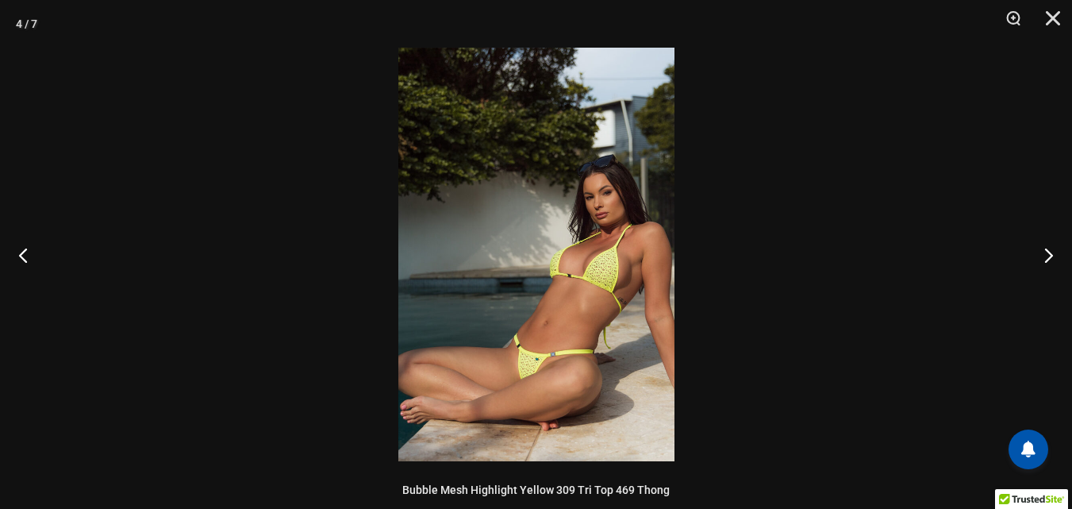
click at [575, 292] on img at bounding box center [536, 254] width 276 height 413
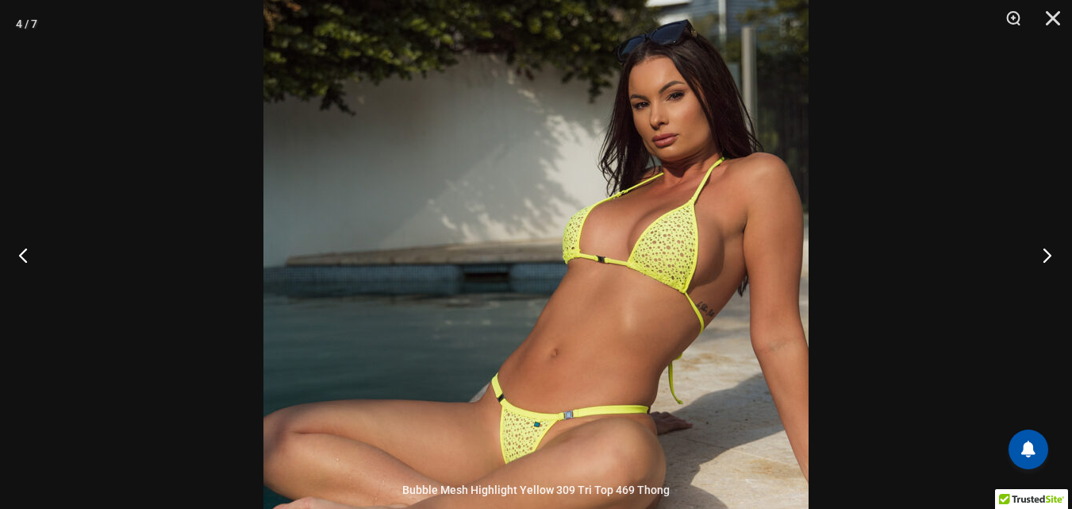
click at [1045, 257] on button "Next" at bounding box center [1043, 254] width 60 height 79
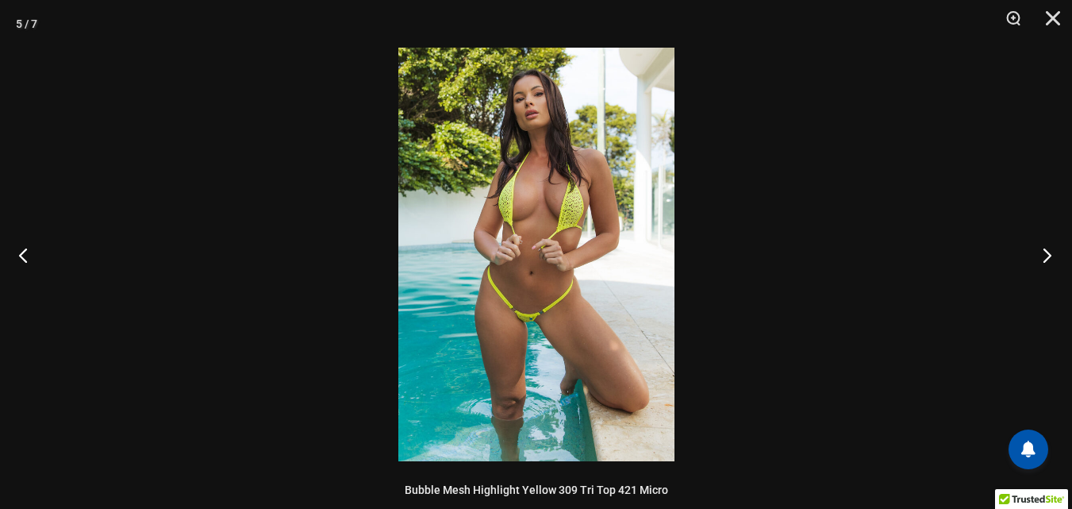
click at [1045, 257] on button "Next" at bounding box center [1043, 254] width 60 height 79
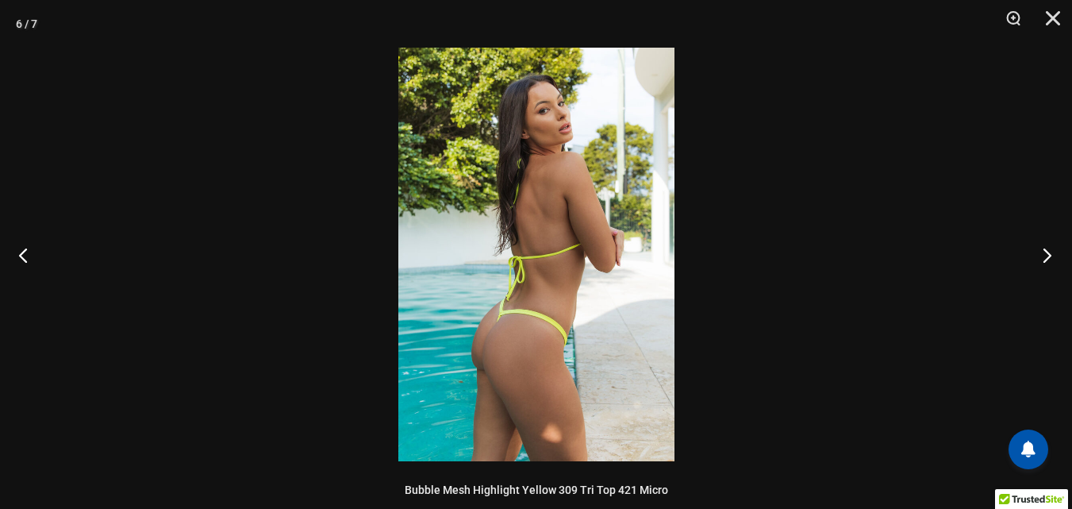
click at [1045, 257] on button "Next" at bounding box center [1043, 254] width 60 height 79
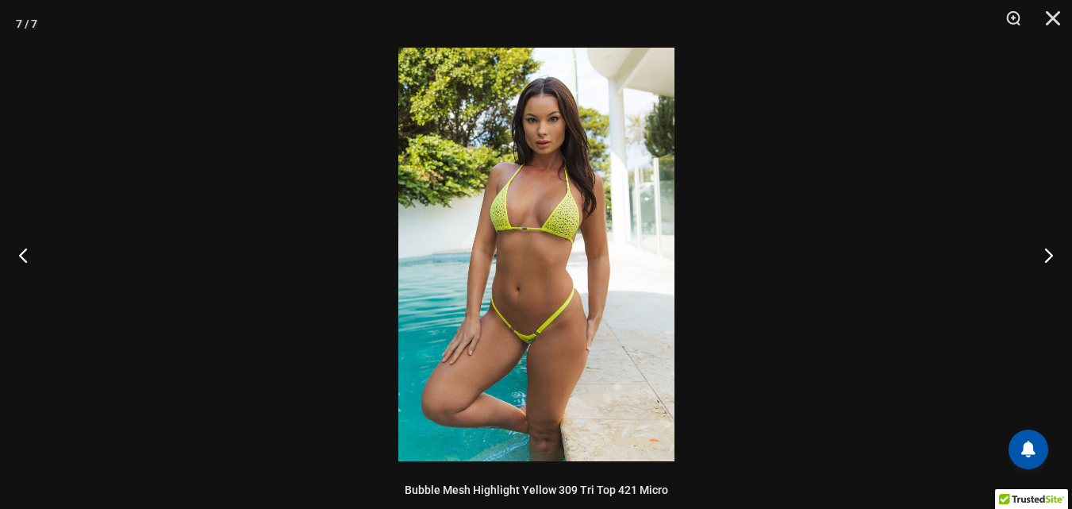
click at [603, 258] on img at bounding box center [536, 254] width 276 height 413
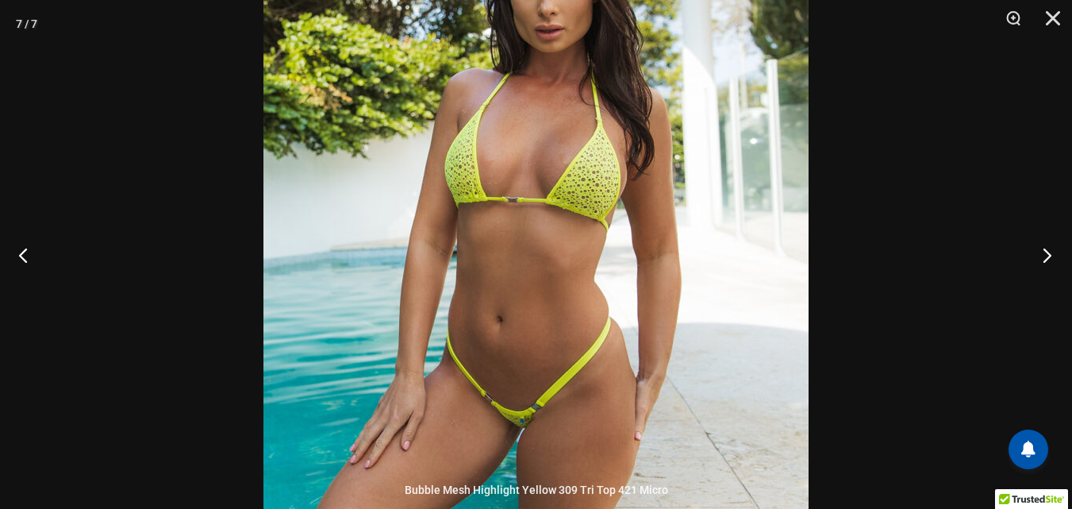
click at [1043, 254] on button "Next" at bounding box center [1043, 254] width 60 height 79
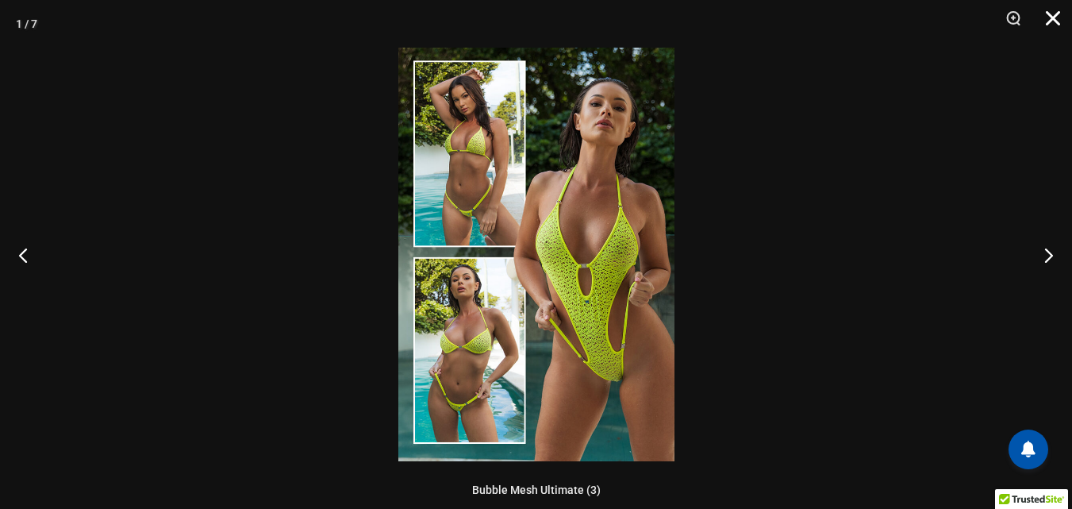
click at [1047, 16] on button "Close" at bounding box center [1048, 24] width 40 height 48
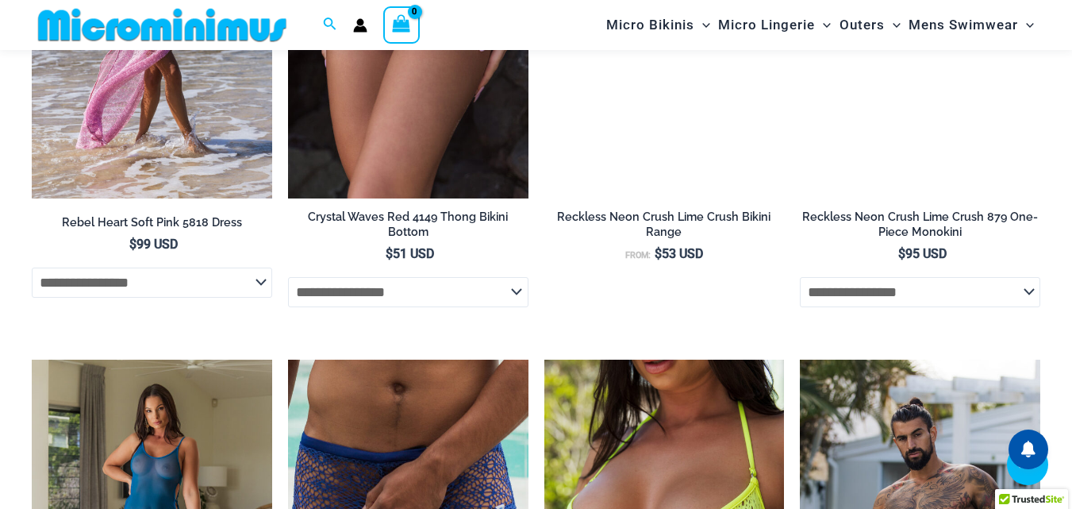
scroll to position [4429, 0]
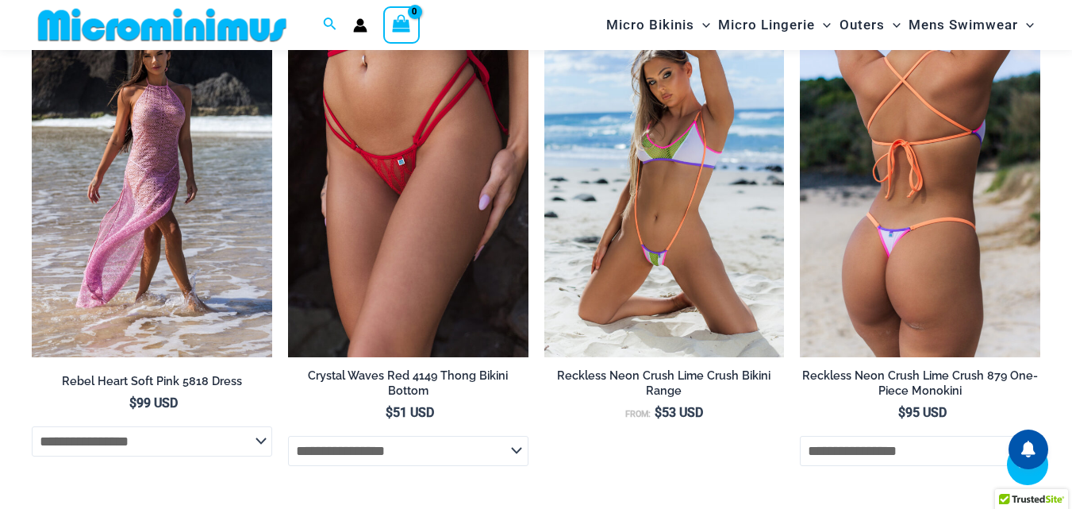
click at [885, 224] on img at bounding box center [920, 177] width 240 height 360
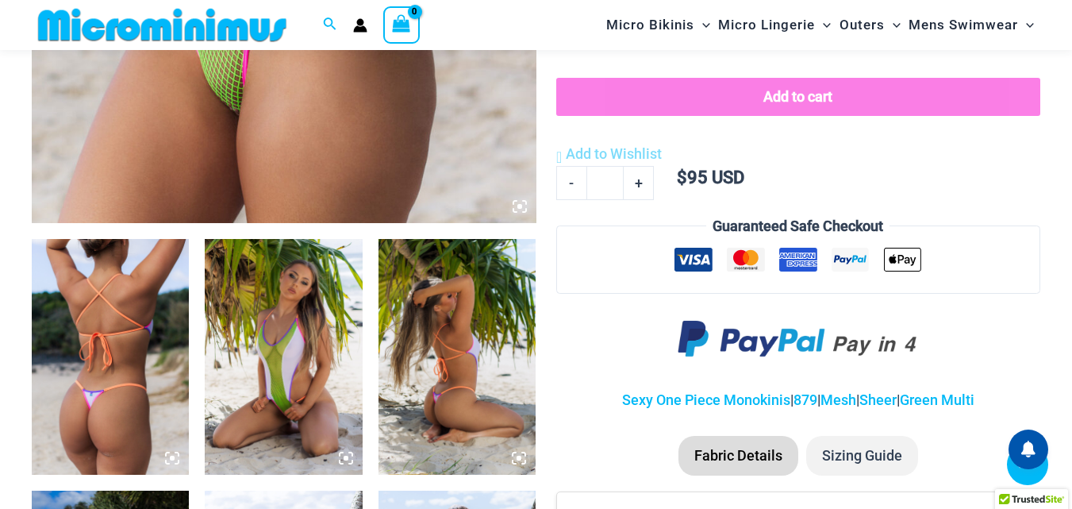
scroll to position [700, 0]
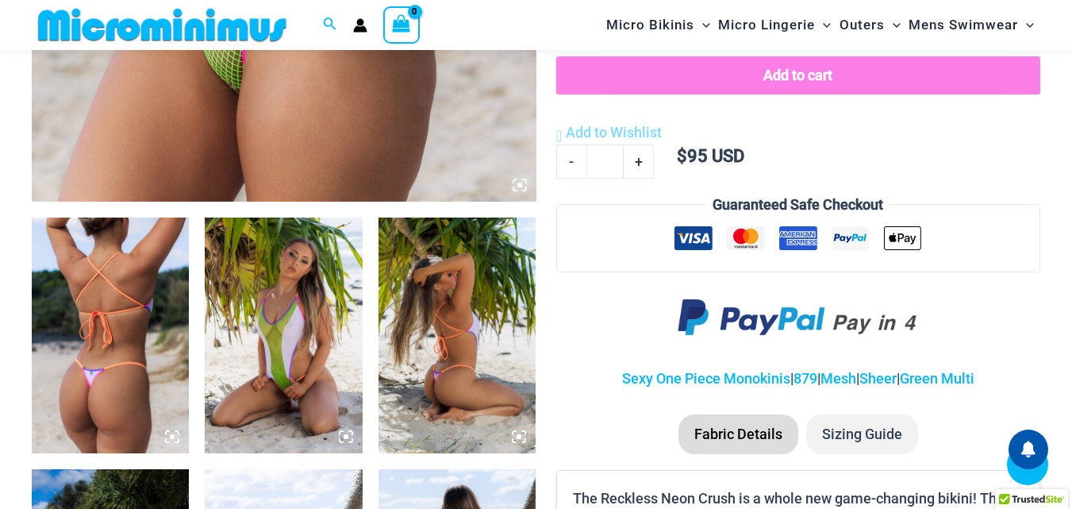
click at [516, 181] on icon at bounding box center [520, 185] width 14 height 14
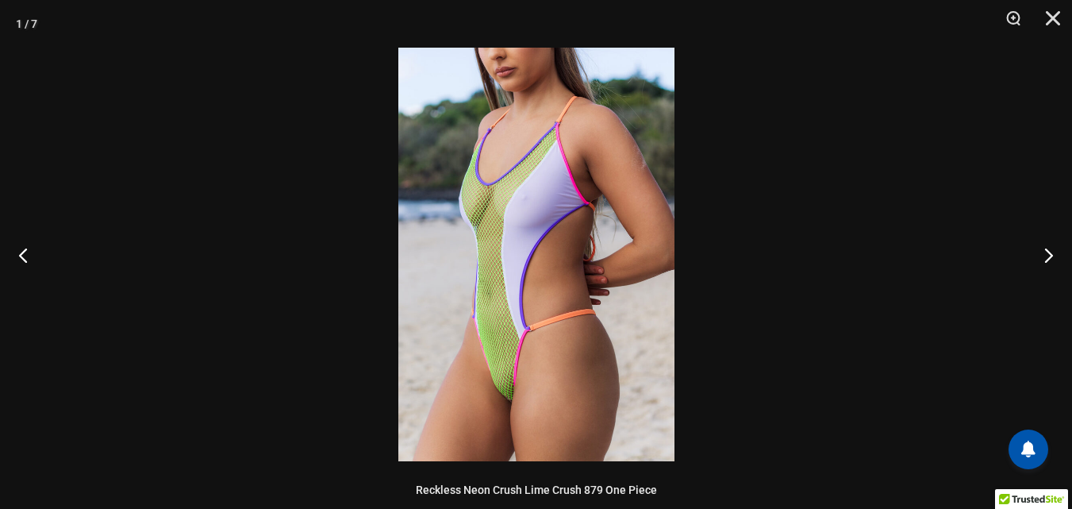
click at [490, 247] on img at bounding box center [536, 254] width 276 height 413
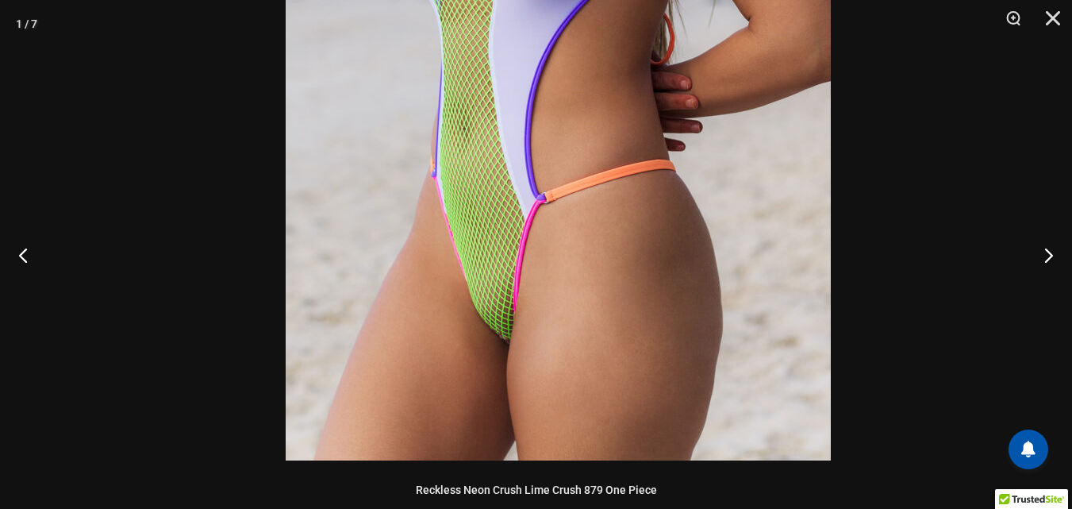
click at [653, 185] on img at bounding box center [558, 51] width 545 height 817
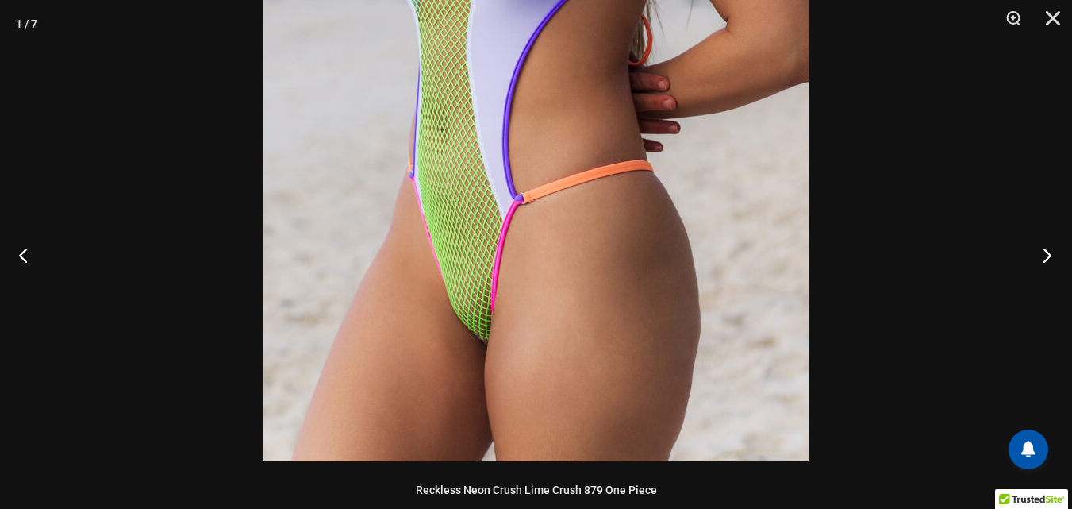
click at [1048, 252] on button "Next" at bounding box center [1043, 254] width 60 height 79
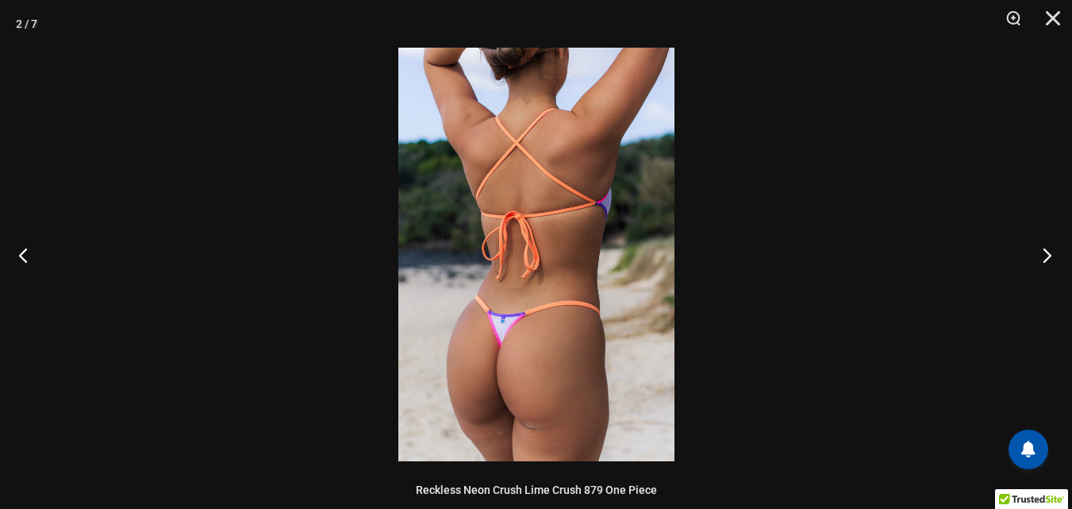
click at [1048, 252] on button "Next" at bounding box center [1043, 254] width 60 height 79
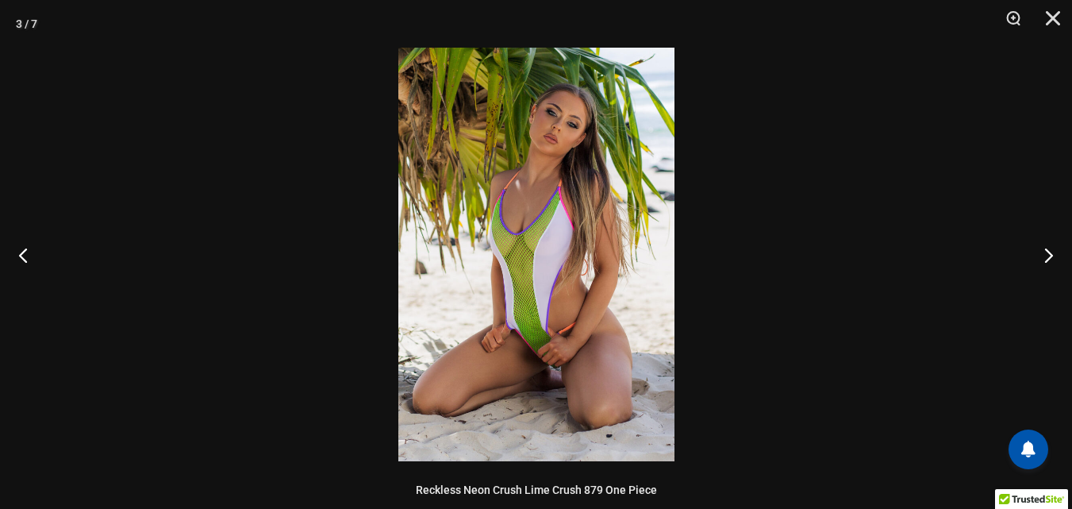
click at [577, 238] on img at bounding box center [536, 254] width 276 height 413
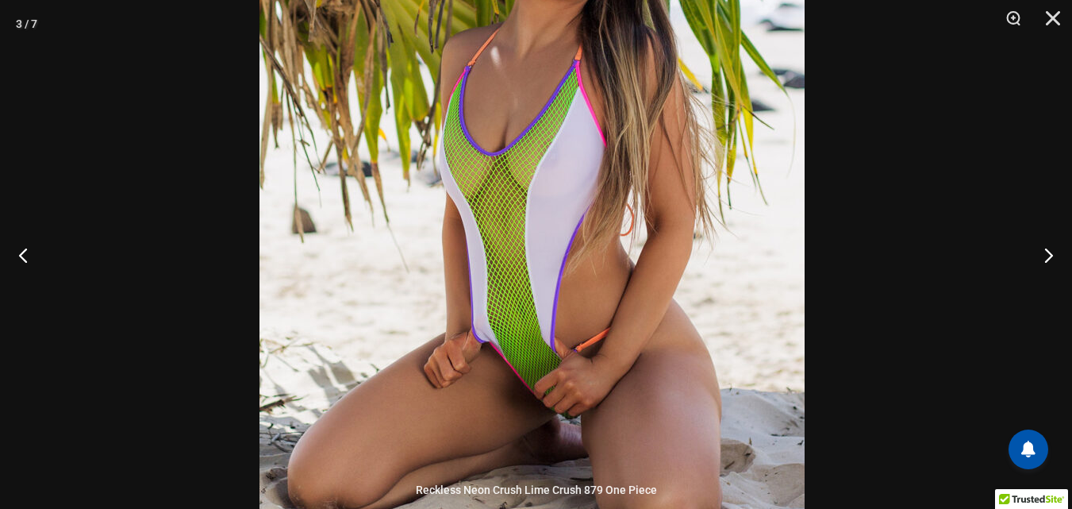
click at [580, 185] on img at bounding box center [531, 194] width 545 height 817
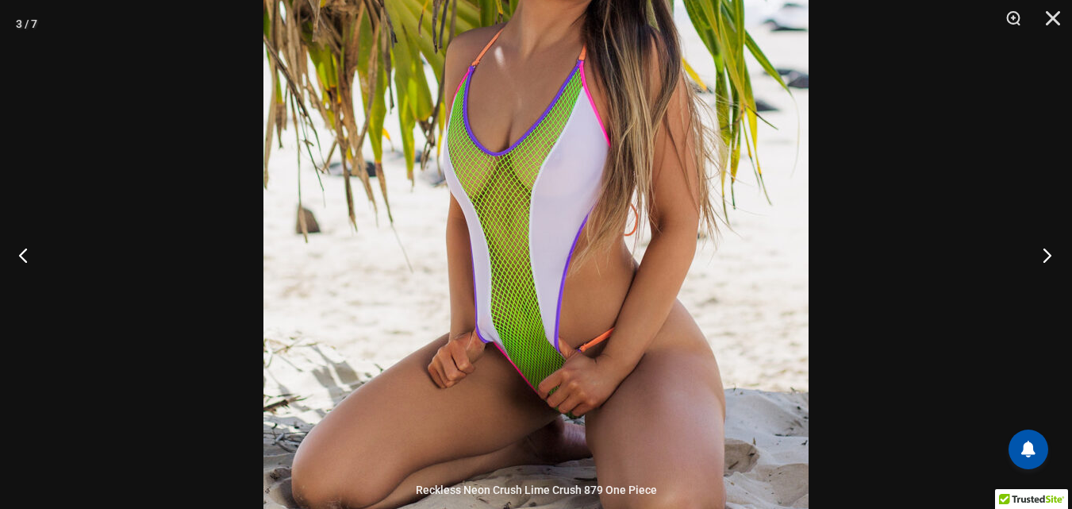
click at [1044, 254] on button "Next" at bounding box center [1043, 254] width 60 height 79
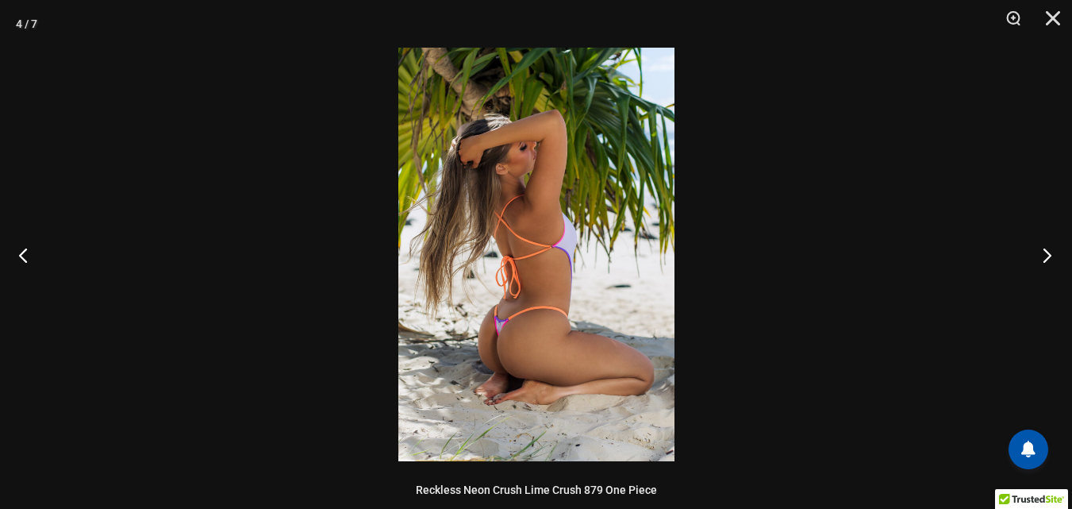
click at [1044, 254] on button "Next" at bounding box center [1043, 254] width 60 height 79
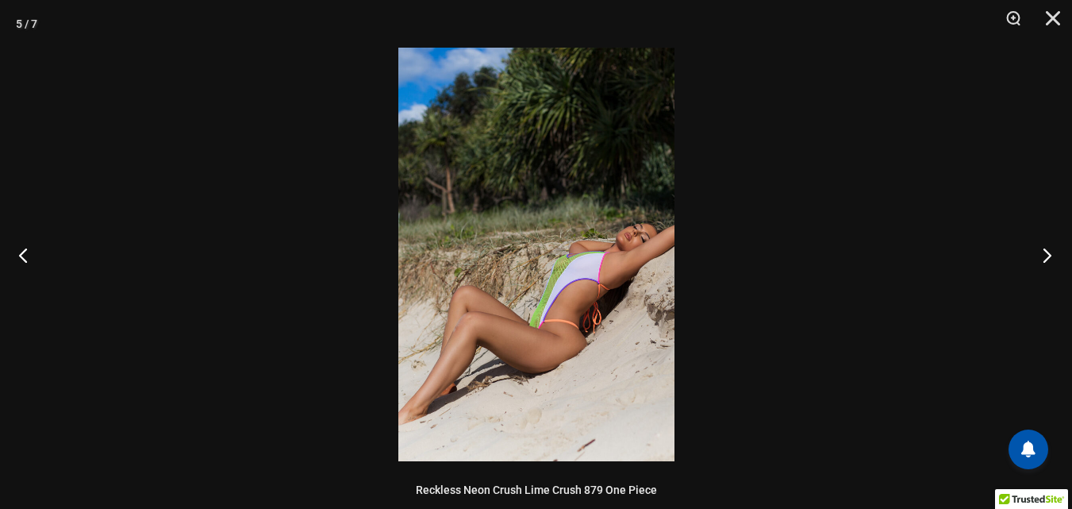
click at [1044, 254] on button "Next" at bounding box center [1043, 254] width 60 height 79
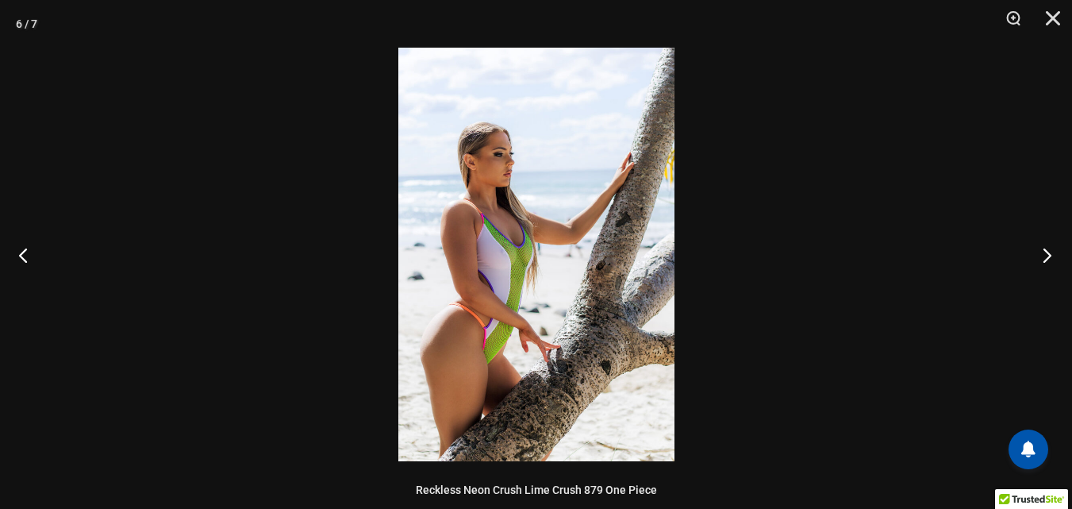
click at [1044, 254] on button "Next" at bounding box center [1043, 254] width 60 height 79
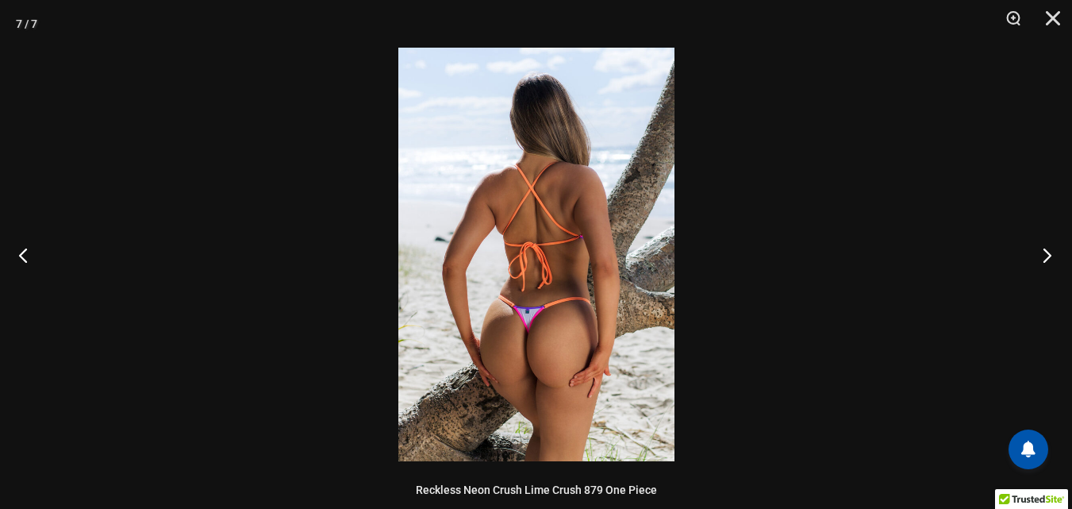
click at [1044, 254] on button "Next" at bounding box center [1043, 254] width 60 height 79
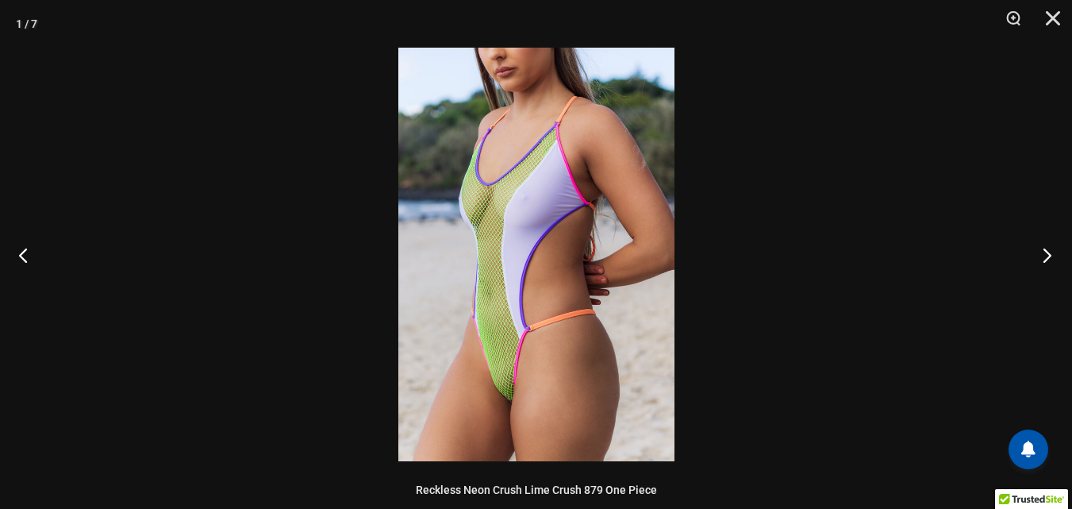
click at [1044, 254] on button "Next" at bounding box center [1043, 254] width 60 height 79
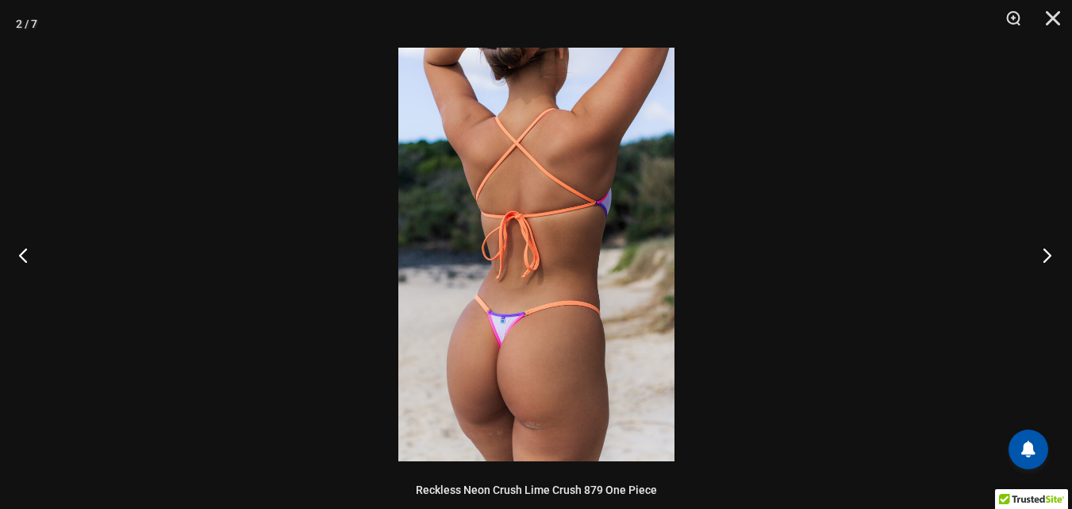
click at [1042, 255] on button "Next" at bounding box center [1043, 254] width 60 height 79
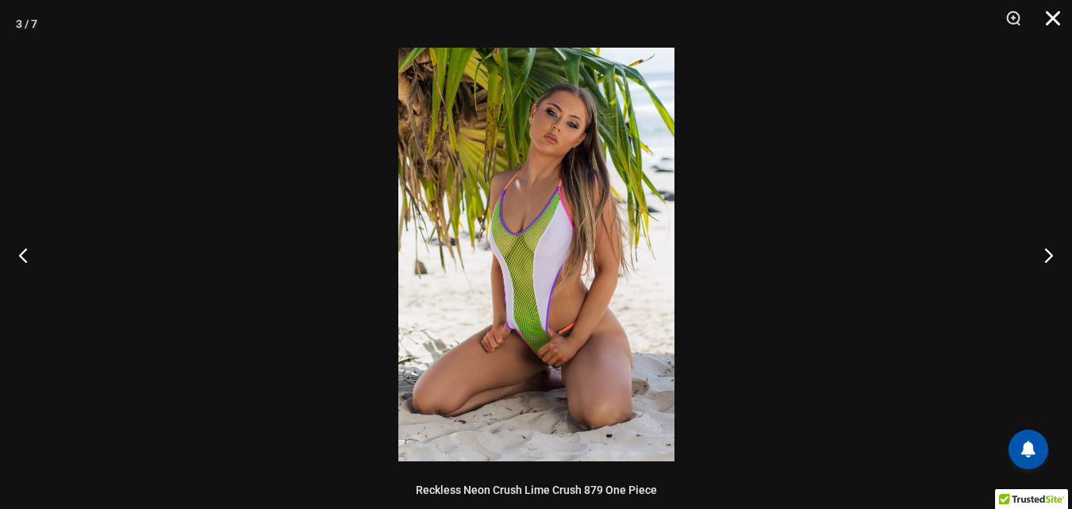
click at [1050, 19] on button "Close" at bounding box center [1048, 24] width 40 height 48
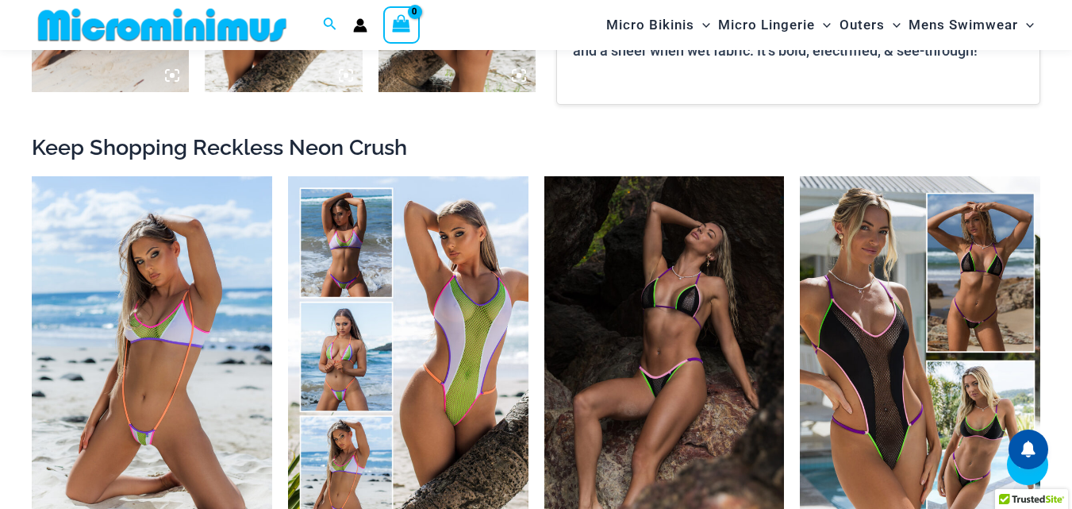
scroll to position [1335, 0]
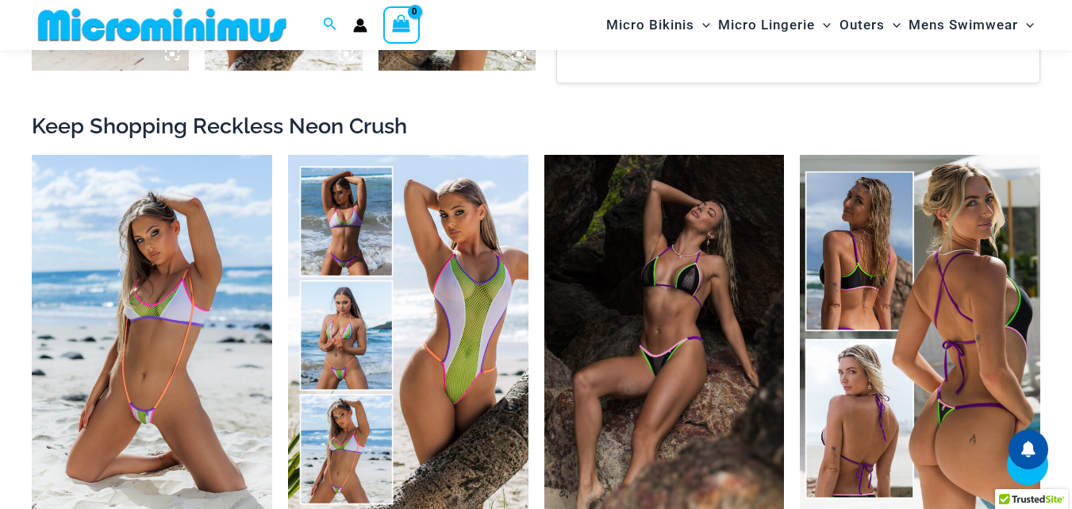
click at [819, 333] on img at bounding box center [920, 335] width 240 height 360
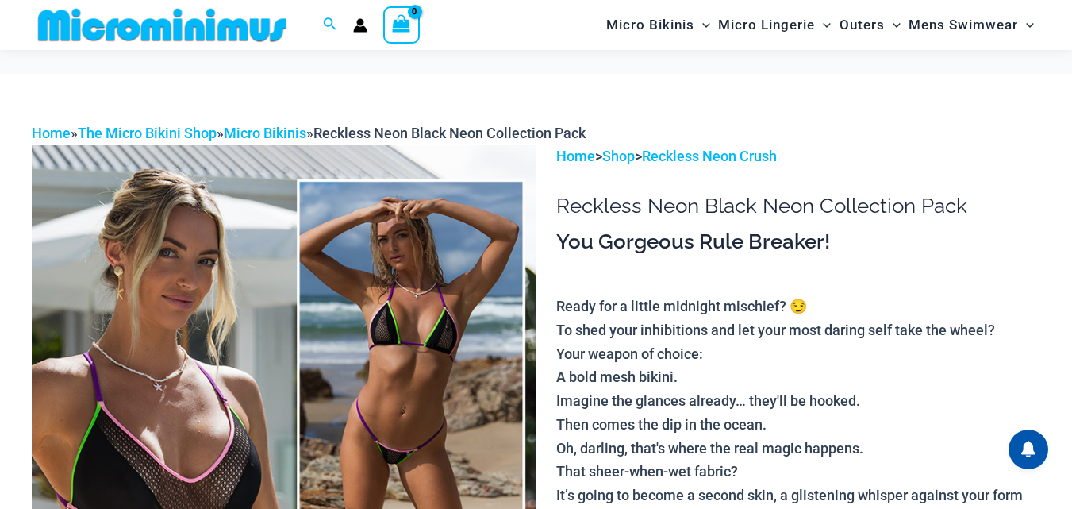
scroll to position [541, 0]
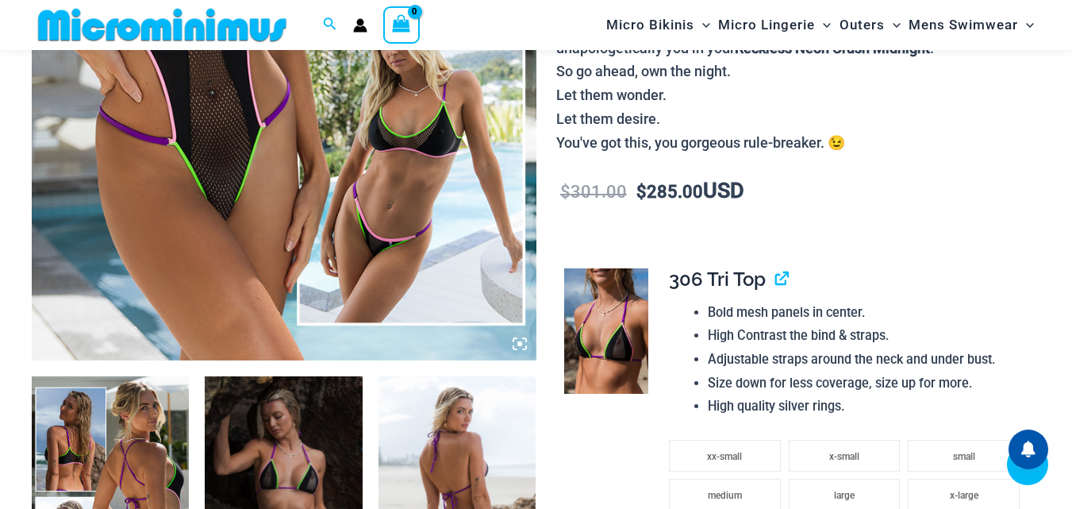
click at [515, 336] on icon at bounding box center [520, 343] width 14 height 14
click at [518, 341] on icon at bounding box center [519, 343] width 5 height 5
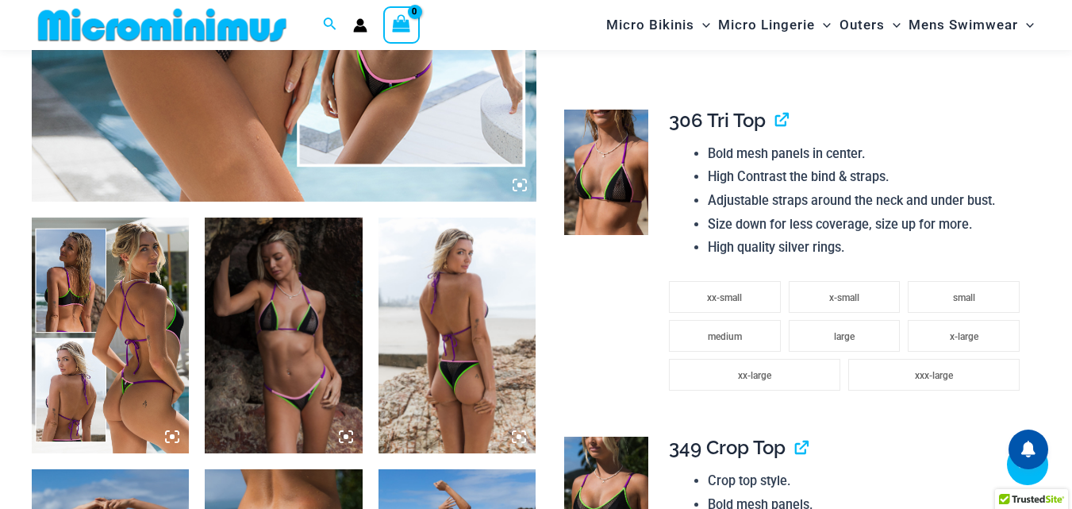
click at [523, 186] on icon at bounding box center [520, 185] width 14 height 14
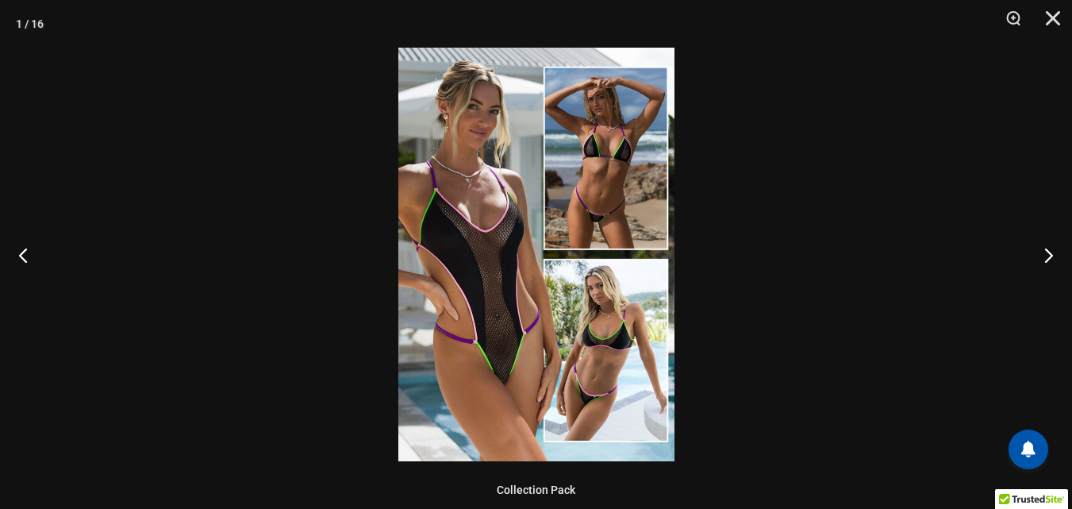
click at [523, 186] on img at bounding box center [536, 254] width 276 height 413
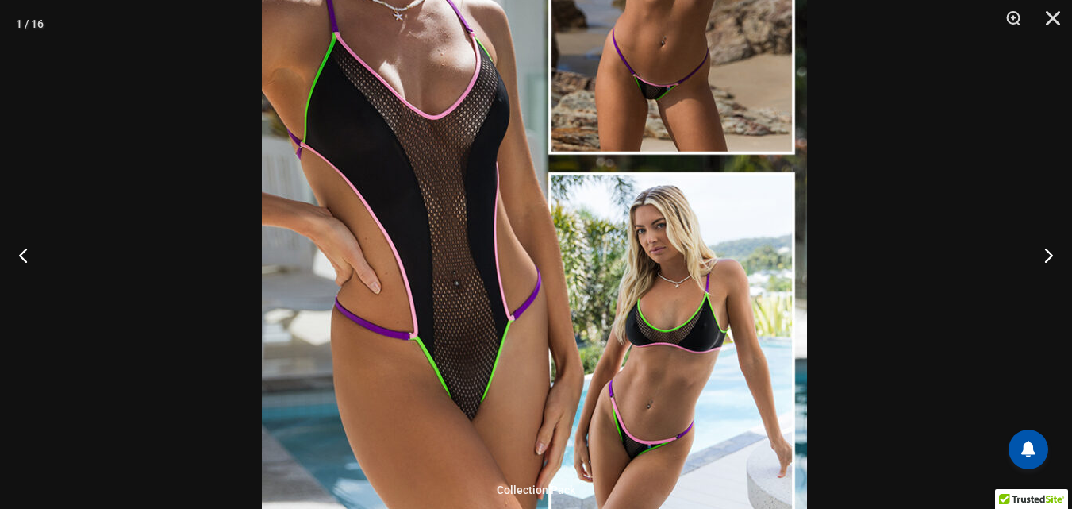
click at [551, 155] on img at bounding box center [534, 163] width 545 height 817
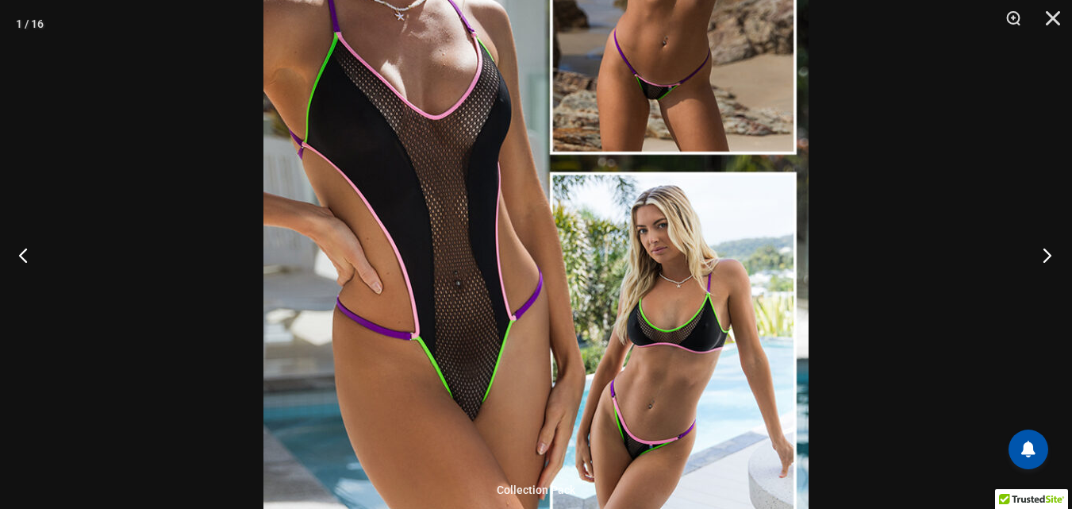
click at [1046, 253] on button "Next" at bounding box center [1043, 254] width 60 height 79
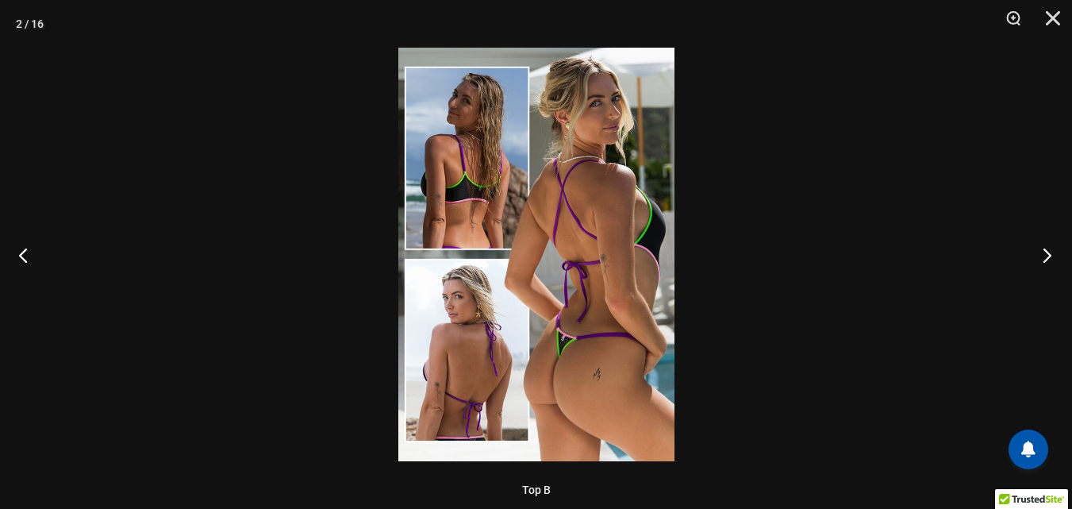
click at [1046, 253] on button "Next" at bounding box center [1043, 254] width 60 height 79
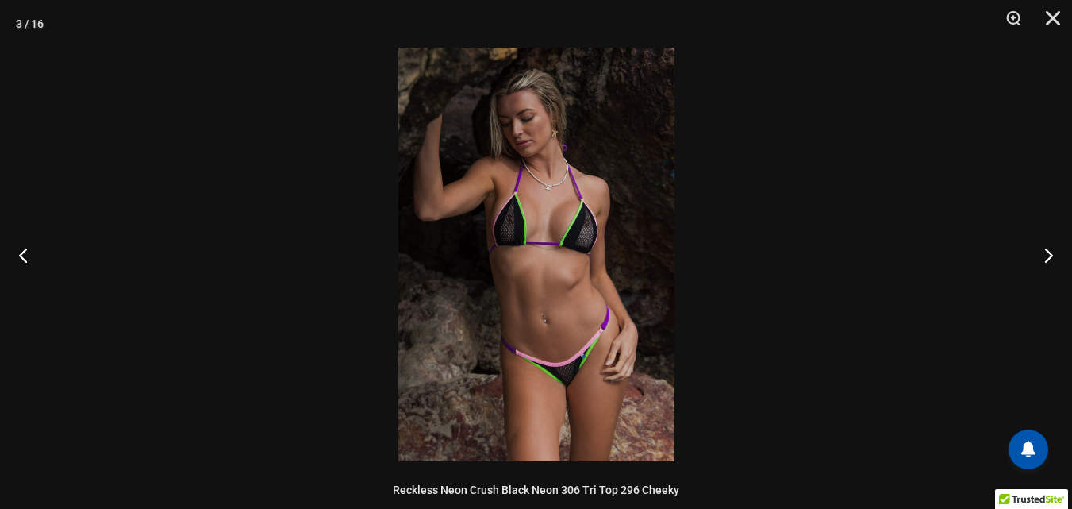
click at [599, 263] on img at bounding box center [536, 254] width 276 height 413
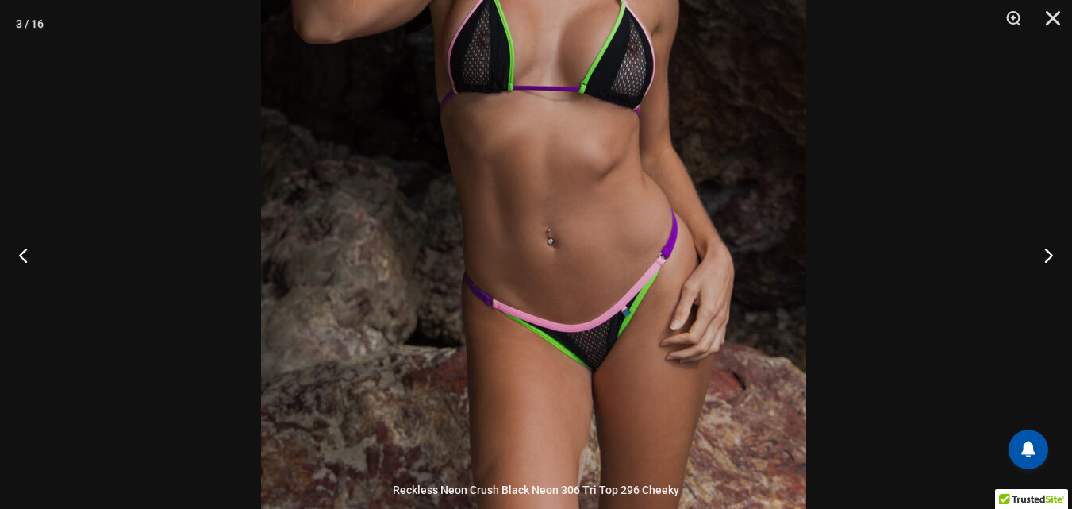
click at [579, 259] on img at bounding box center [533, 110] width 545 height 817
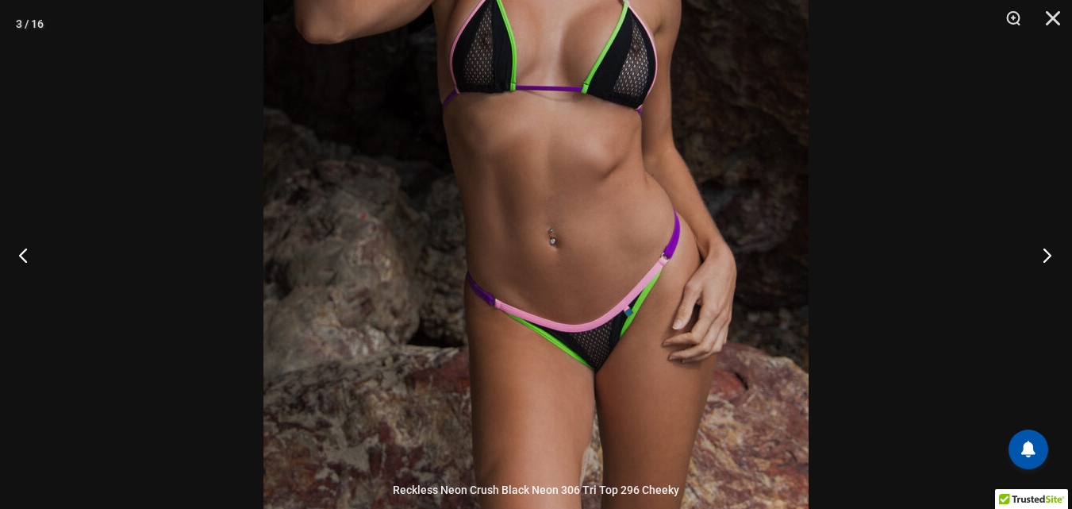
click at [1047, 256] on button "Next" at bounding box center [1043, 254] width 60 height 79
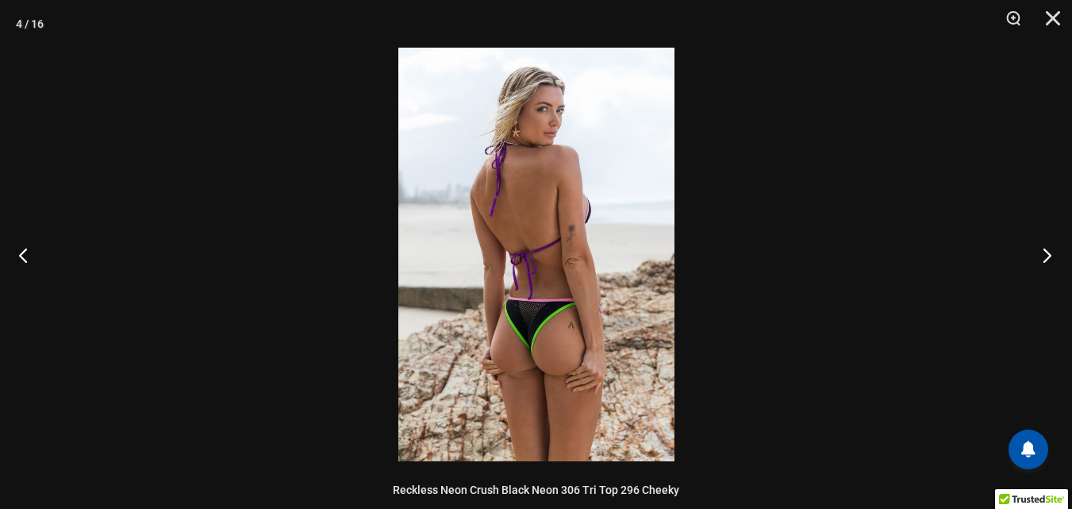
click at [1047, 256] on button "Next" at bounding box center [1043, 254] width 60 height 79
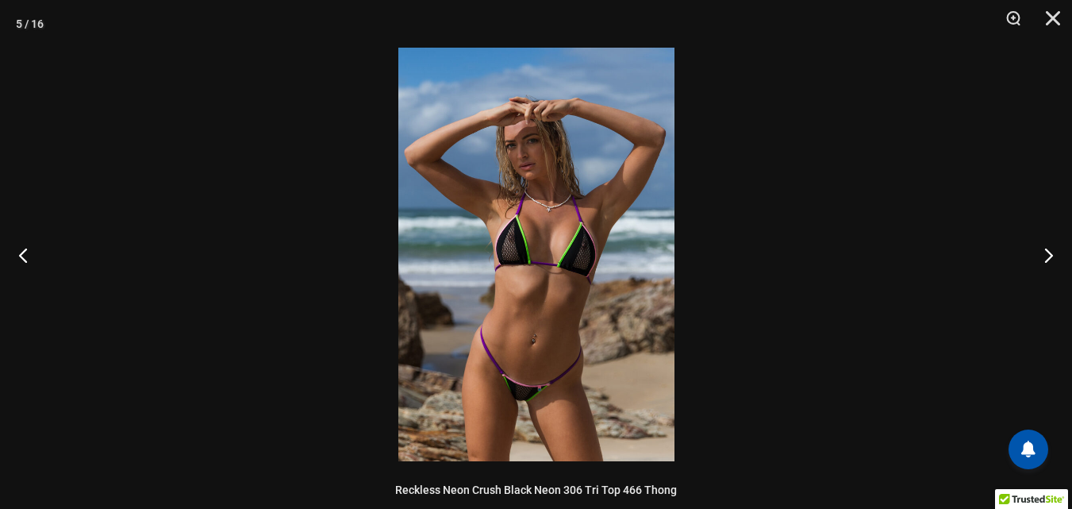
click at [449, 279] on img at bounding box center [536, 254] width 276 height 413
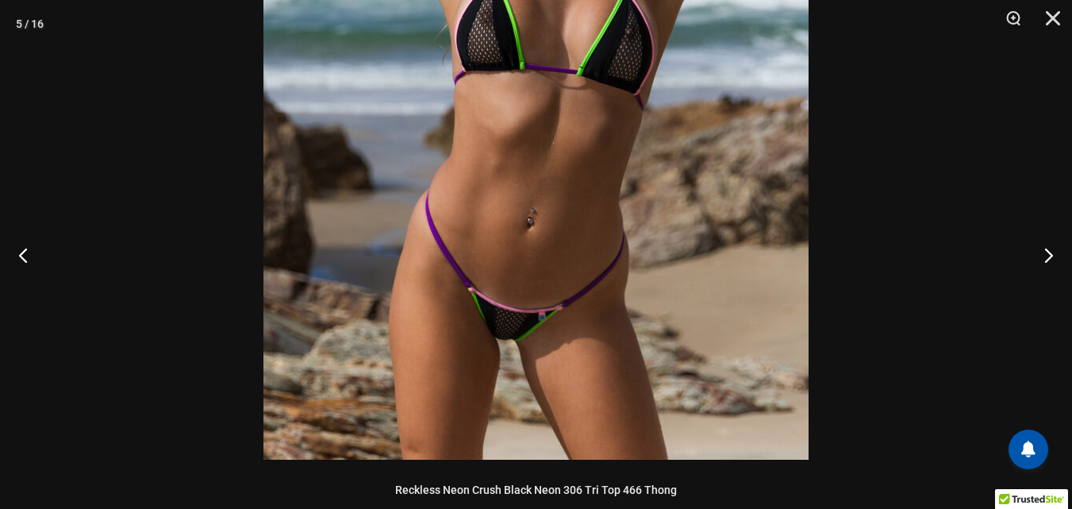
click at [555, 169] on img at bounding box center [535, 50] width 545 height 817
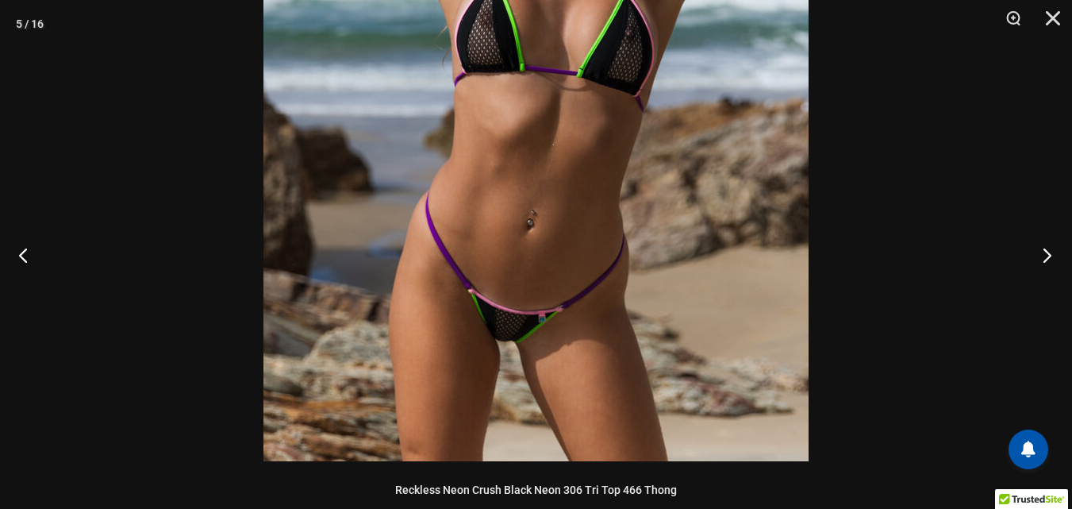
click at [1049, 256] on button "Next" at bounding box center [1043, 254] width 60 height 79
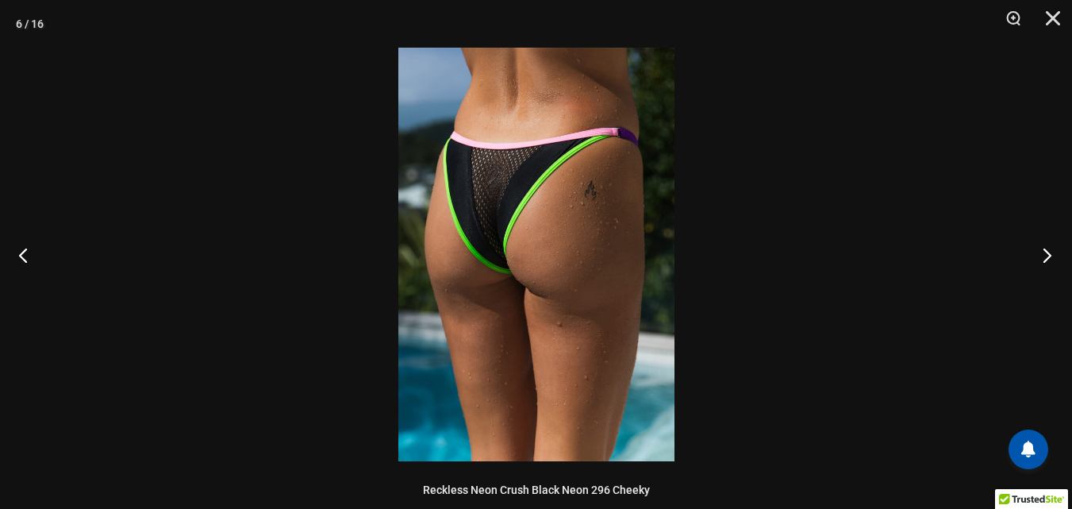
click at [1053, 256] on button "Next" at bounding box center [1043, 254] width 60 height 79
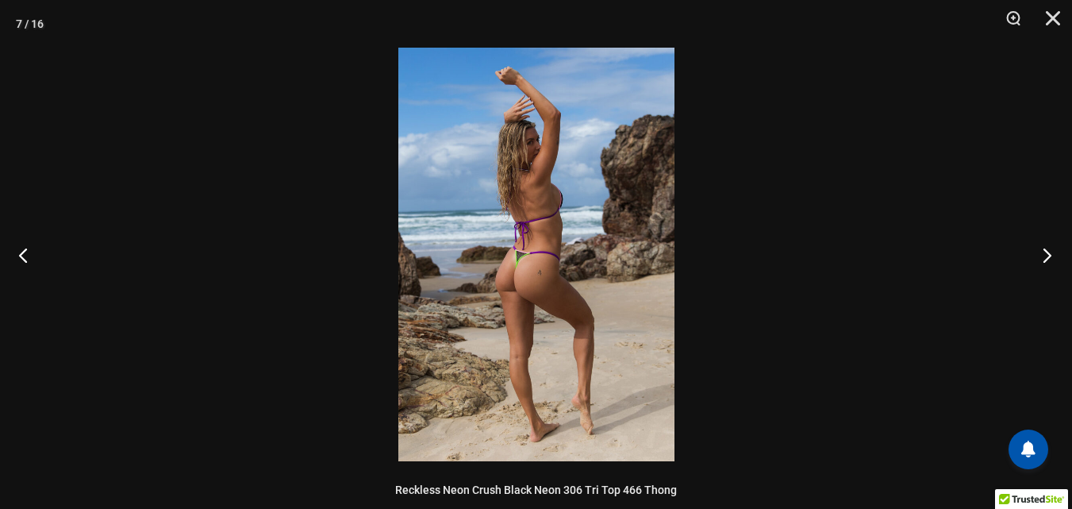
click at [1053, 256] on button "Next" at bounding box center [1043, 254] width 60 height 79
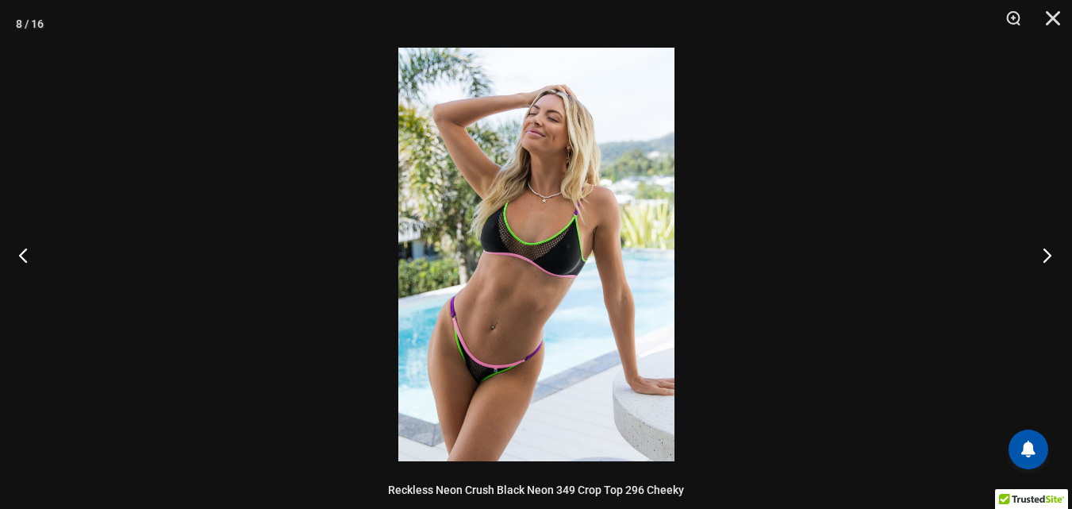
click at [1053, 256] on button "Next" at bounding box center [1043, 254] width 60 height 79
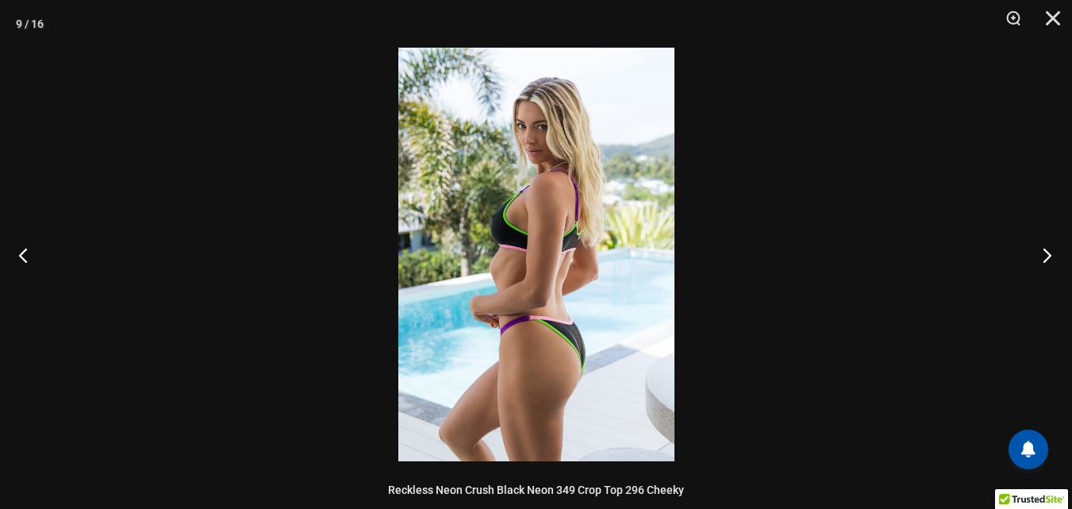
click at [1053, 256] on button "Next" at bounding box center [1043, 254] width 60 height 79
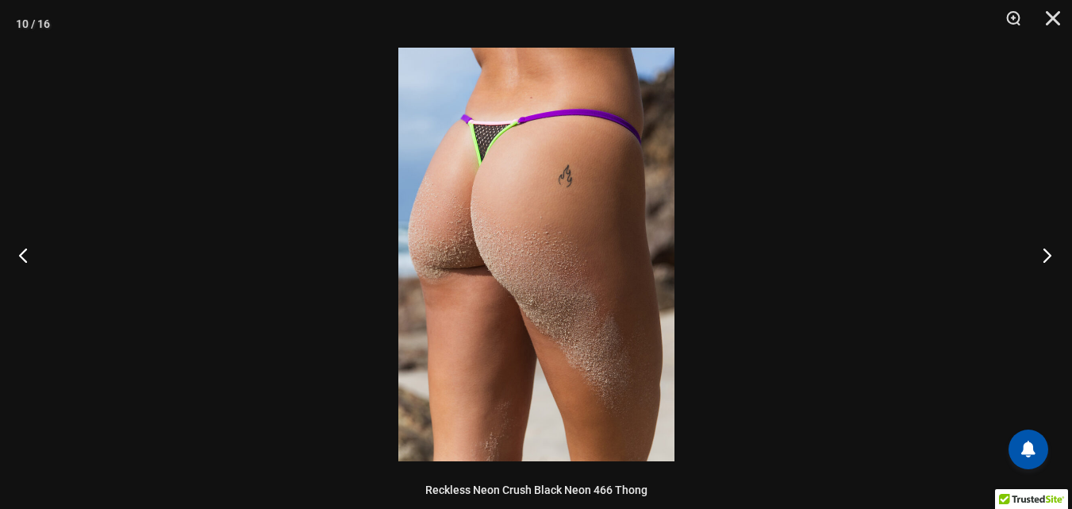
click at [1053, 256] on button "Next" at bounding box center [1043, 254] width 60 height 79
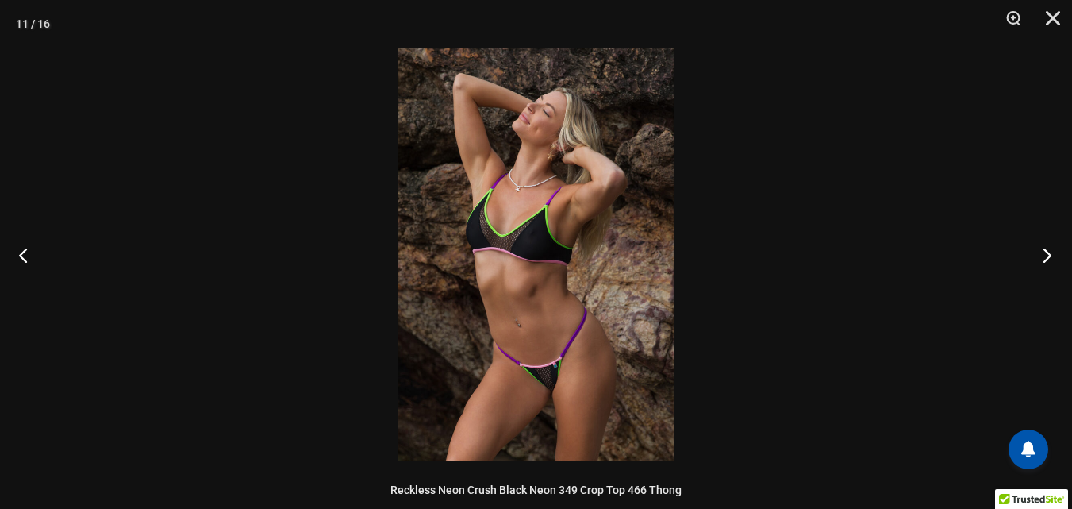
click at [1053, 256] on button "Next" at bounding box center [1043, 254] width 60 height 79
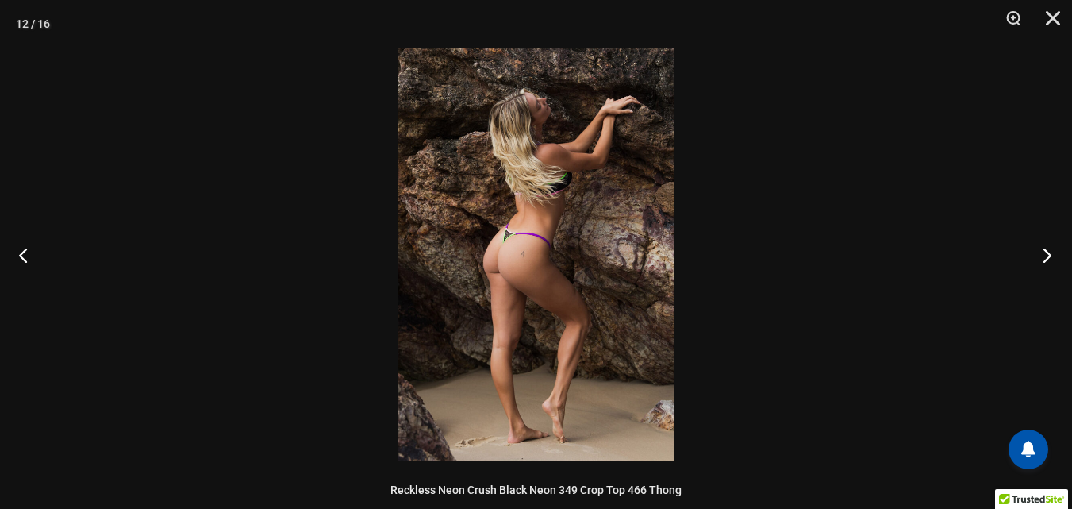
click at [1053, 256] on button "Next" at bounding box center [1043, 254] width 60 height 79
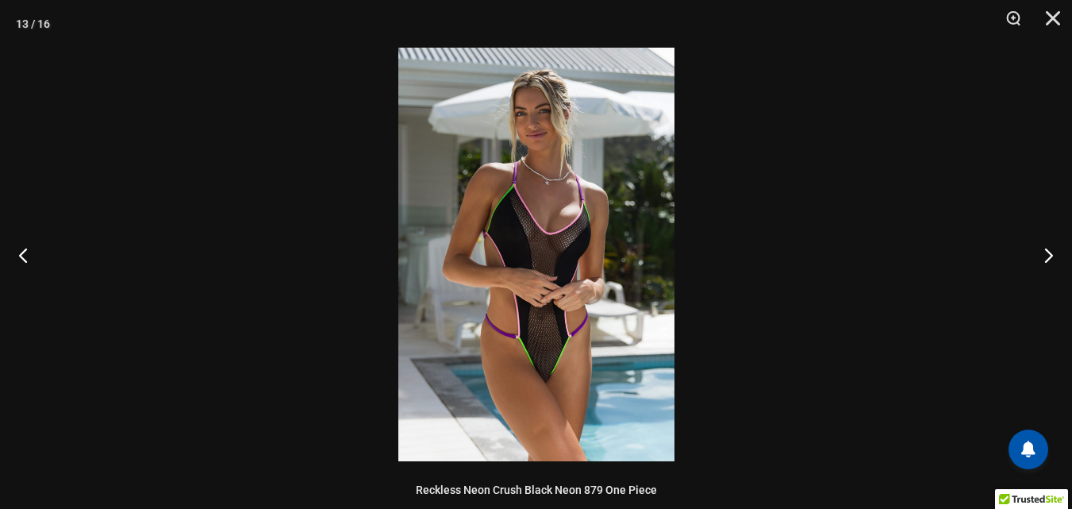
click at [502, 252] on img at bounding box center [536, 254] width 276 height 413
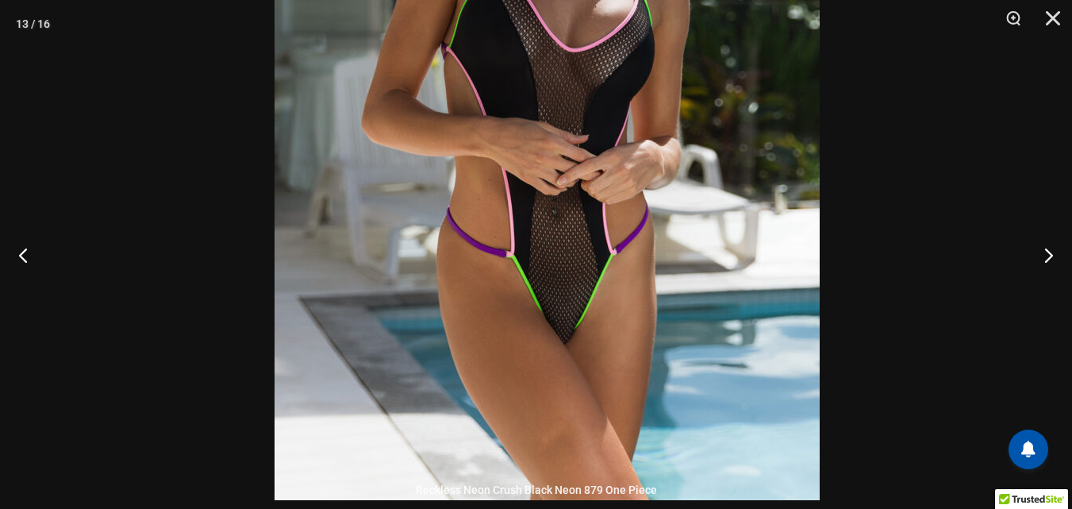
click at [640, 274] on img at bounding box center [547, 91] width 545 height 817
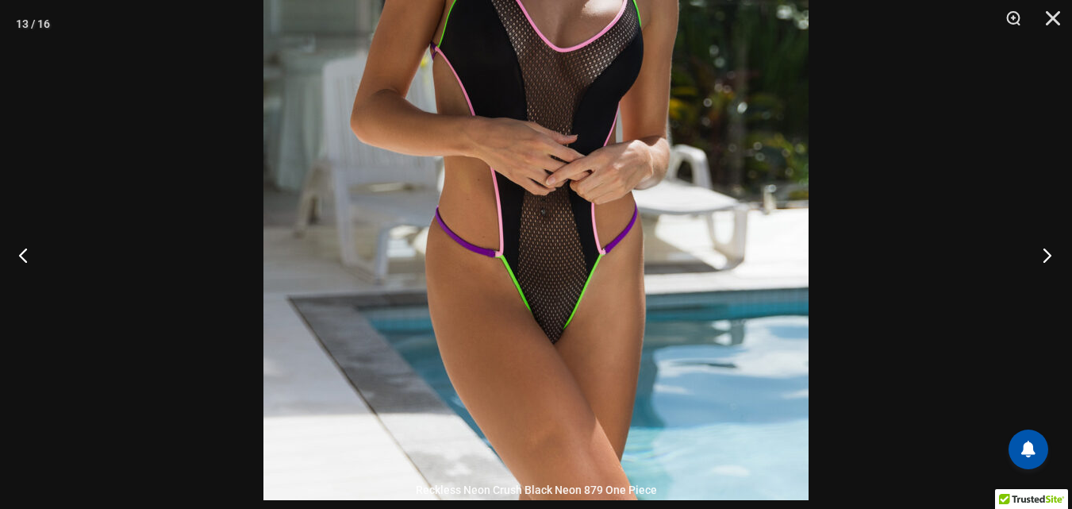
click at [1043, 258] on button "Next" at bounding box center [1043, 254] width 60 height 79
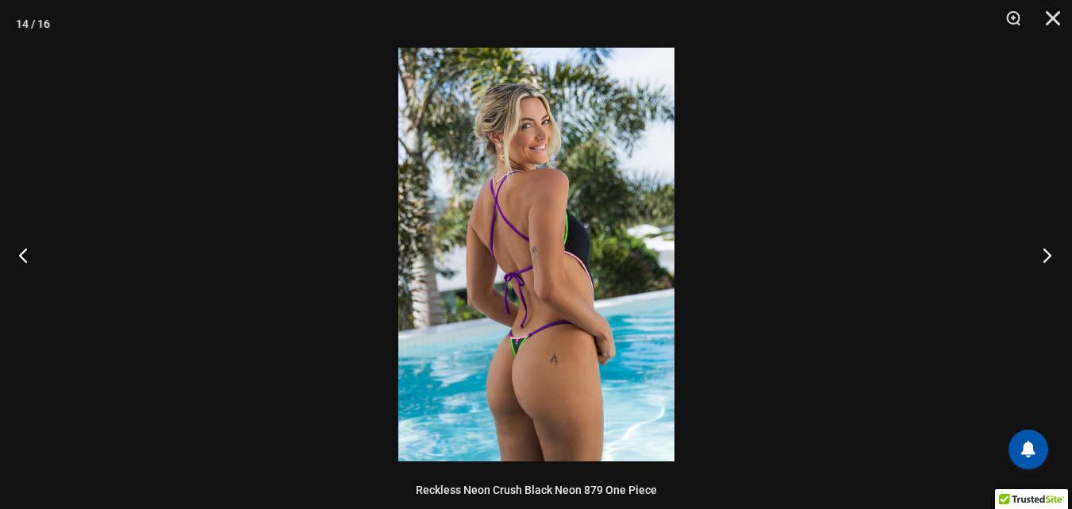
click at [1047, 259] on button "Next" at bounding box center [1043, 254] width 60 height 79
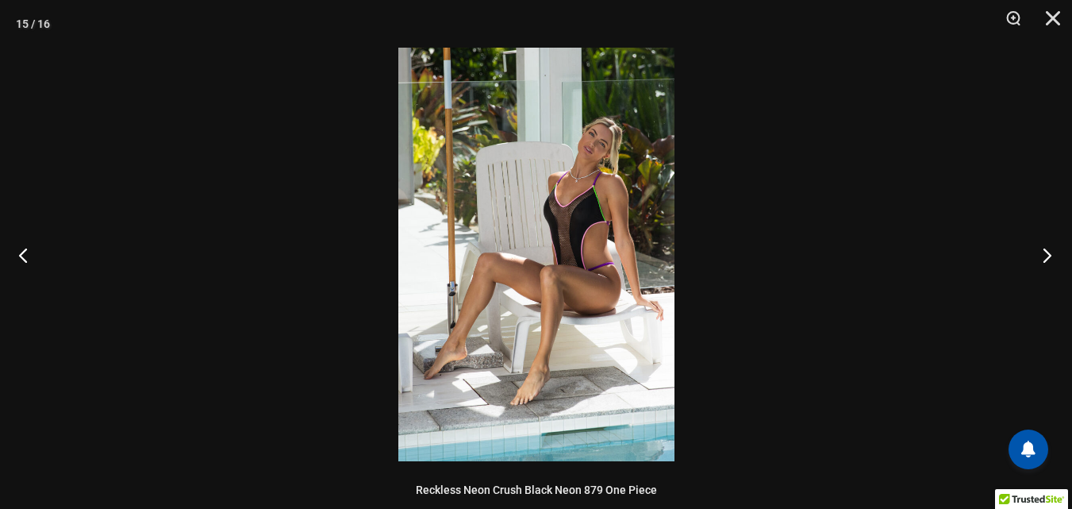
click at [1047, 259] on button "Next" at bounding box center [1043, 254] width 60 height 79
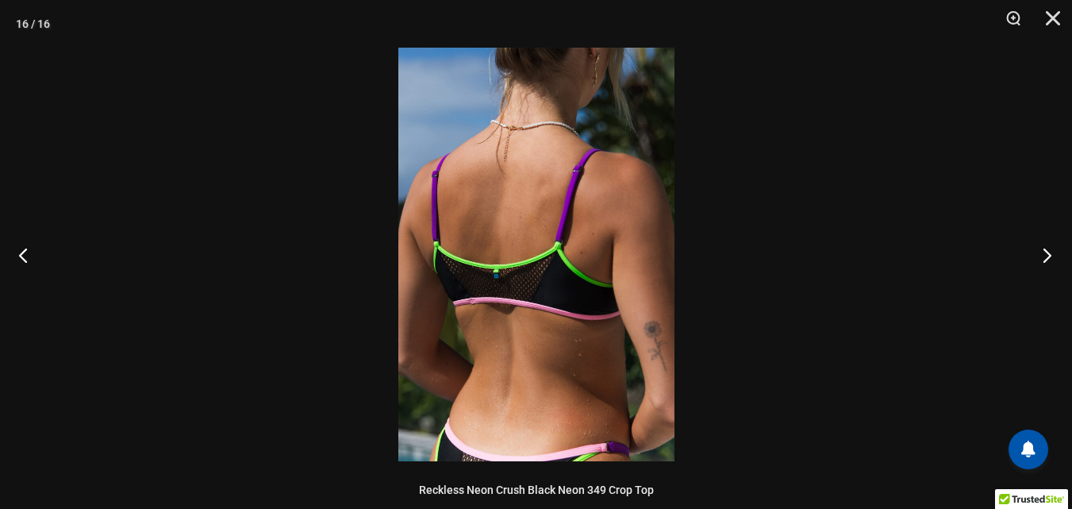
click at [1047, 259] on button "Next" at bounding box center [1043, 254] width 60 height 79
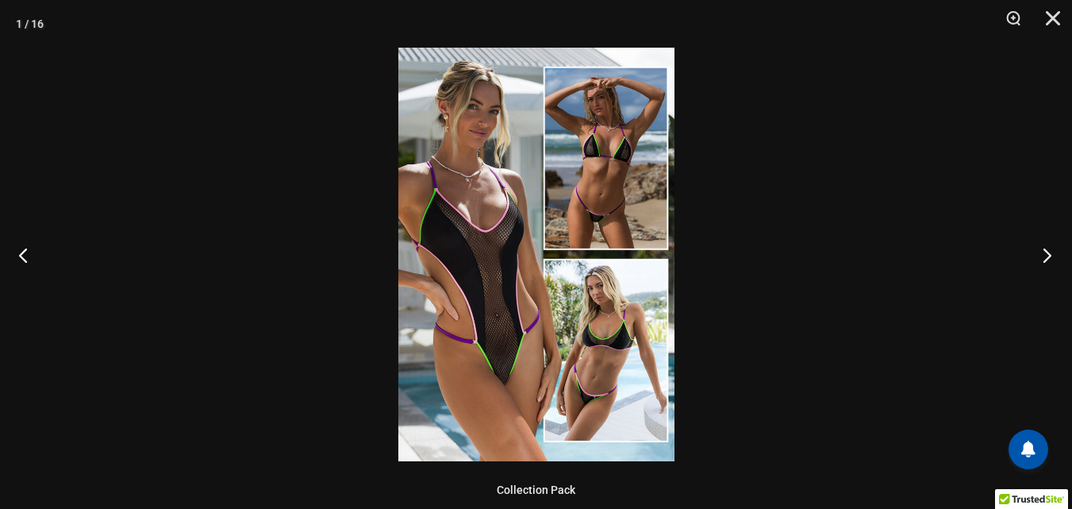
click at [1047, 259] on button "Next" at bounding box center [1043, 254] width 60 height 79
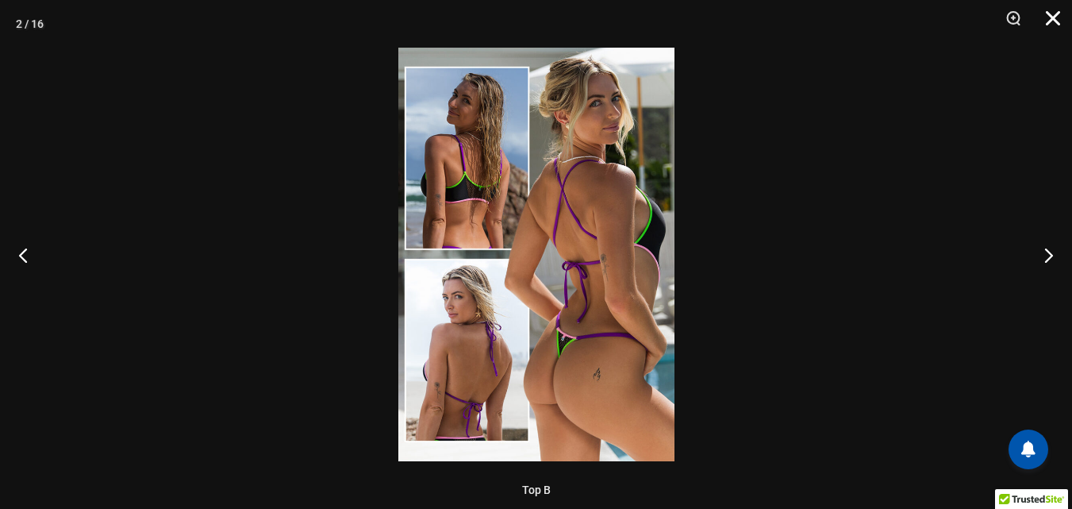
click at [1052, 20] on button "Close" at bounding box center [1048, 24] width 40 height 48
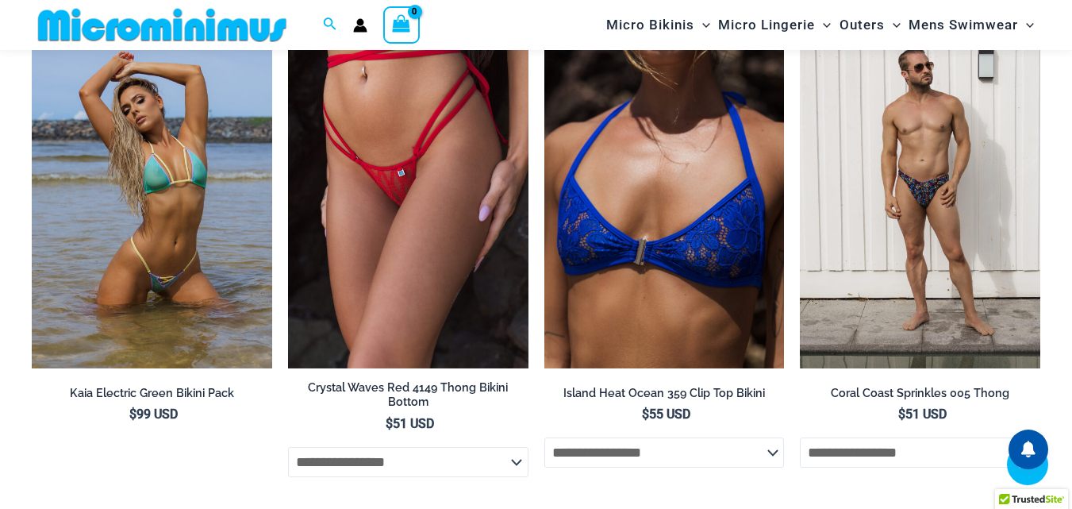
scroll to position [3795, 0]
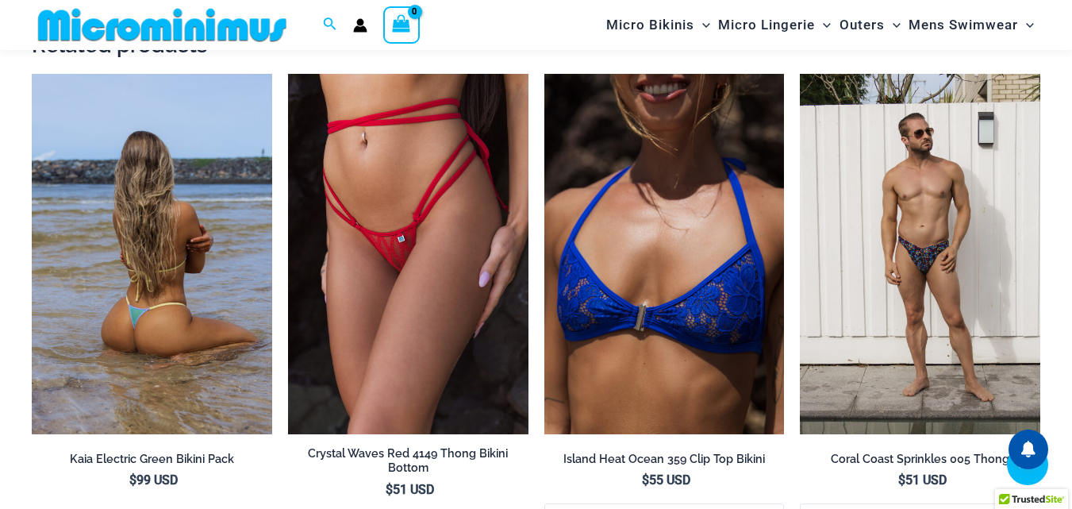
click at [108, 271] on img at bounding box center [152, 254] width 240 height 360
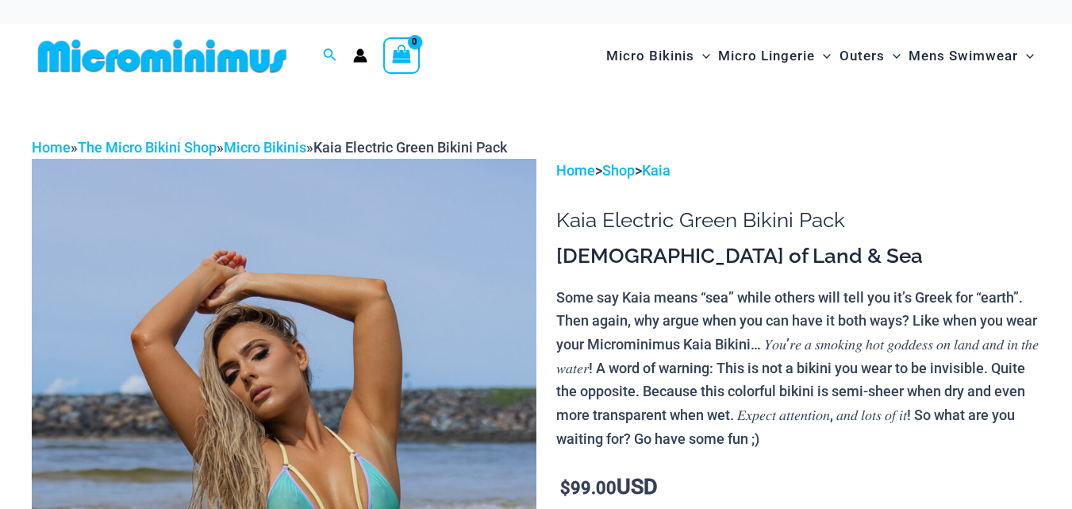
scroll to position [148, 0]
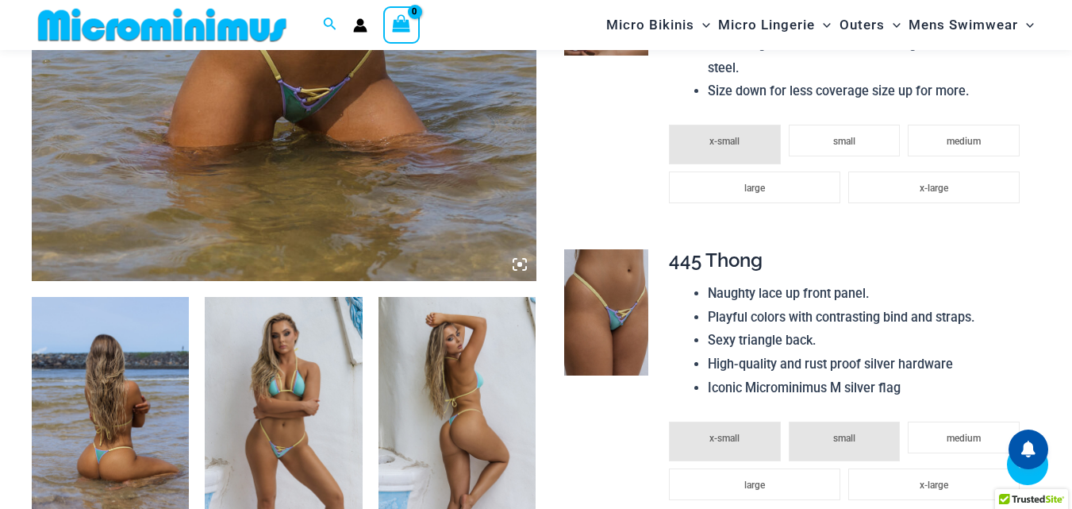
click at [517, 263] on icon at bounding box center [519, 264] width 5 height 5
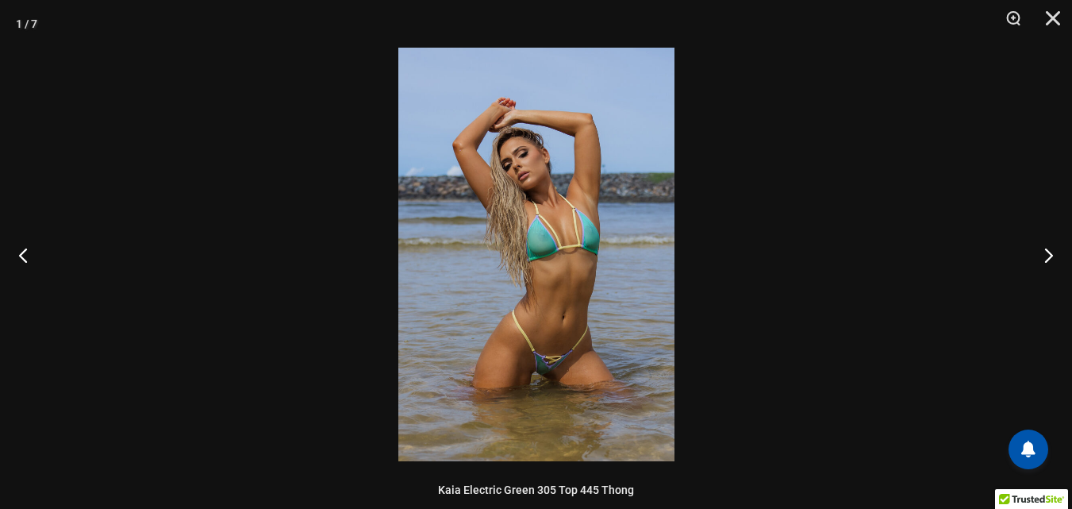
click at [517, 263] on img at bounding box center [536, 254] width 276 height 413
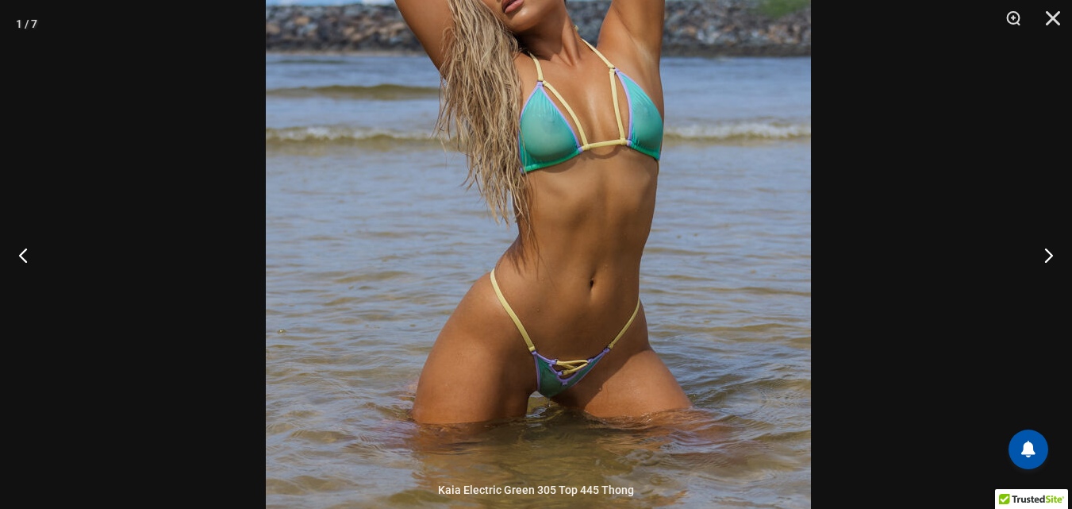
click at [612, 258] on img at bounding box center [538, 159] width 545 height 817
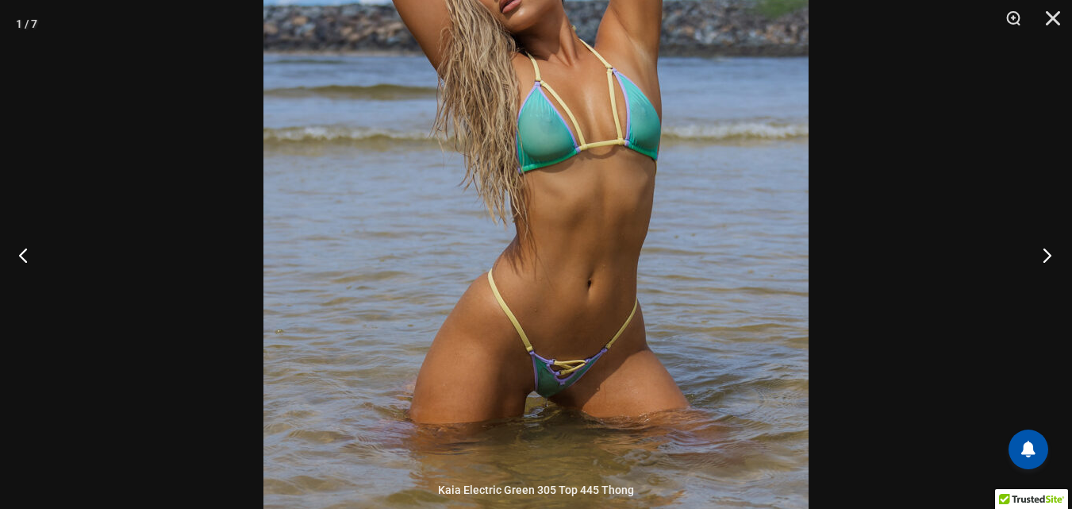
click at [1046, 253] on button "Next" at bounding box center [1043, 254] width 60 height 79
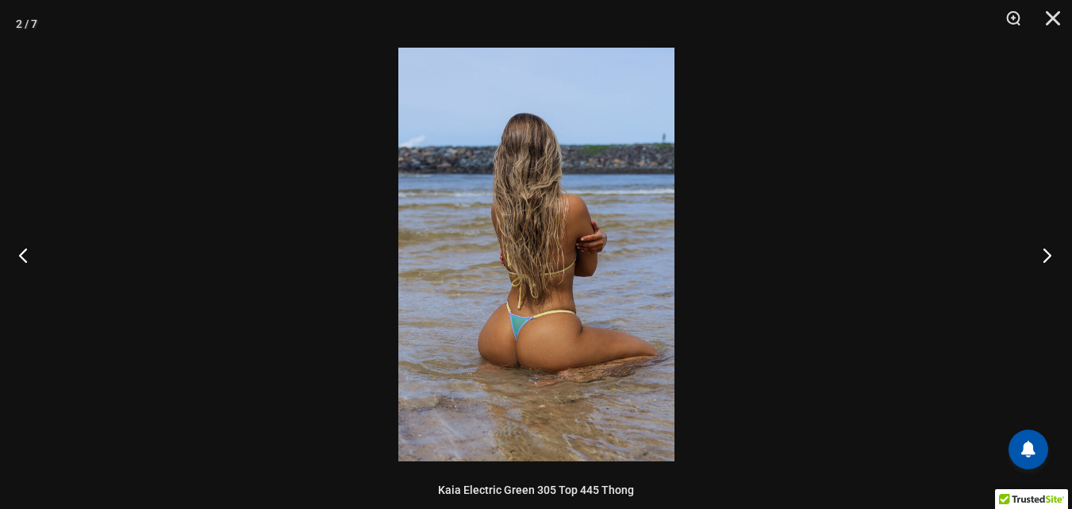
click at [1046, 253] on button "Next" at bounding box center [1043, 254] width 60 height 79
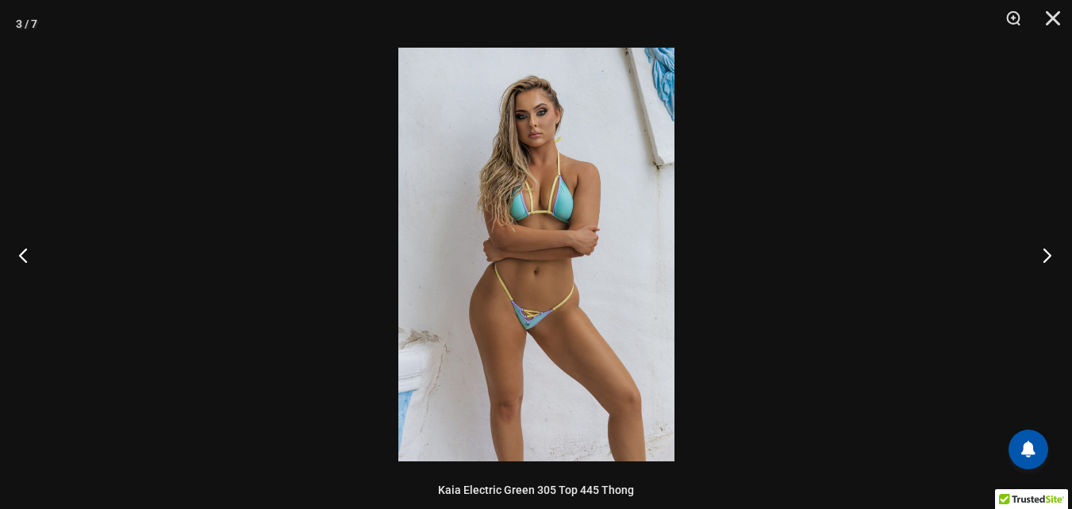
click at [1046, 253] on button "Next" at bounding box center [1043, 254] width 60 height 79
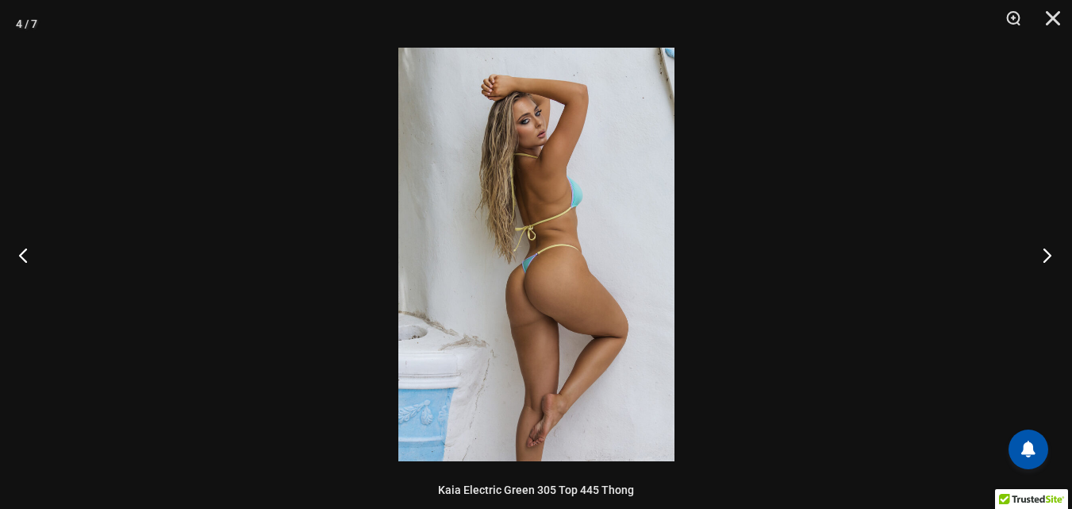
click at [1046, 253] on button "Next" at bounding box center [1043, 254] width 60 height 79
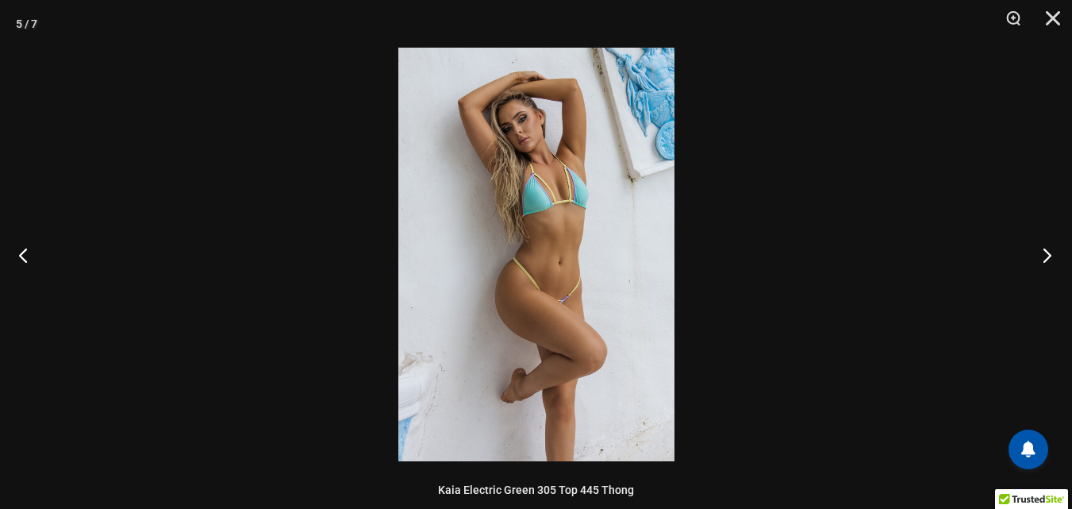
click at [1046, 253] on button "Next" at bounding box center [1043, 254] width 60 height 79
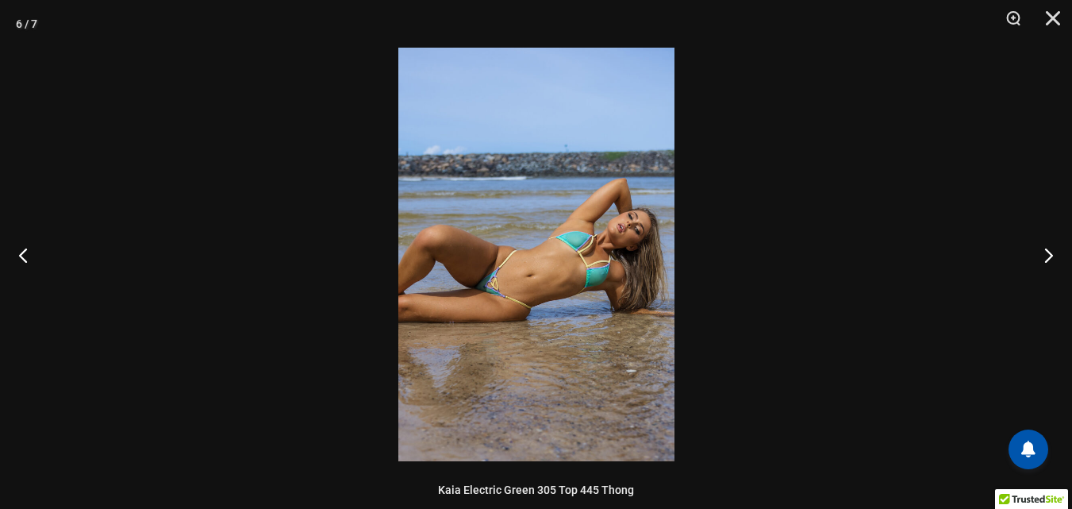
click at [516, 293] on img at bounding box center [536, 254] width 276 height 413
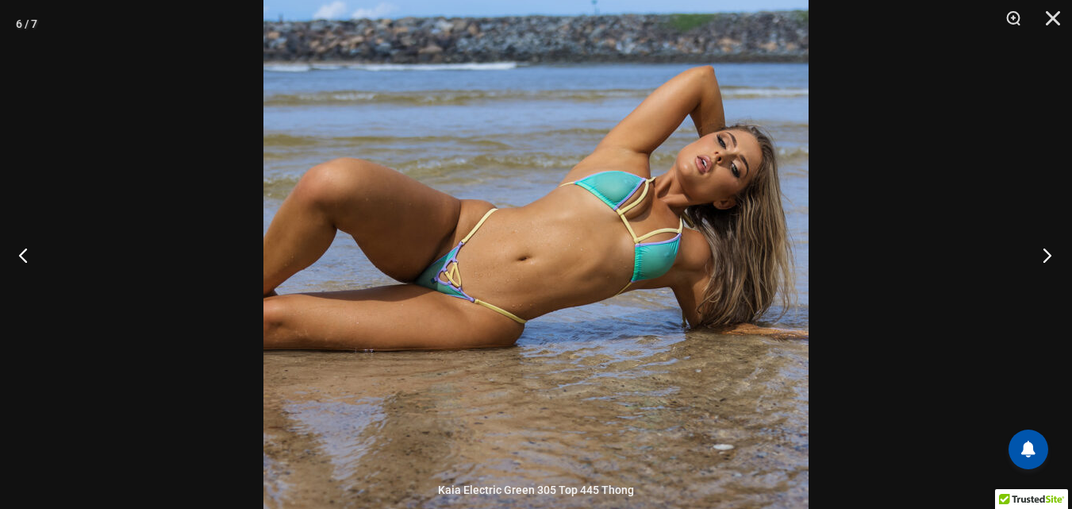
click at [1041, 256] on button "Next" at bounding box center [1043, 254] width 60 height 79
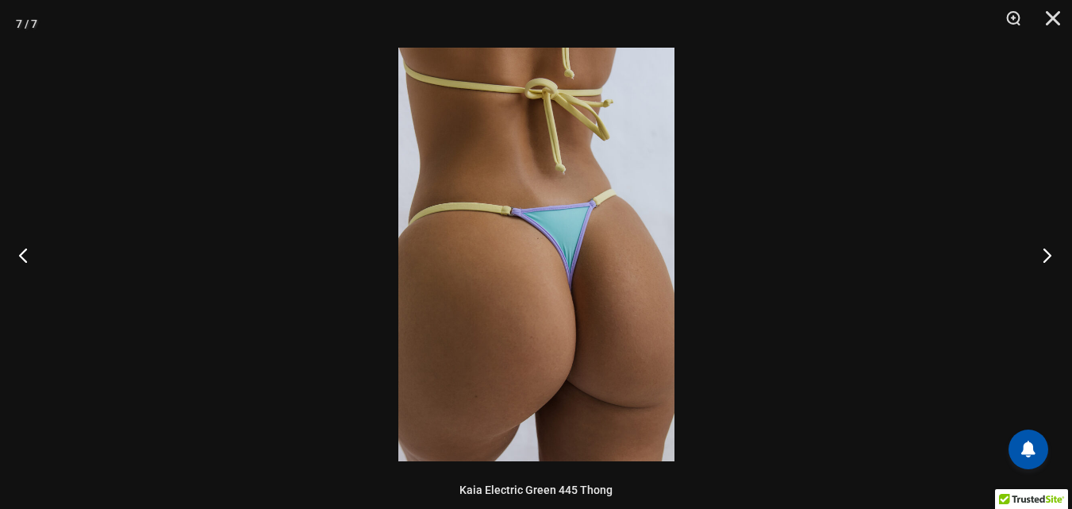
click at [1041, 256] on button "Next" at bounding box center [1043, 254] width 60 height 79
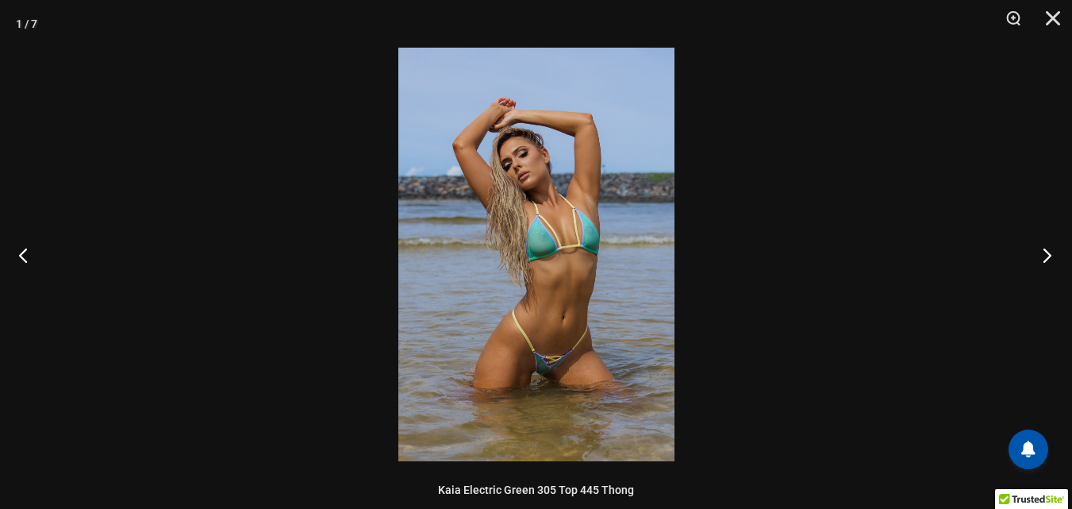
click at [1041, 256] on button "Next" at bounding box center [1043, 254] width 60 height 79
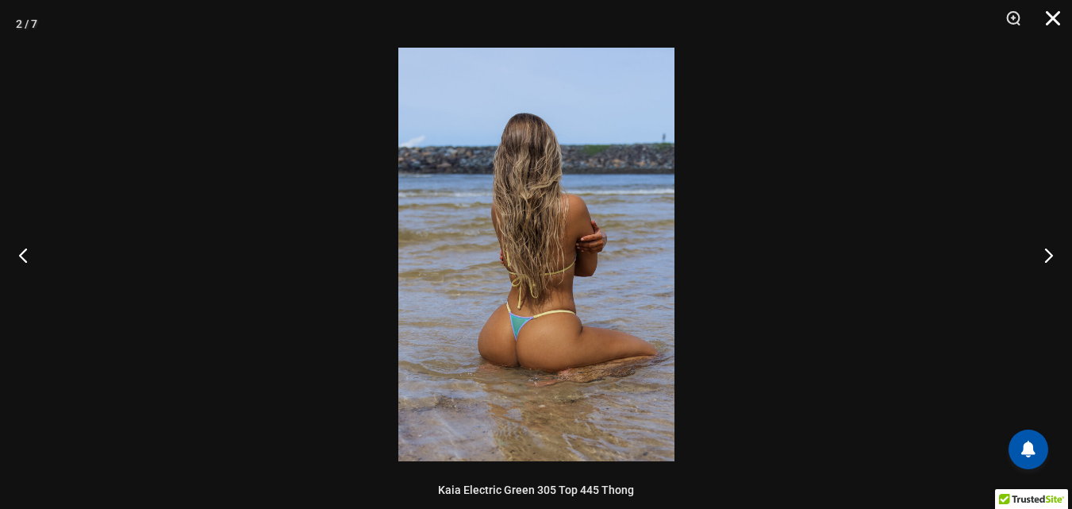
click at [1061, 13] on button "Close" at bounding box center [1048, 24] width 40 height 48
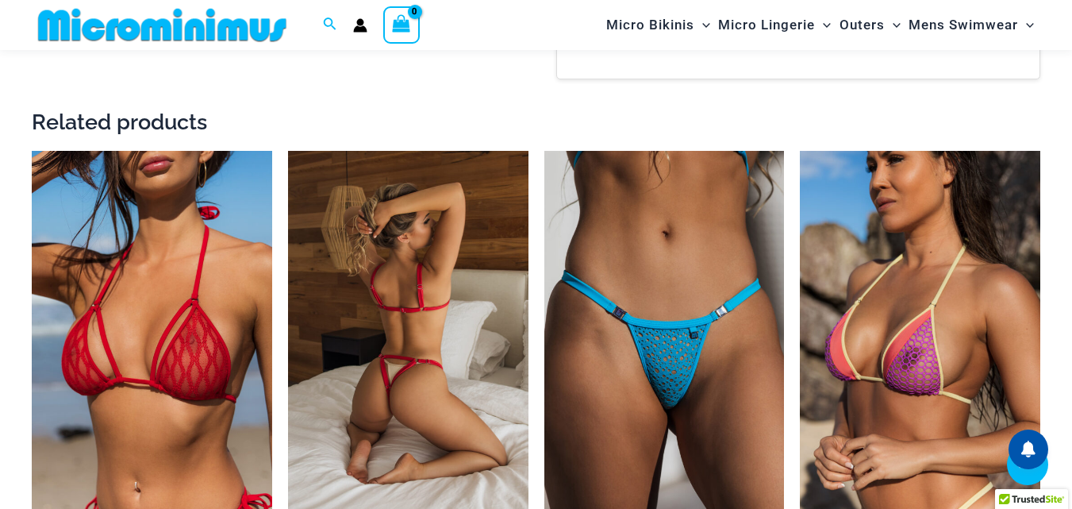
scroll to position [1890, 0]
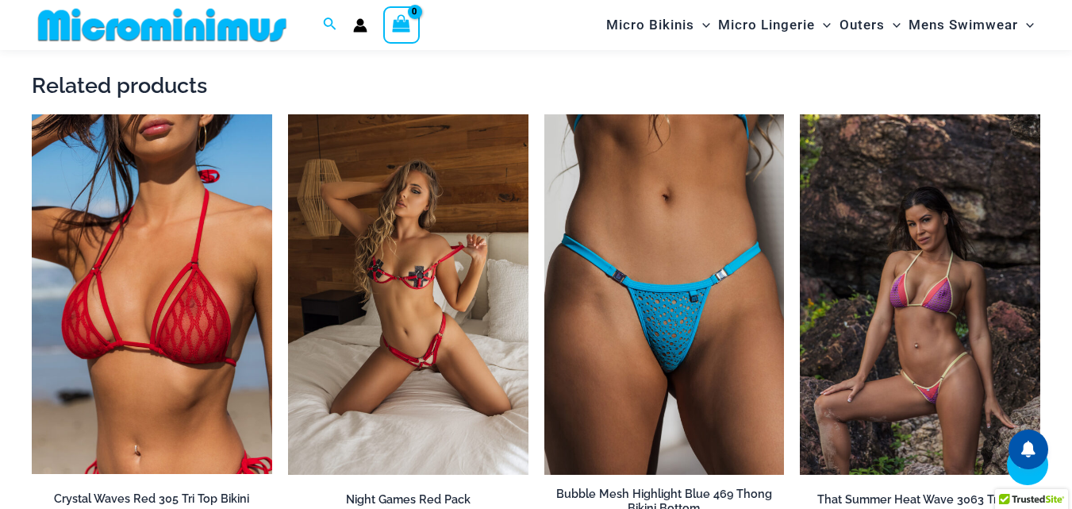
click at [940, 285] on img at bounding box center [920, 294] width 240 height 360
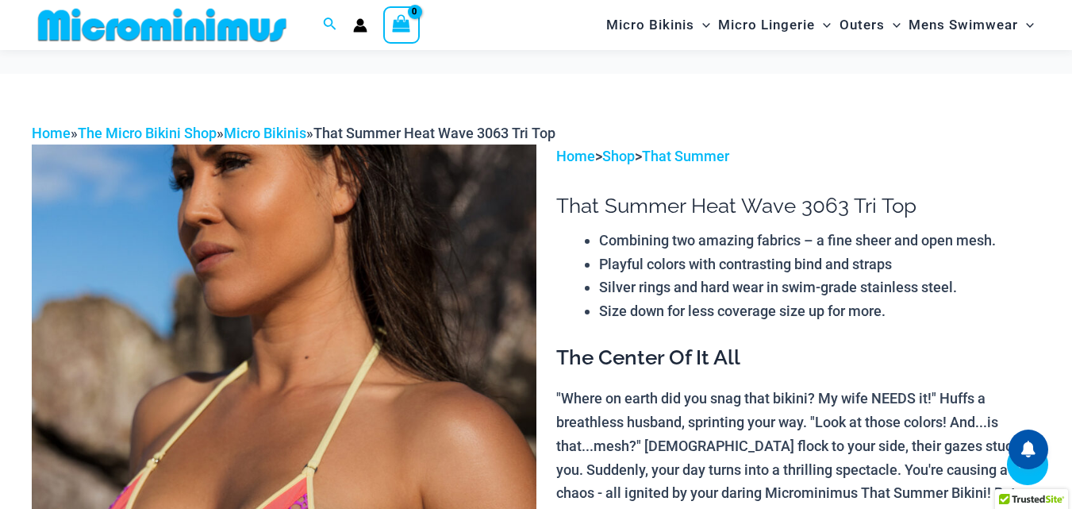
scroll to position [551, 0]
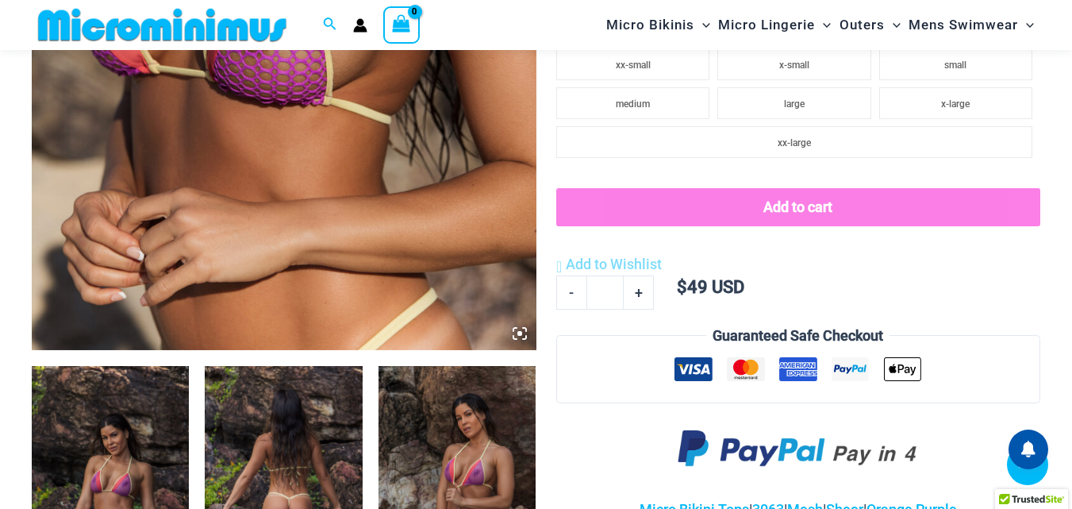
click at [517, 332] on icon at bounding box center [519, 333] width 5 height 5
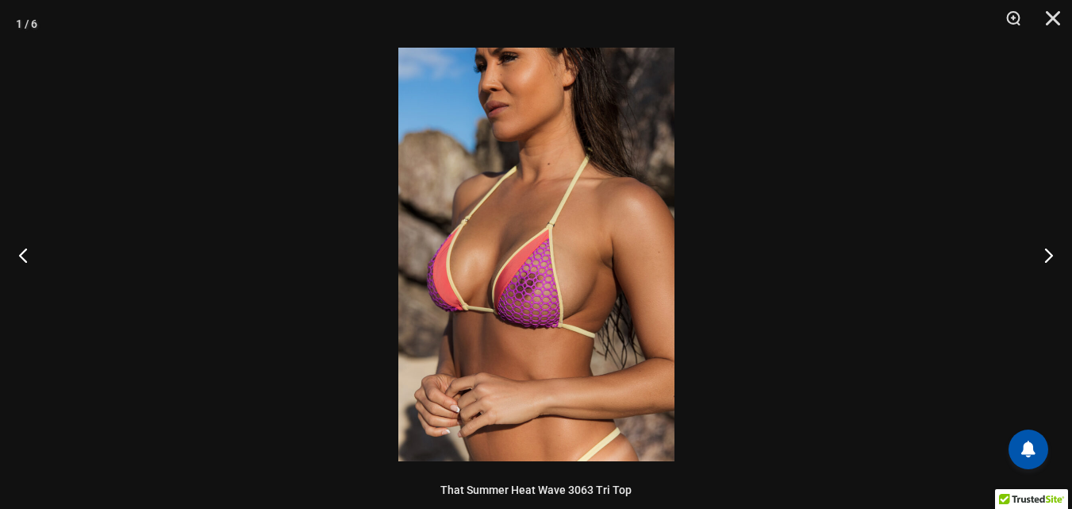
click at [517, 332] on img at bounding box center [536, 254] width 276 height 413
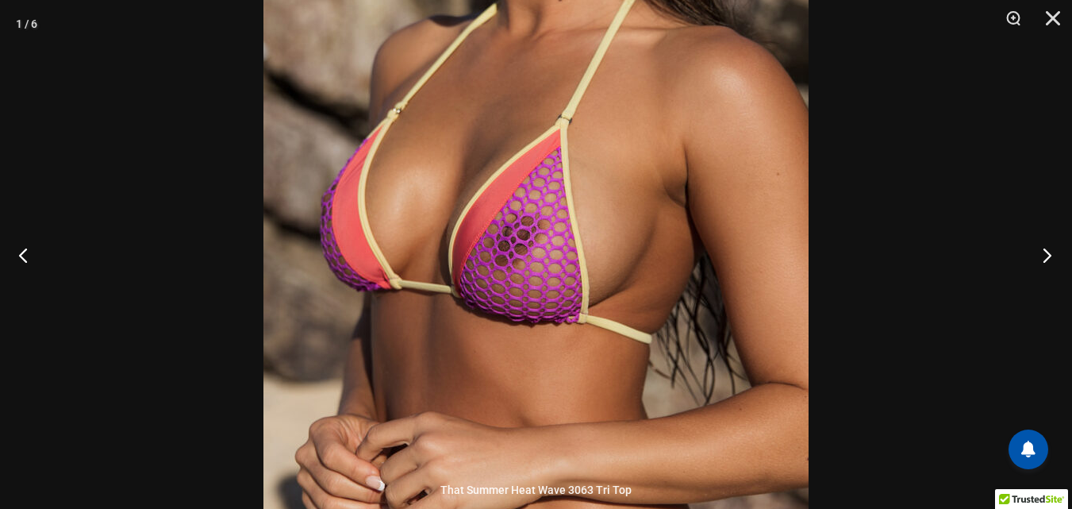
click at [1048, 249] on button "Next" at bounding box center [1043, 254] width 60 height 79
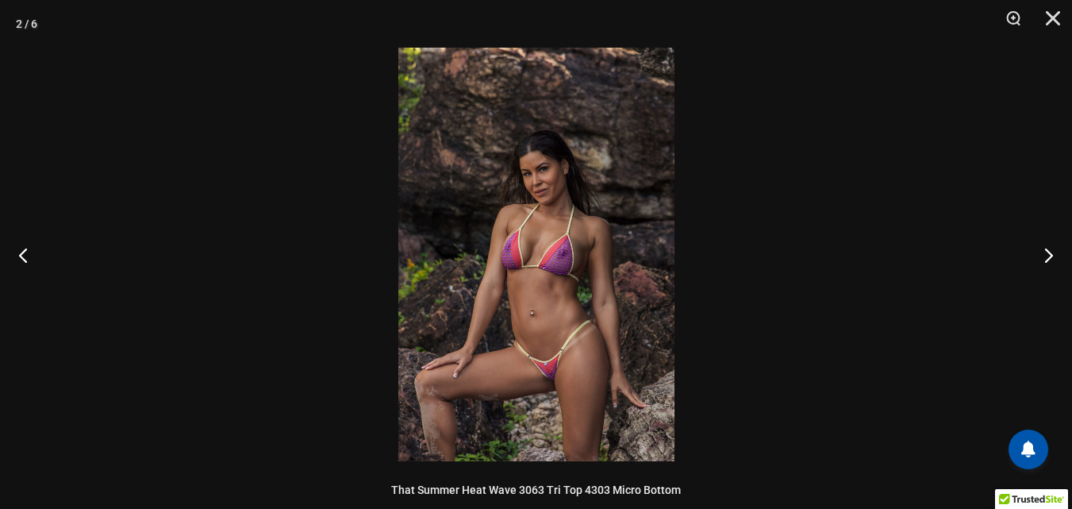
click at [575, 309] on img at bounding box center [536, 254] width 276 height 413
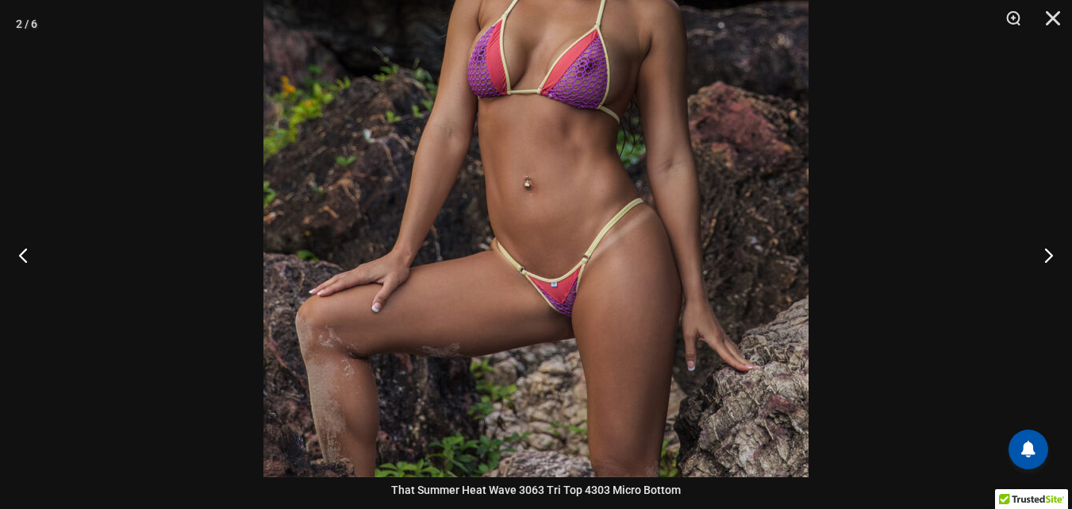
click at [633, 306] on img at bounding box center [535, 68] width 545 height 817
click at [1050, 256] on button "Next" at bounding box center [1043, 254] width 60 height 79
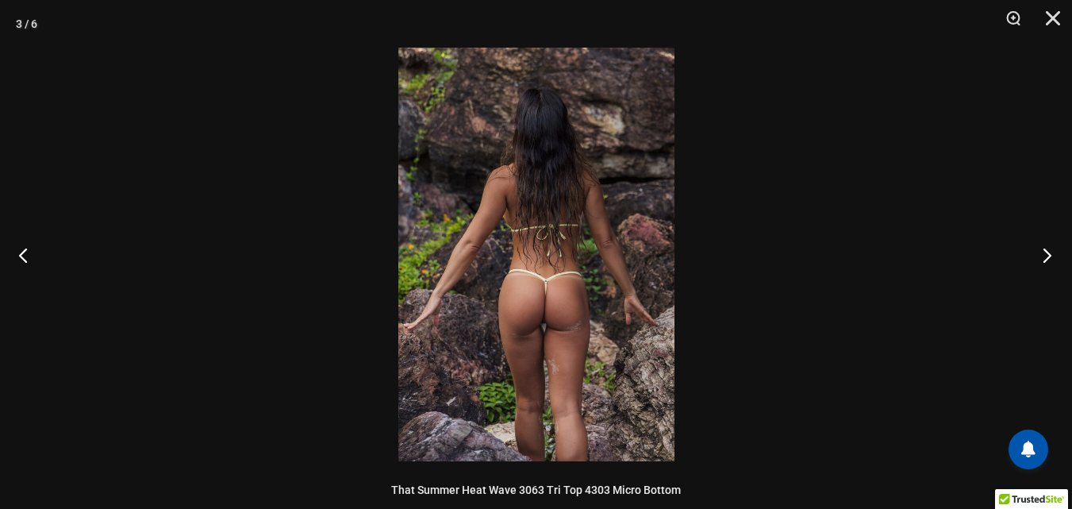
click at [1050, 256] on button "Next" at bounding box center [1043, 254] width 60 height 79
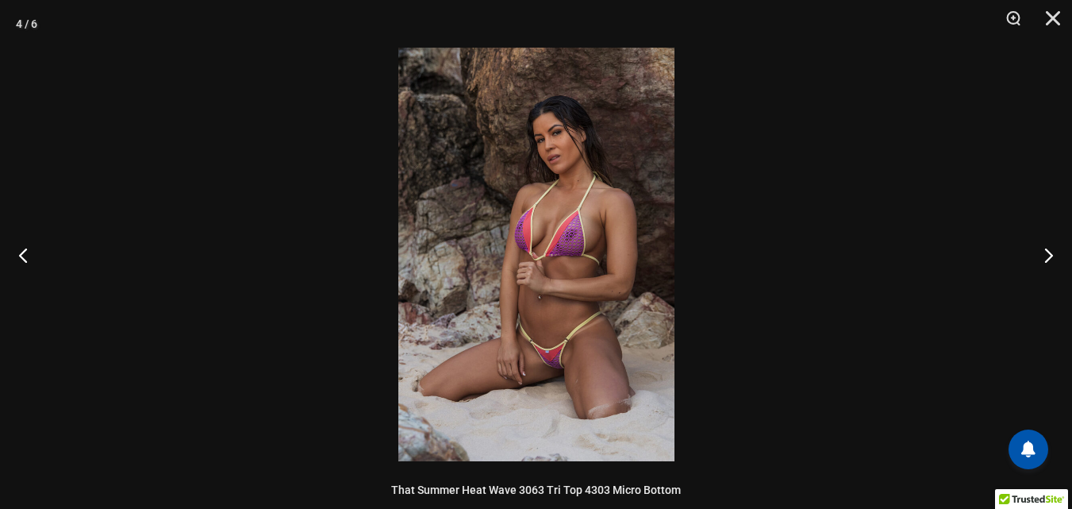
click at [590, 270] on img at bounding box center [536, 254] width 276 height 413
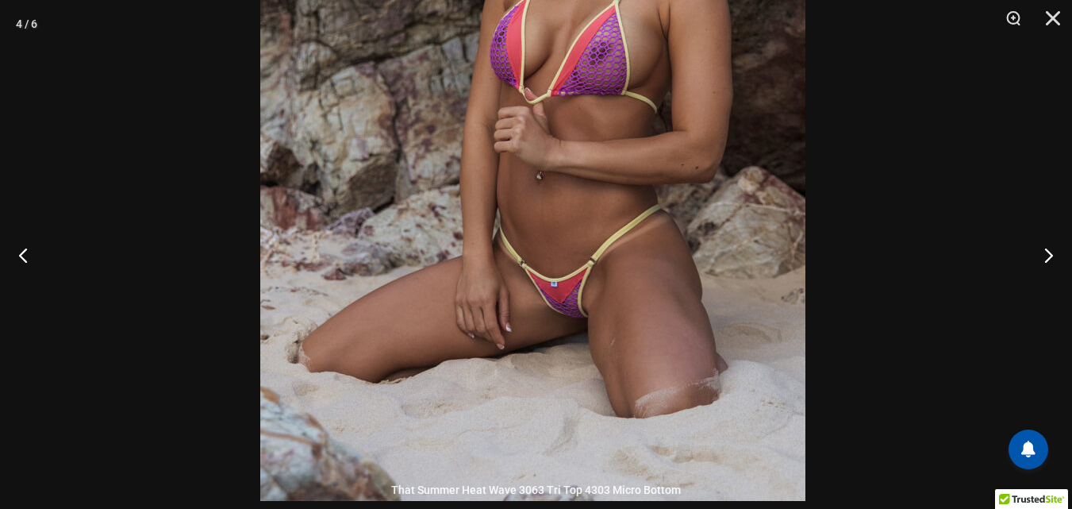
click at [627, 263] on img at bounding box center [532, 91] width 545 height 817
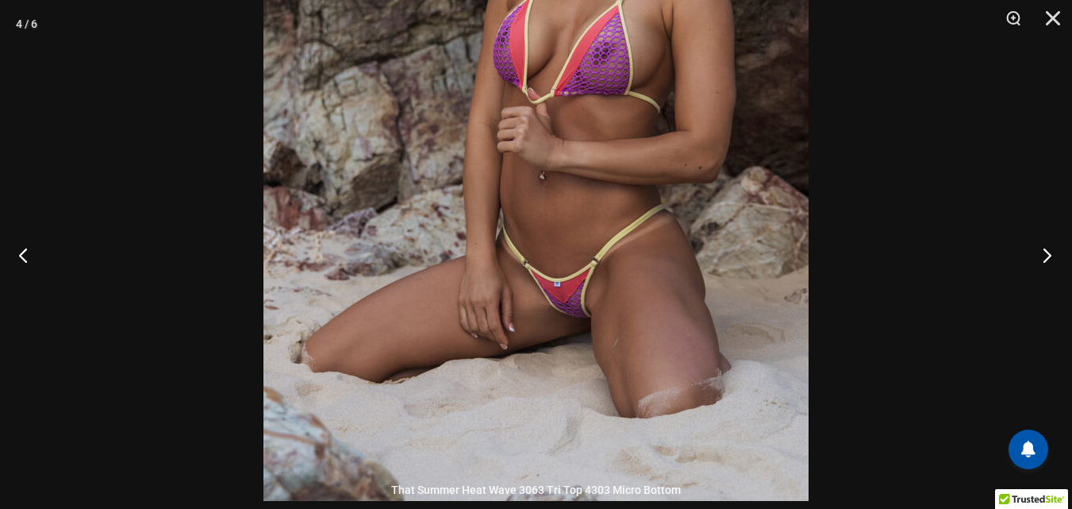
click at [1047, 252] on button "Next" at bounding box center [1043, 254] width 60 height 79
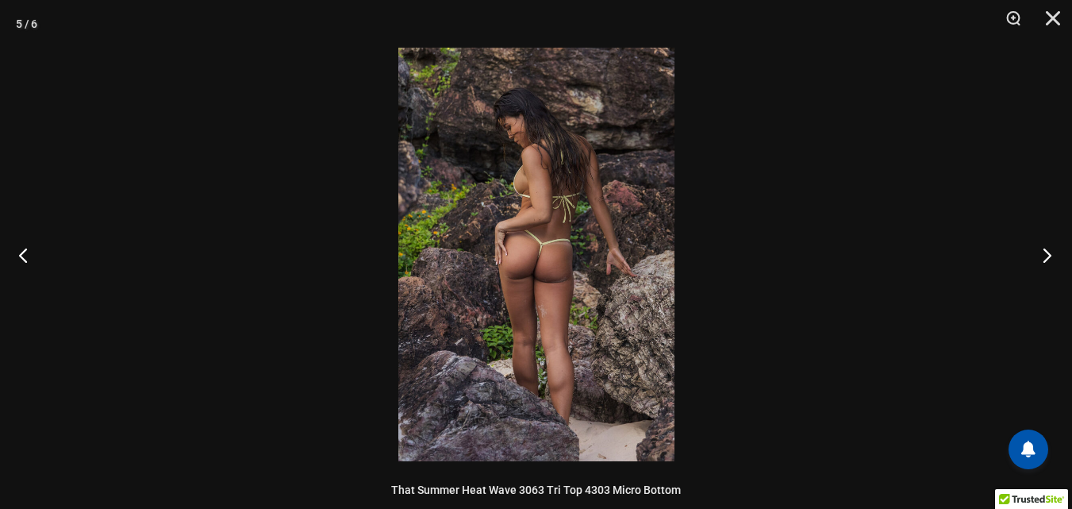
click at [1047, 252] on button "Next" at bounding box center [1043, 254] width 60 height 79
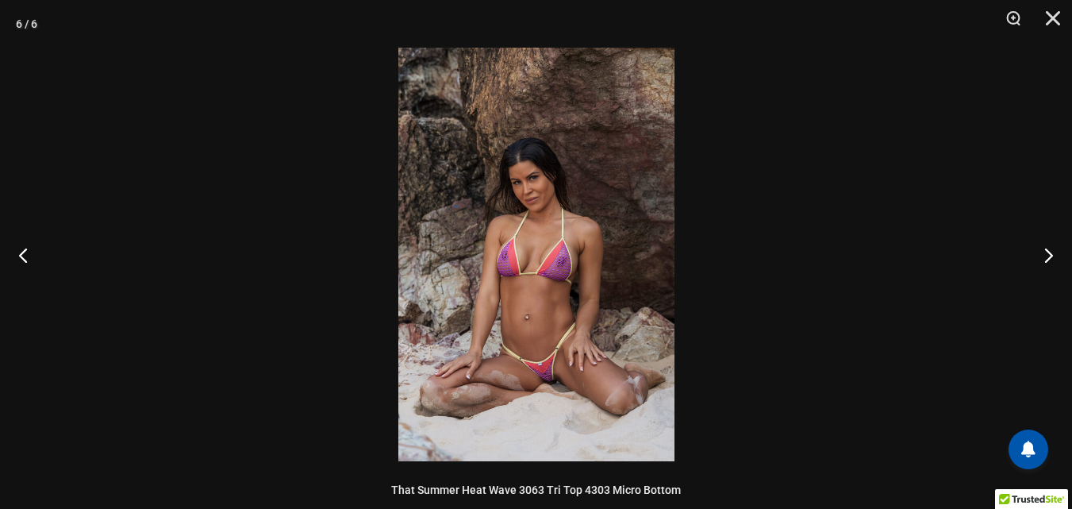
click at [590, 300] on img at bounding box center [536, 254] width 276 height 413
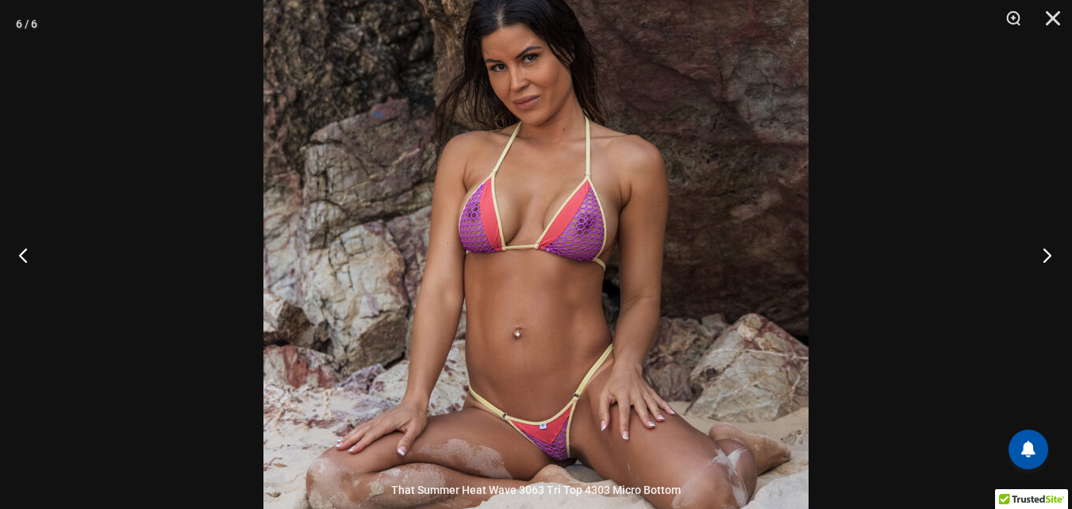
click at [1045, 257] on button "Next" at bounding box center [1043, 254] width 60 height 79
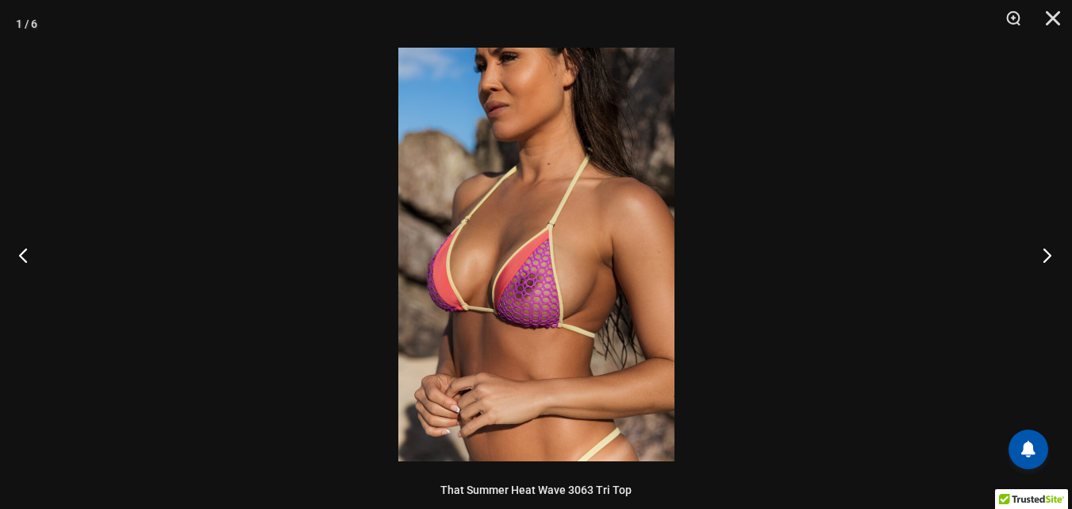
click at [1045, 257] on button "Next" at bounding box center [1043, 254] width 60 height 79
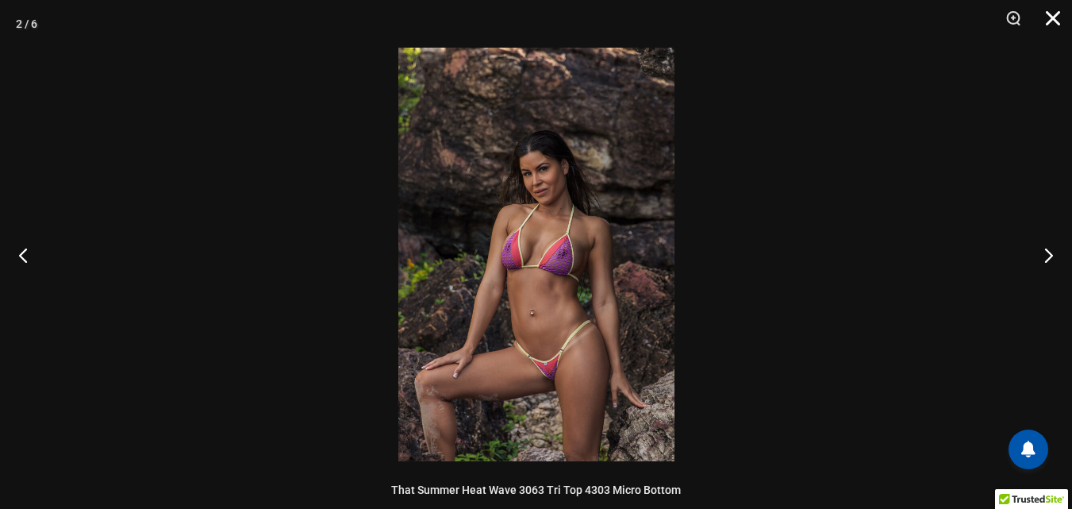
click at [1055, 17] on button "Close" at bounding box center [1048, 24] width 40 height 48
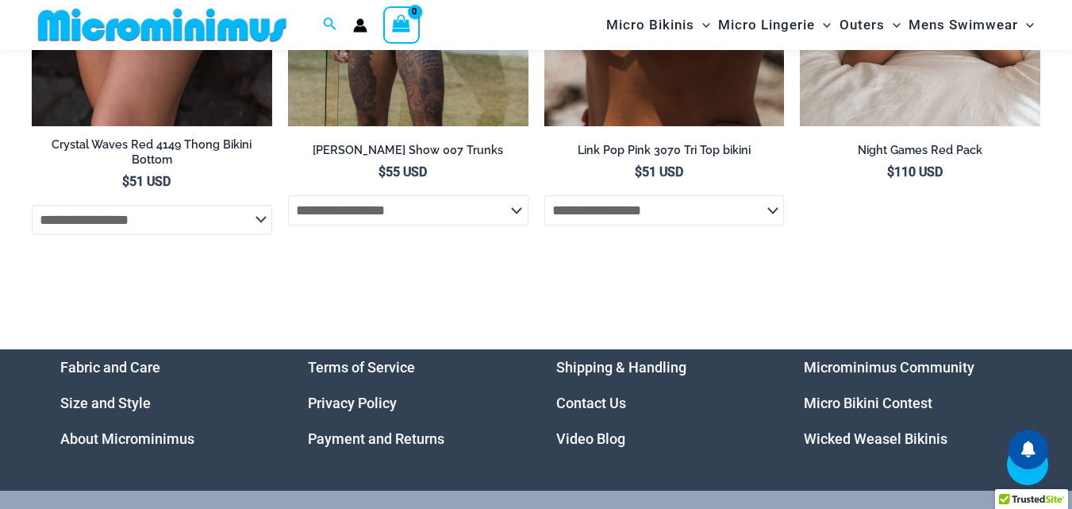
scroll to position [4678, 0]
